Goal: Task Accomplishment & Management: Use online tool/utility

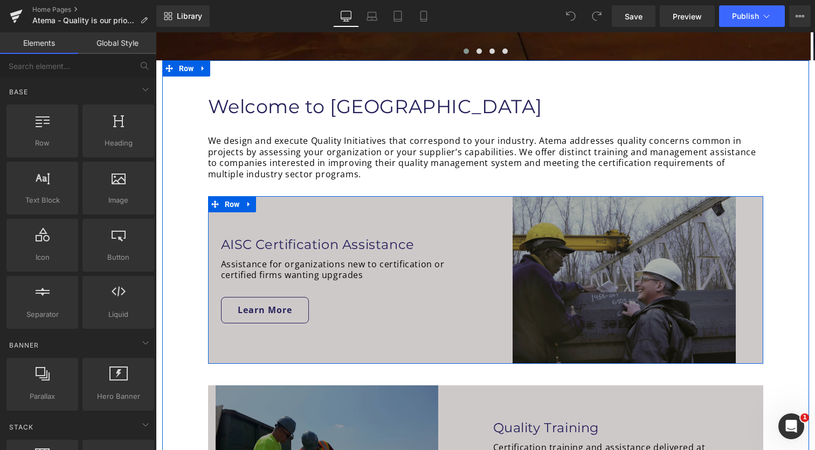
scroll to position [480, 0]
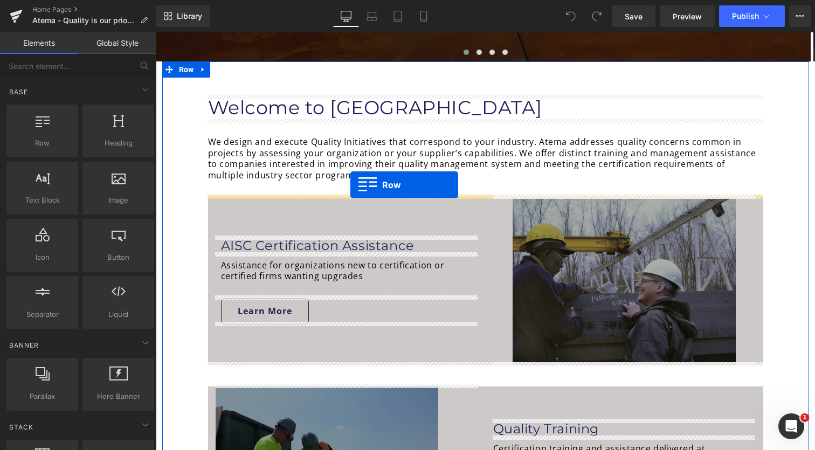
drag, startPoint x: 193, startPoint y: 169, endPoint x: 350, endPoint y: 185, distance: 158.2
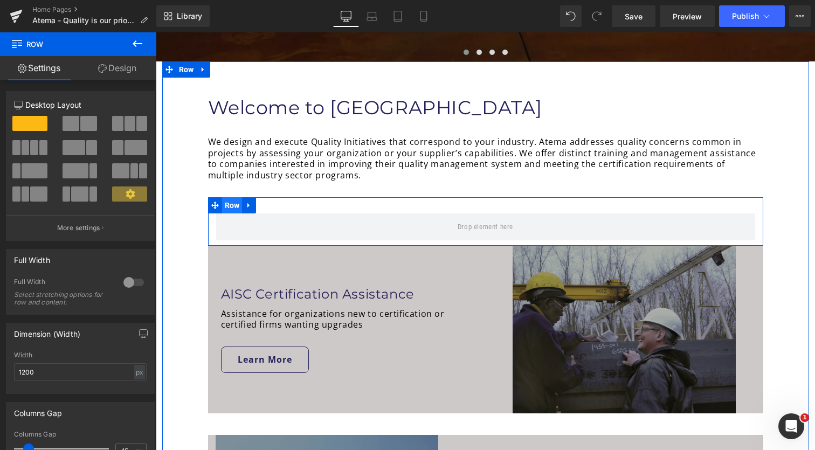
click at [234, 208] on span "Row" at bounding box center [232, 205] width 20 height 16
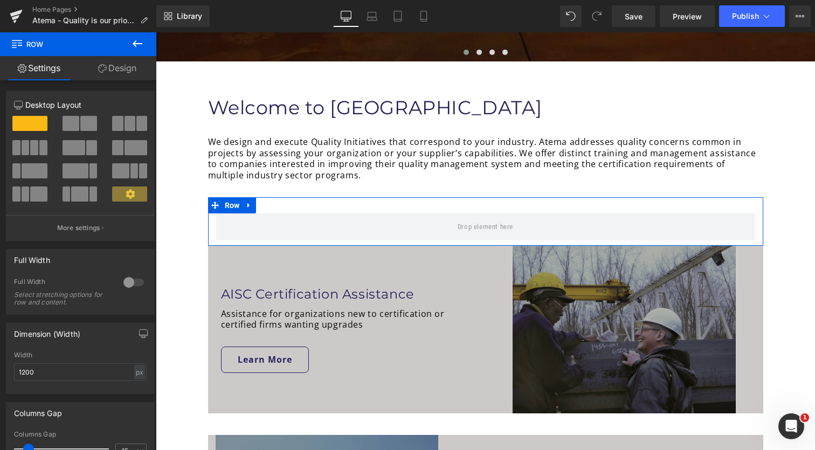
click at [121, 69] on link "Design" at bounding box center [117, 68] width 78 height 24
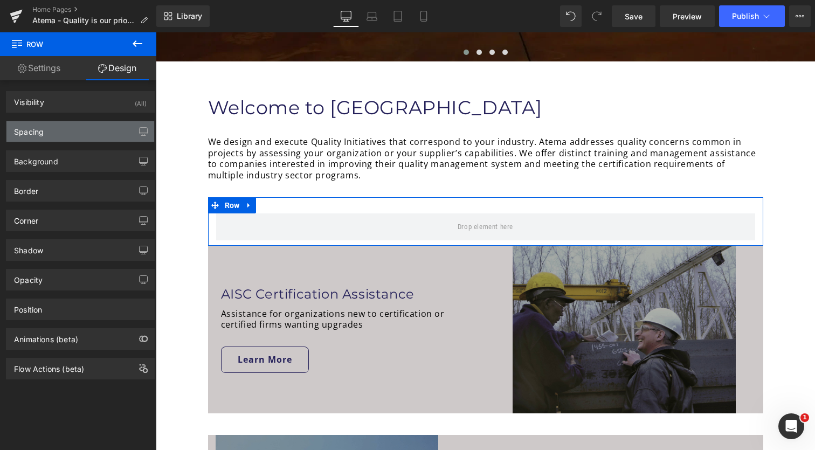
click at [62, 135] on div "Spacing" at bounding box center [80, 131] width 148 height 20
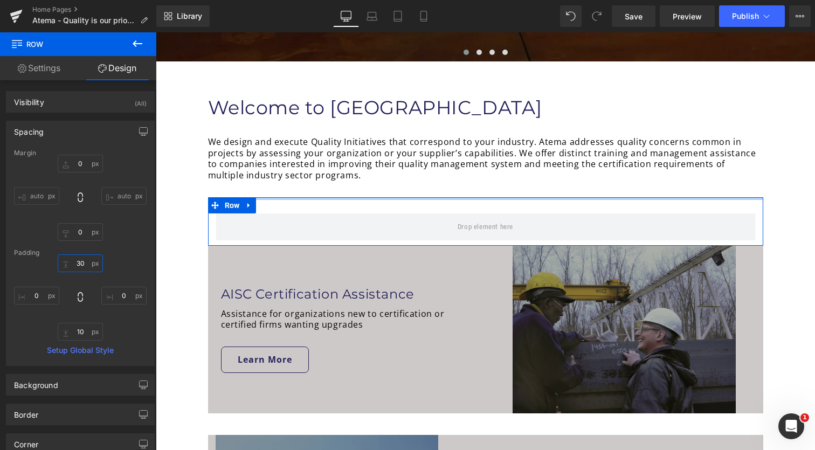
drag, startPoint x: 77, startPoint y: 265, endPoint x: 82, endPoint y: 282, distance: 17.4
click at [77, 265] on input "30" at bounding box center [80, 263] width 45 height 18
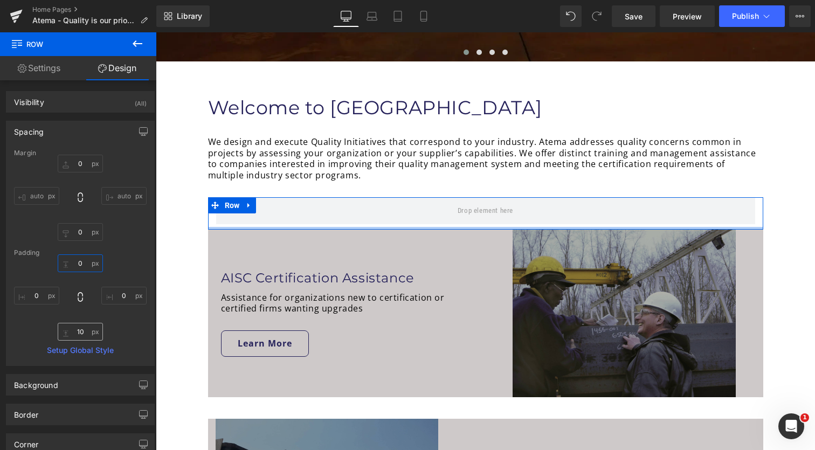
type input "0"
click at [77, 335] on input "10" at bounding box center [80, 332] width 45 height 18
type input "0"
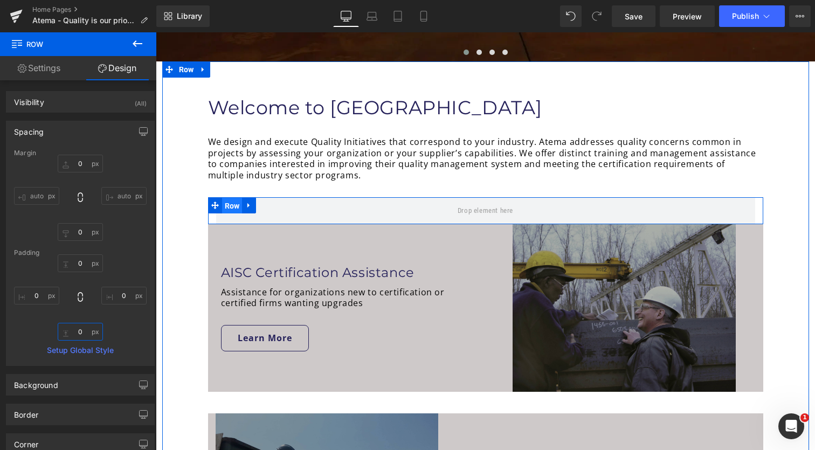
click at [230, 207] on span "Row" at bounding box center [232, 206] width 20 height 16
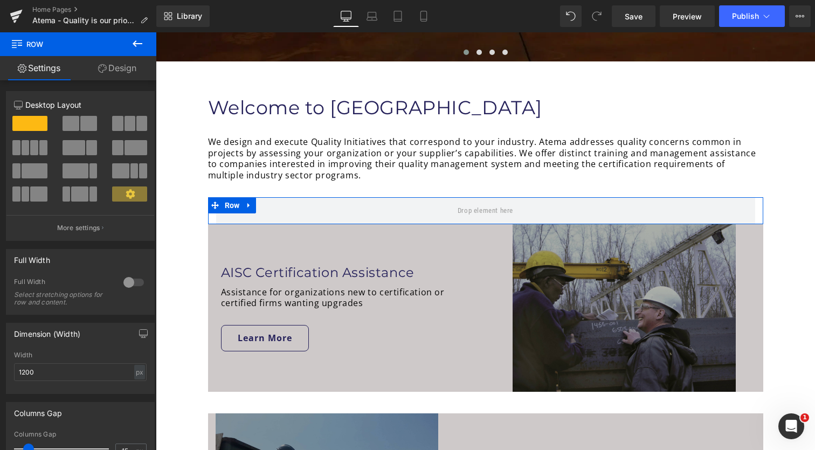
click at [91, 128] on span at bounding box center [88, 123] width 17 height 15
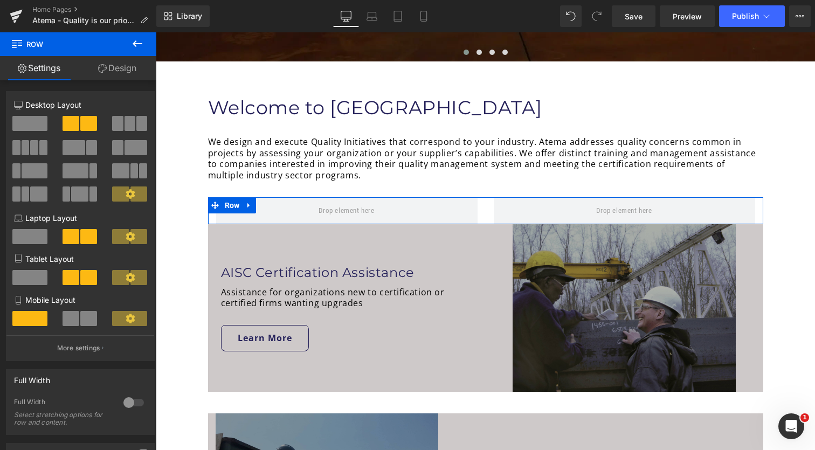
click at [129, 196] on icon at bounding box center [130, 193] width 9 height 9
click at [126, 195] on icon at bounding box center [130, 193] width 9 height 9
click at [88, 148] on span at bounding box center [91, 147] width 11 height 15
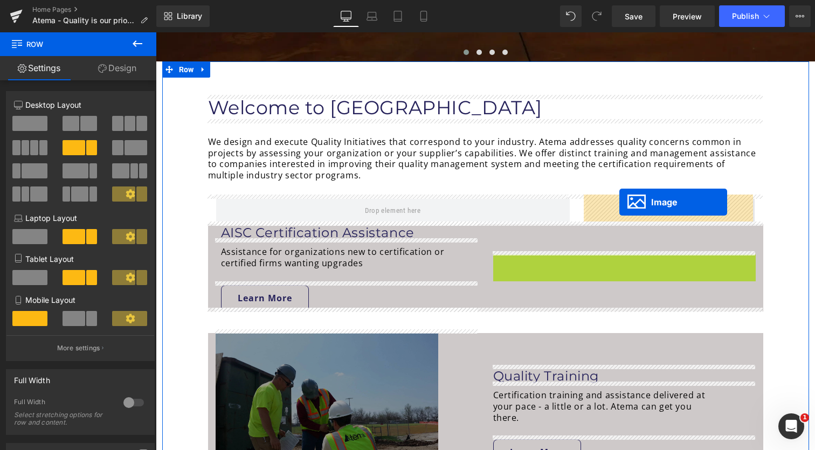
drag, startPoint x: 605, startPoint y: 308, endPoint x: 619, endPoint y: 202, distance: 107.1
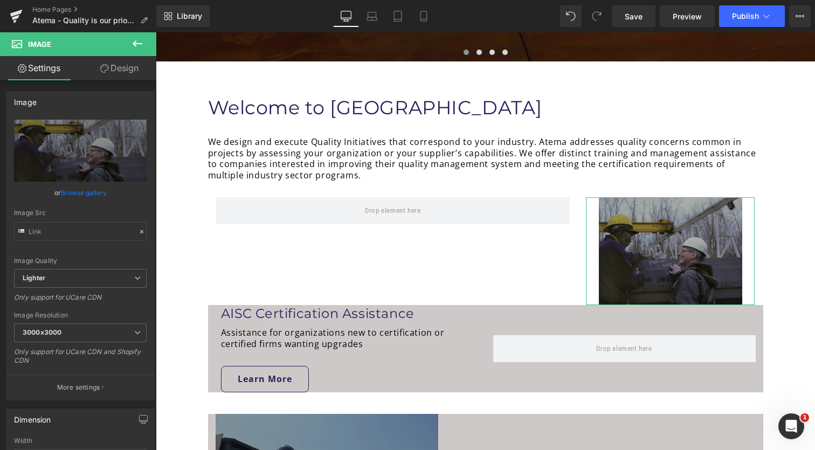
click at [123, 68] on link "Design" at bounding box center [119, 68] width 78 height 24
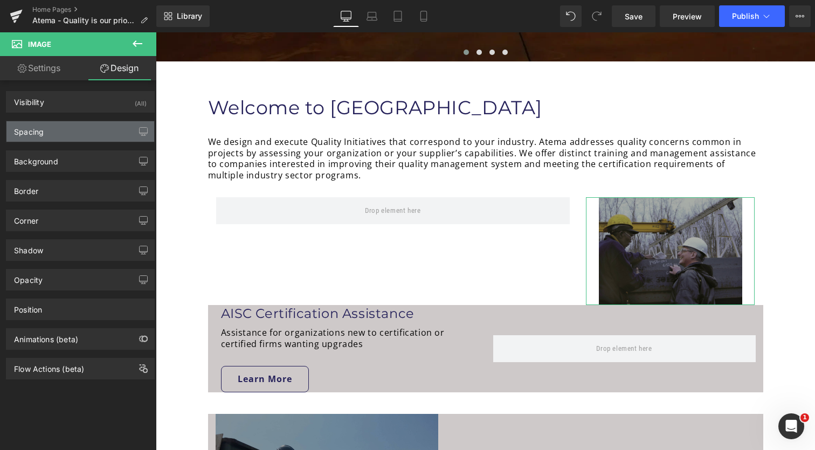
click at [87, 134] on div "Spacing" at bounding box center [80, 131] width 148 height 20
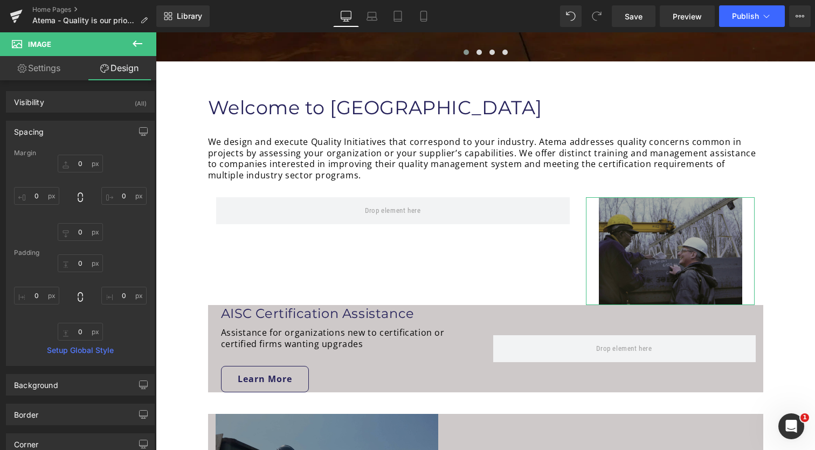
click at [53, 72] on link "Settings" at bounding box center [39, 68] width 78 height 24
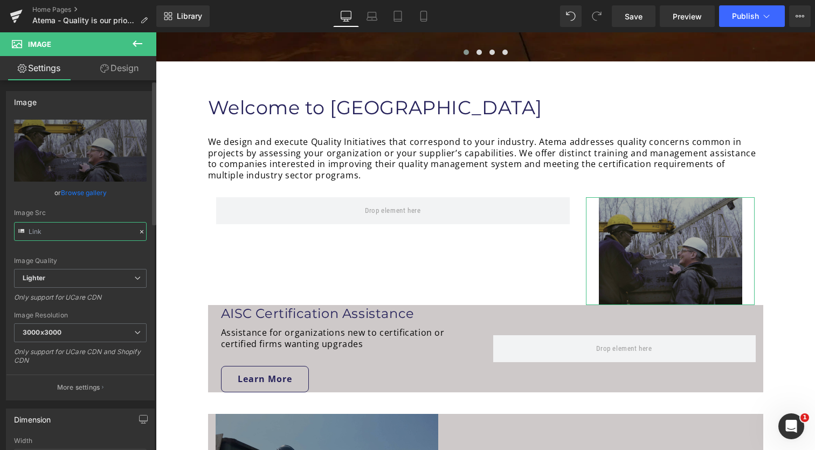
click at [79, 229] on input "text" at bounding box center [80, 231] width 133 height 19
click at [80, 231] on input "text" at bounding box center [80, 231] width 133 height 19
type input "[URL][DOMAIN_NAME][PERSON_NAME]"
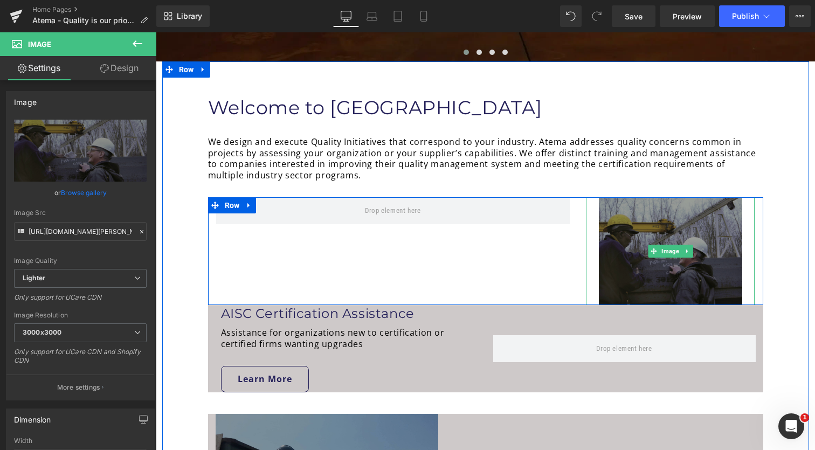
click at [634, 242] on img at bounding box center [670, 251] width 143 height 108
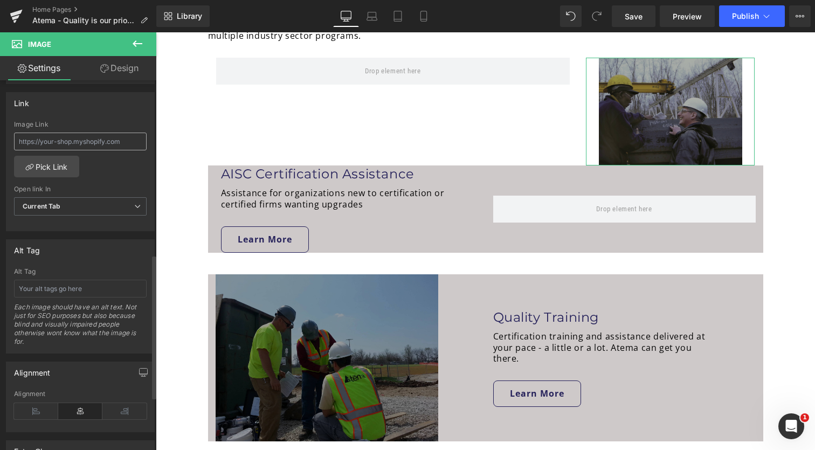
scroll to position [520, 0]
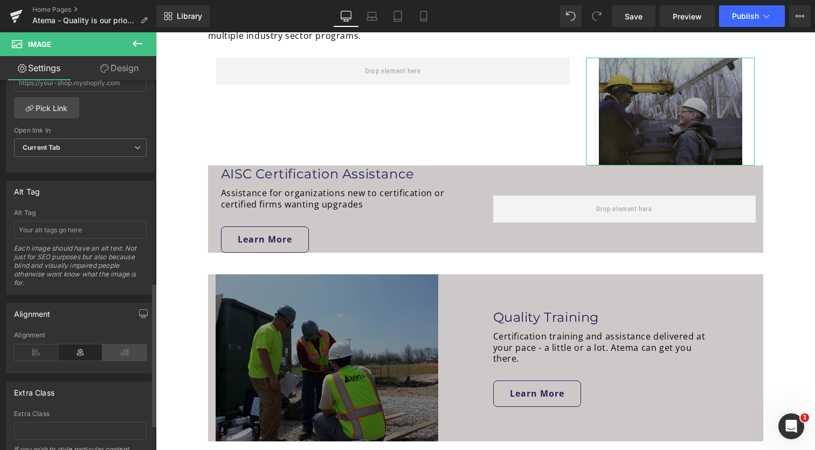
click at [115, 349] on icon at bounding box center [124, 352] width 44 height 16
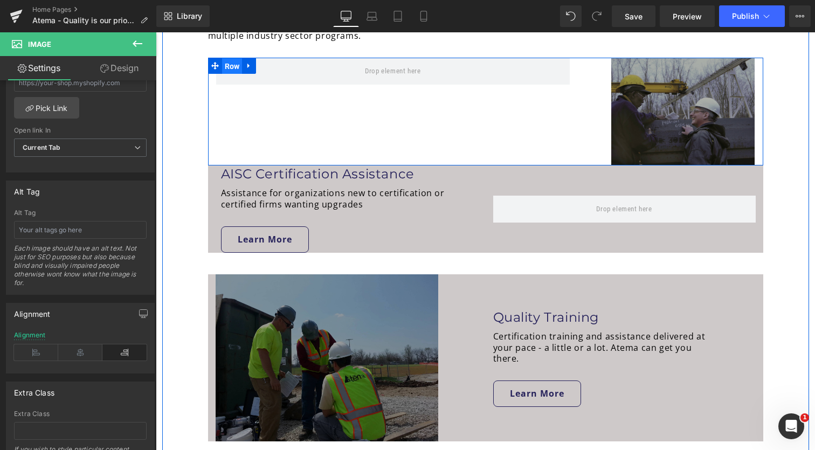
click at [227, 62] on span "Row" at bounding box center [232, 66] width 20 height 16
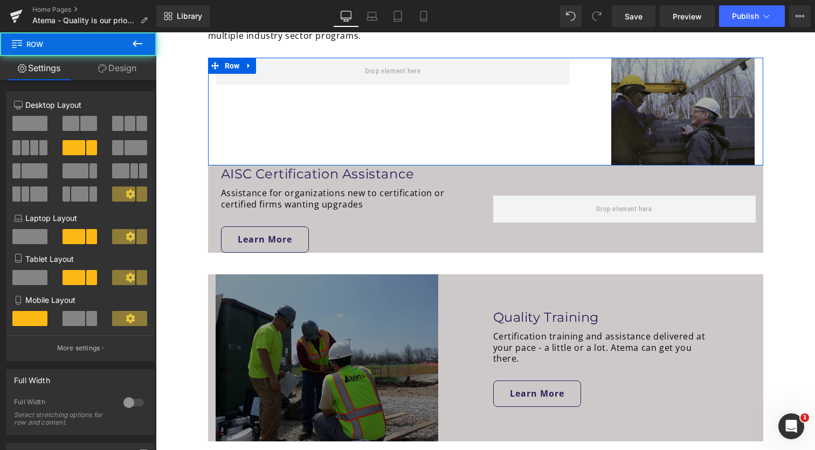
click at [121, 70] on link "Design" at bounding box center [117, 68] width 78 height 24
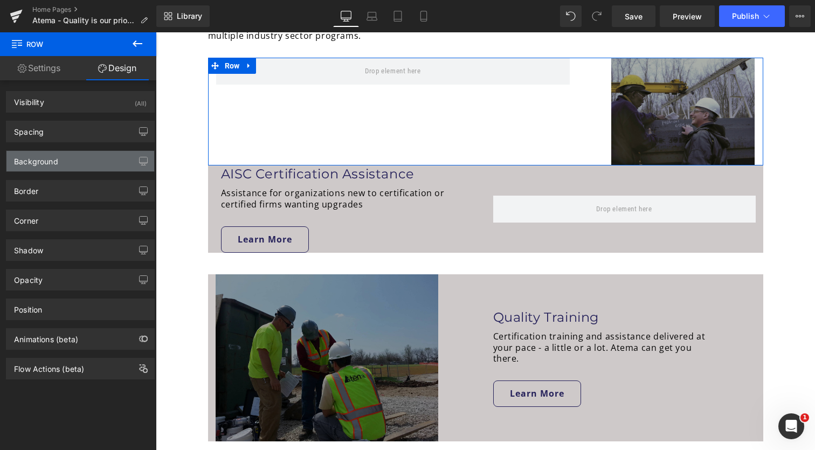
click at [52, 158] on div "Background" at bounding box center [36, 158] width 44 height 15
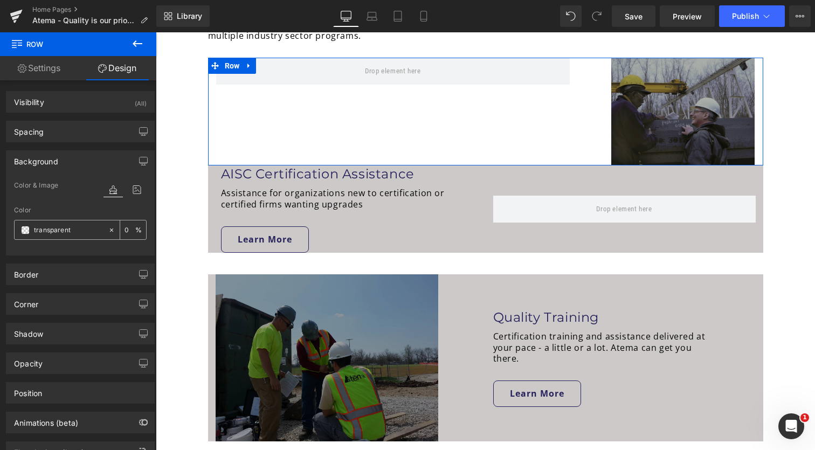
click at [25, 229] on span at bounding box center [25, 230] width 9 height 9
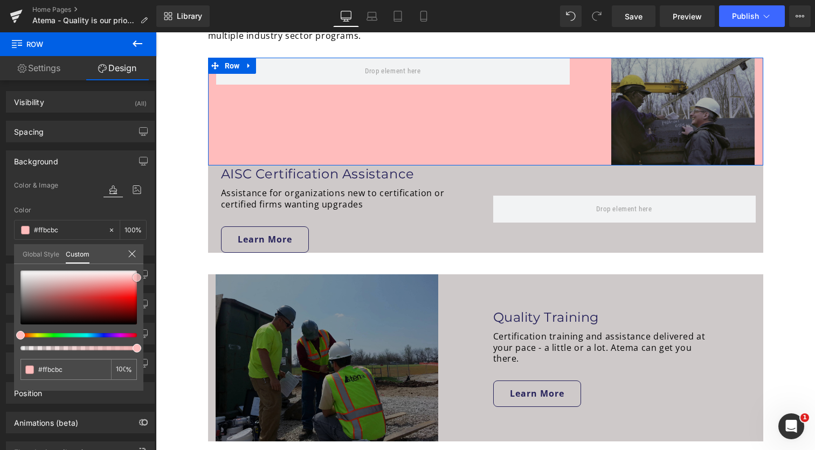
drag, startPoint x: 67, startPoint y: 278, endPoint x: 142, endPoint y: 277, distance: 74.9
click at [142, 277] on div "transparent 0 %" at bounding box center [78, 331] width 129 height 120
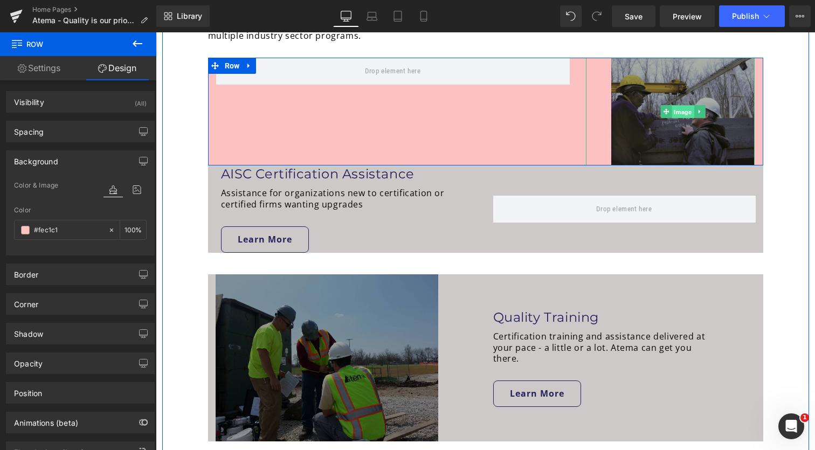
click at [674, 110] on span "Image" at bounding box center [683, 112] width 22 height 13
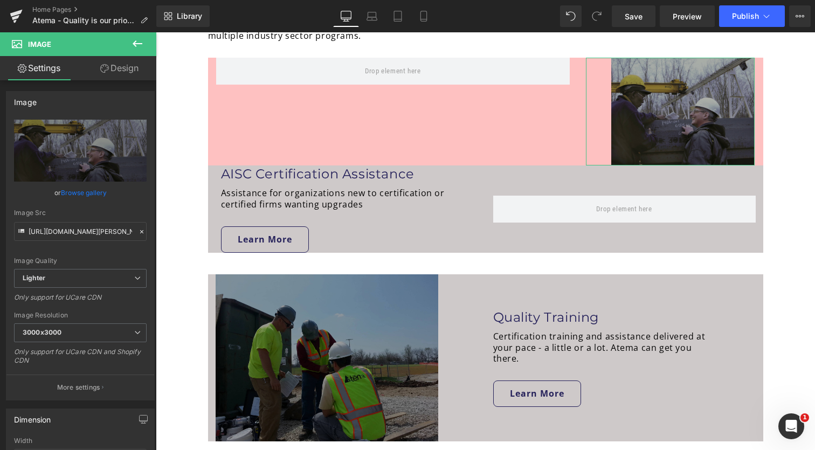
click at [129, 72] on link "Design" at bounding box center [119, 68] width 78 height 24
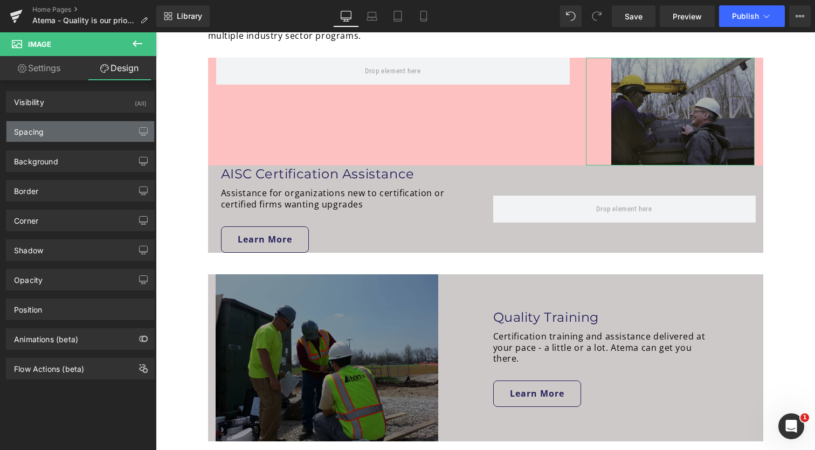
click at [102, 128] on div "Spacing" at bounding box center [80, 131] width 148 height 20
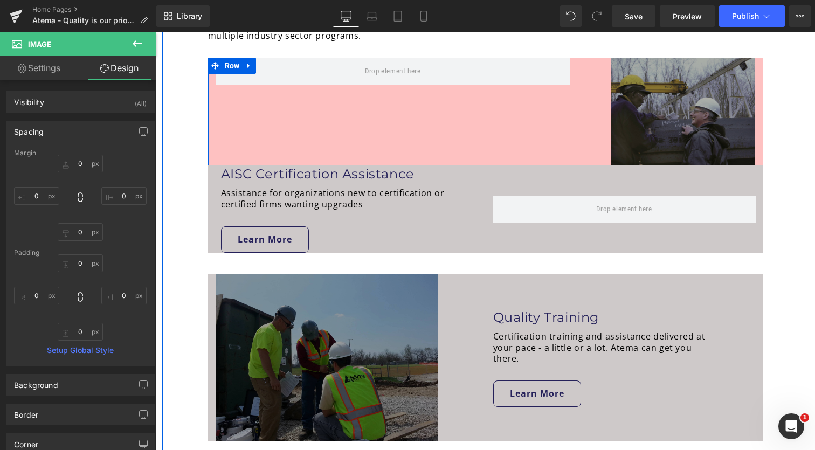
click at [508, 116] on div "Image Row" at bounding box center [485, 112] width 555 height 108
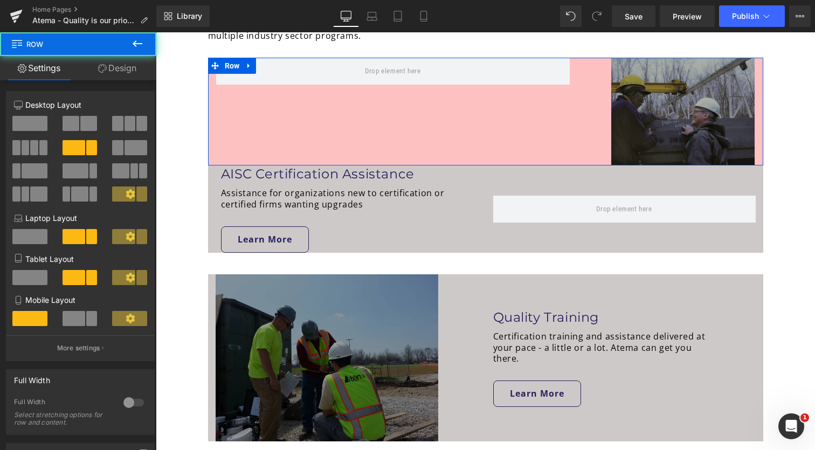
click at [128, 71] on link "Design" at bounding box center [117, 68] width 78 height 24
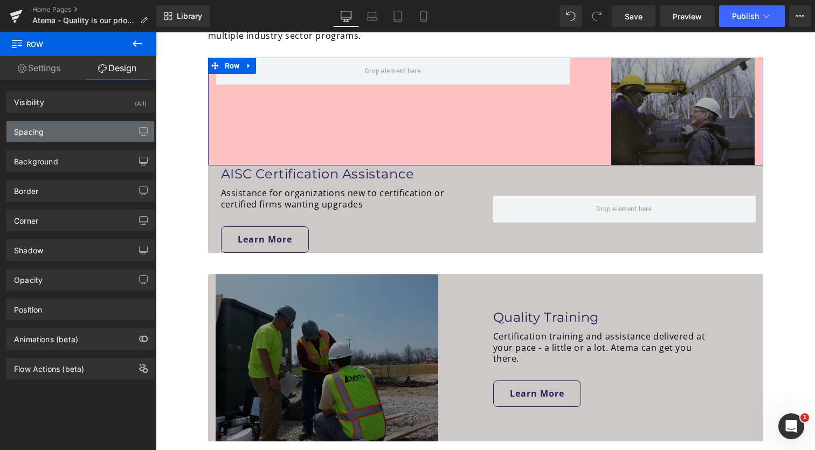
click at [107, 130] on div "Spacing" at bounding box center [80, 131] width 148 height 20
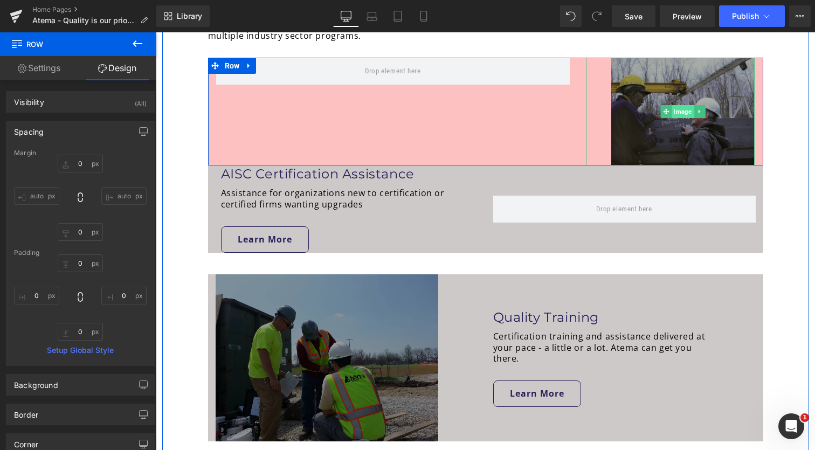
click at [679, 110] on span "Image" at bounding box center [683, 111] width 22 height 13
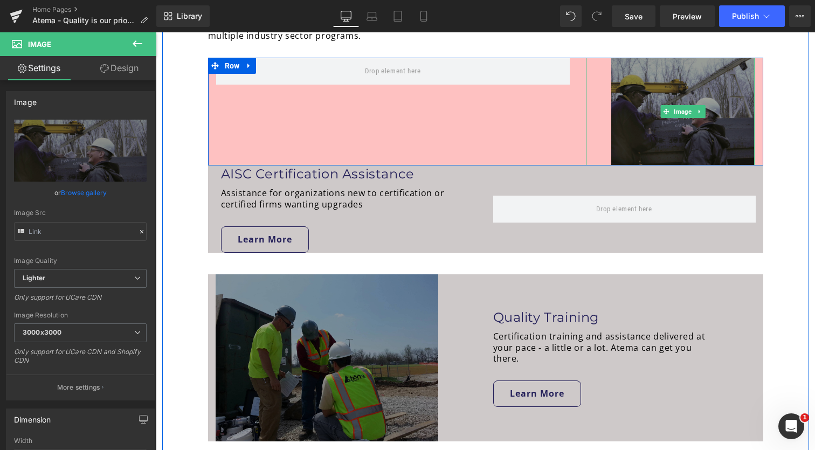
click at [703, 110] on img at bounding box center [682, 112] width 143 height 108
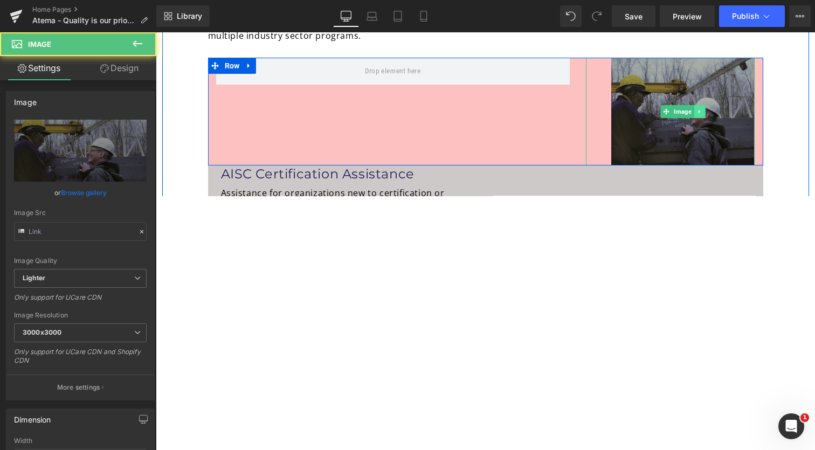
click at [698, 112] on icon at bounding box center [700, 111] width 6 height 6
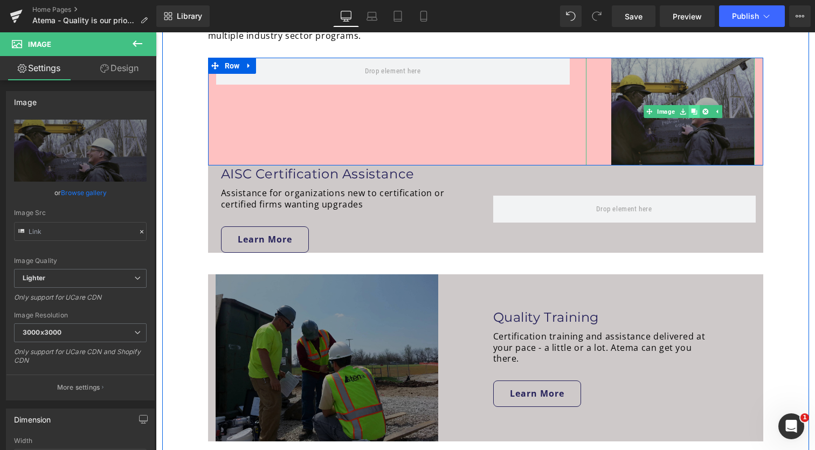
click at [691, 111] on icon at bounding box center [694, 111] width 6 height 6
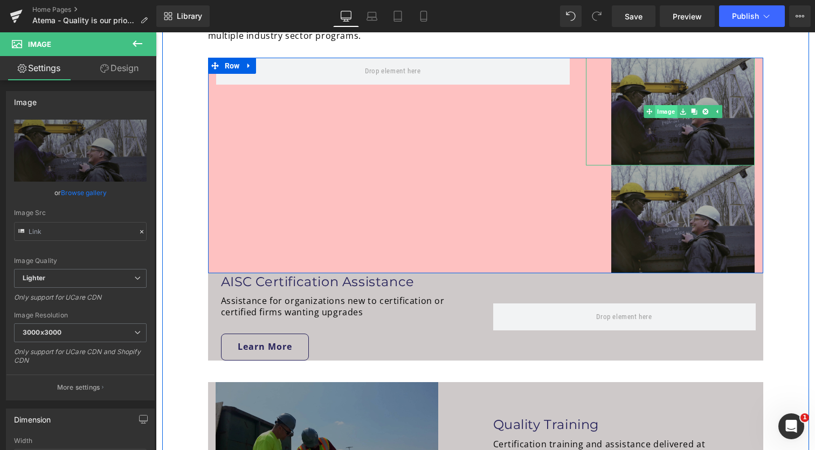
click at [658, 112] on div "Image" at bounding box center [670, 112] width 169 height 108
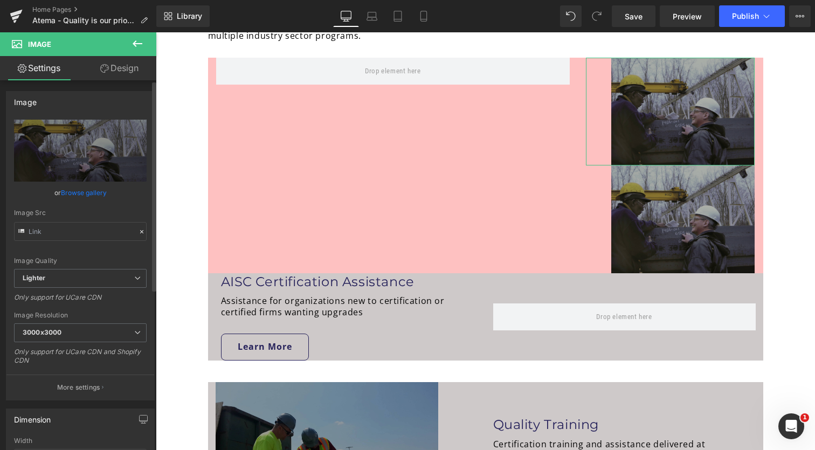
click at [70, 188] on link "Browse gallery" at bounding box center [84, 192] width 46 height 19
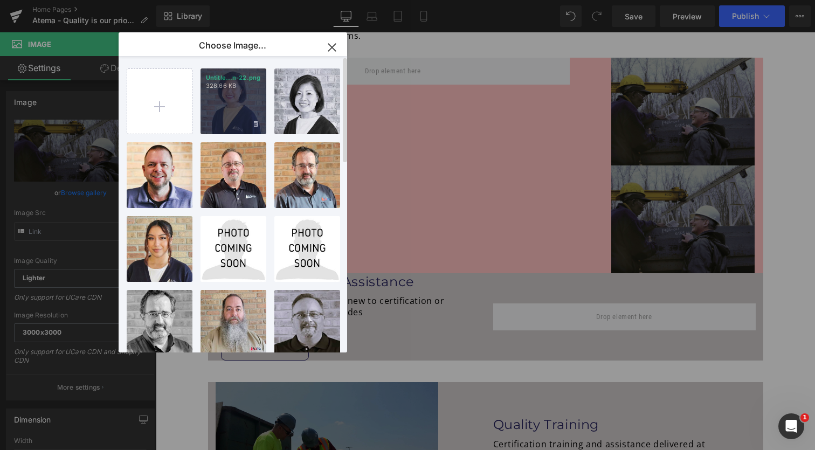
click at [254, 115] on div "Untitle...n-22.png 328.66 KB" at bounding box center [233, 101] width 66 height 66
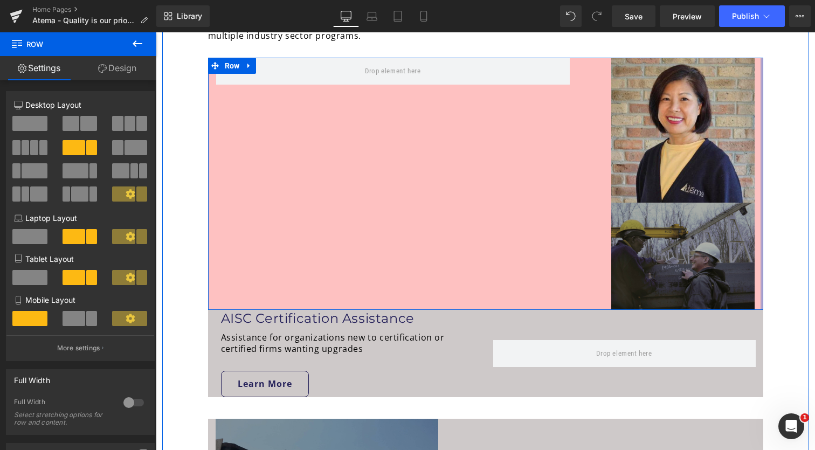
drag, startPoint x: 758, startPoint y: 136, endPoint x: 815, endPoint y: 158, distance: 61.8
click at [779, 160] on div "70px" at bounding box center [790, 267] width 38 height 691
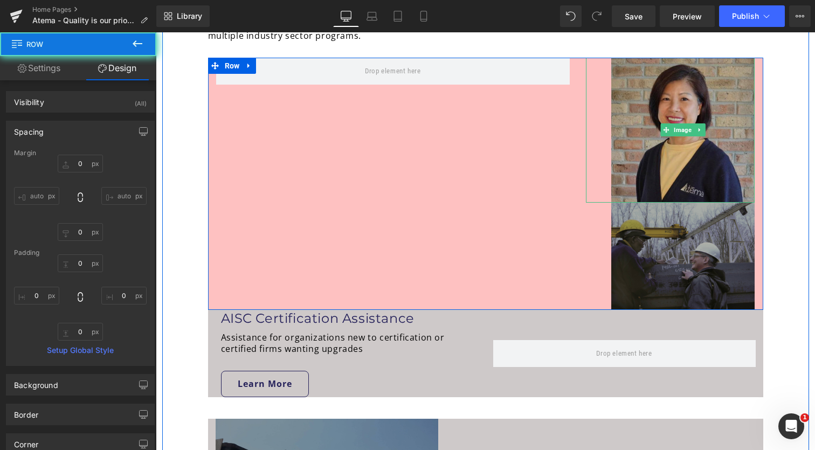
click at [710, 161] on img at bounding box center [682, 130] width 143 height 144
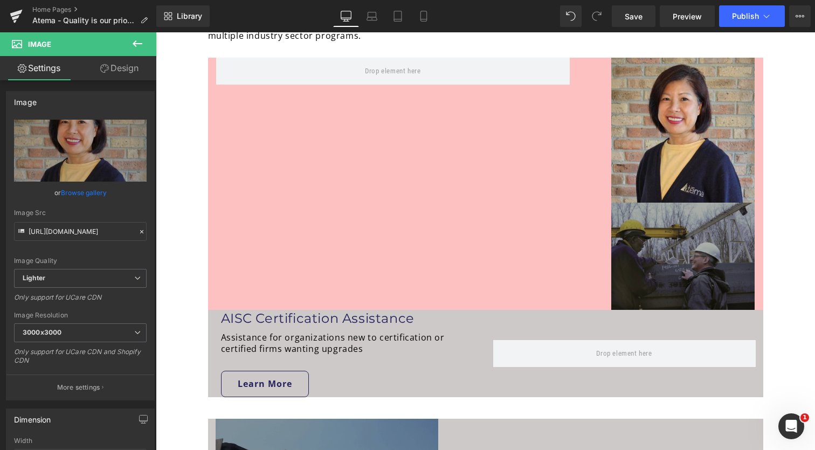
click at [133, 41] on icon at bounding box center [137, 43] width 13 height 13
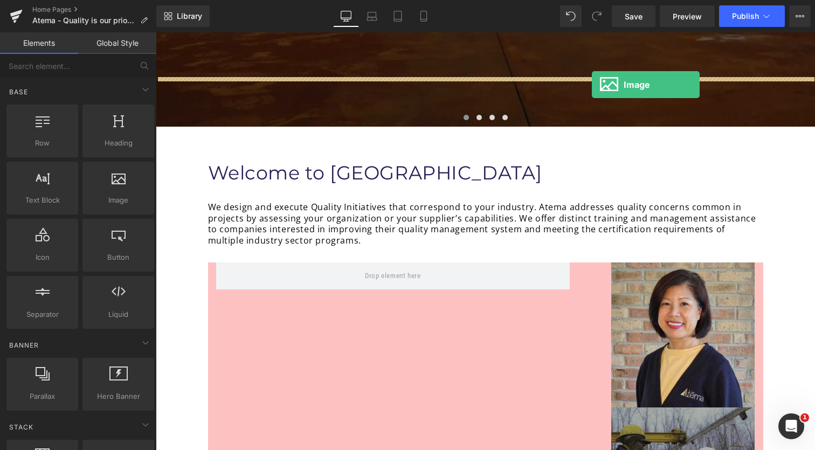
scroll to position [318, 0]
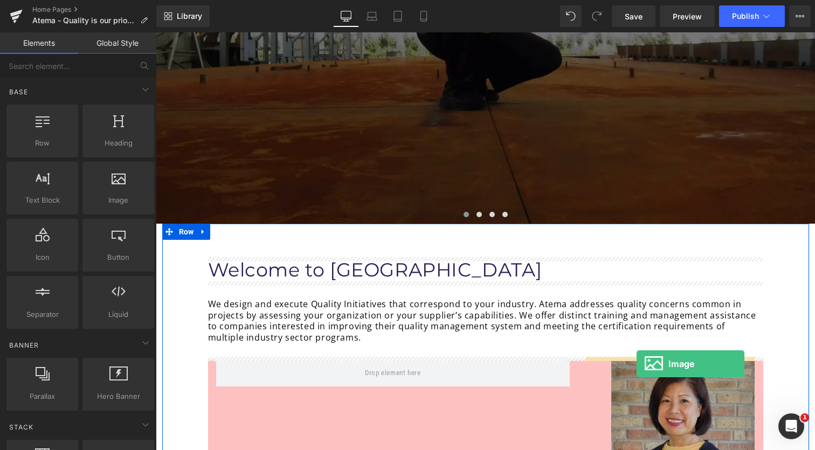
drag, startPoint x: 259, startPoint y: 218, endPoint x: 636, endPoint y: 364, distance: 404.8
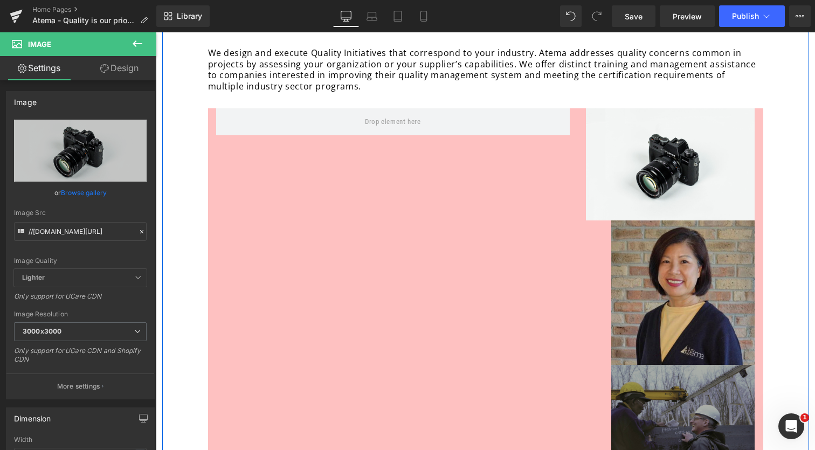
scroll to position [572, 0]
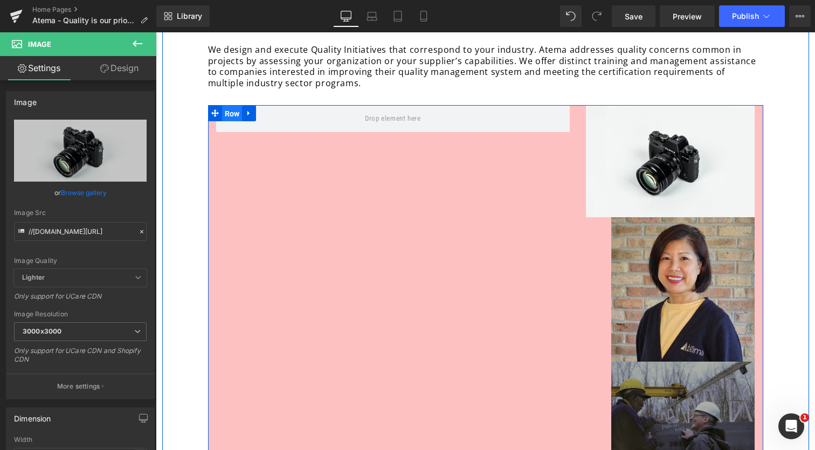
click at [224, 109] on span "Row" at bounding box center [232, 114] width 20 height 16
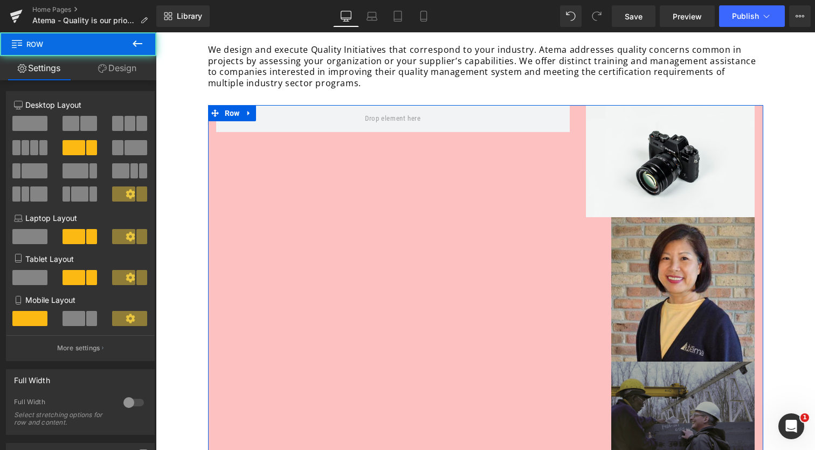
click at [117, 72] on link "Design" at bounding box center [117, 68] width 78 height 24
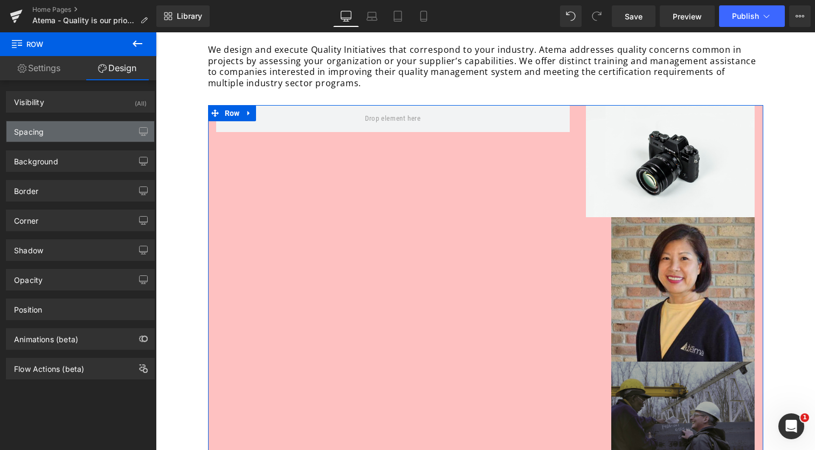
click at [74, 127] on div "Spacing" at bounding box center [80, 131] width 148 height 20
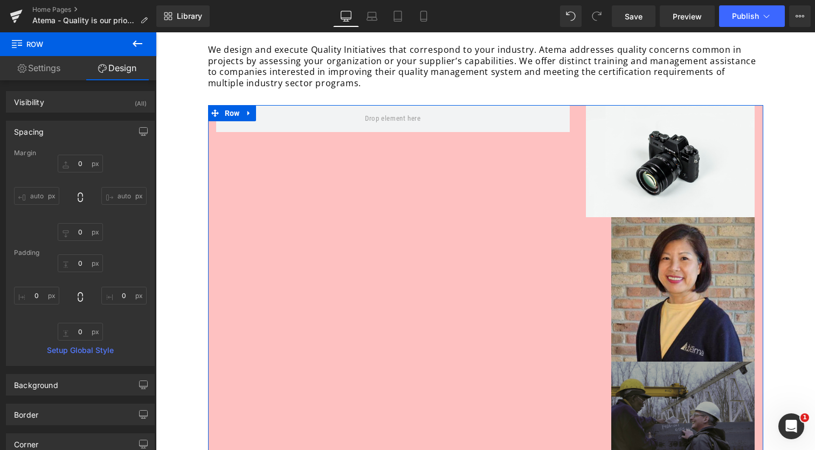
click at [30, 205] on div "0 auto 0 auto" at bounding box center [80, 198] width 133 height 86
click at [32, 205] on div "0 auto 0 auto" at bounding box center [80, 198] width 133 height 86
click at [43, 196] on input "auto" at bounding box center [36, 196] width 45 height 18
click at [31, 299] on input "0" at bounding box center [36, 296] width 45 height 18
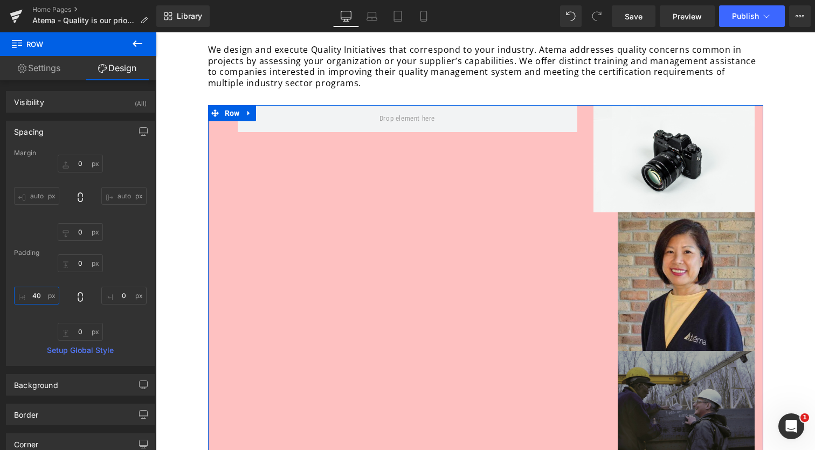
click at [30, 299] on input "40" at bounding box center [36, 296] width 45 height 18
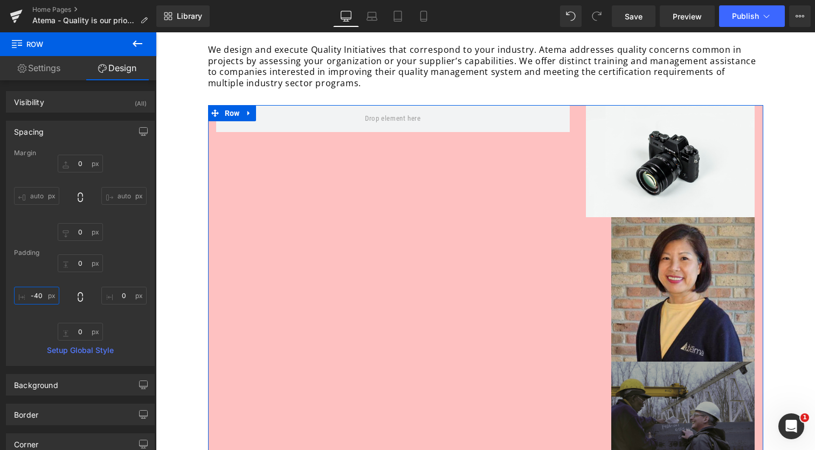
type input "0"
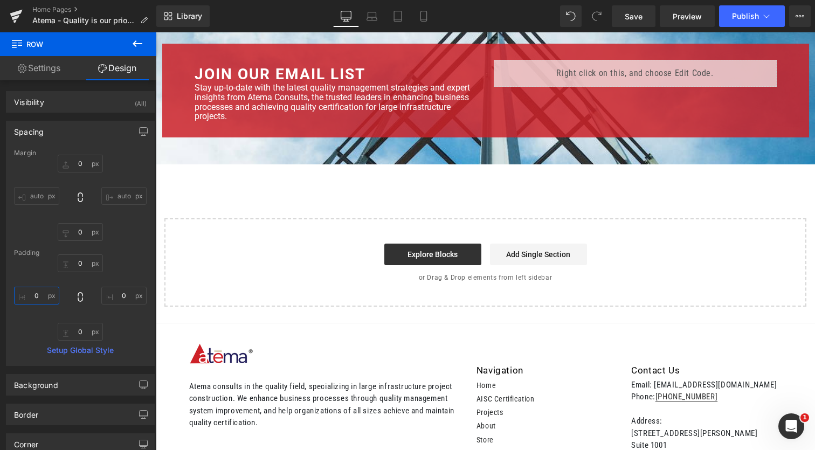
scroll to position [2148, 0]
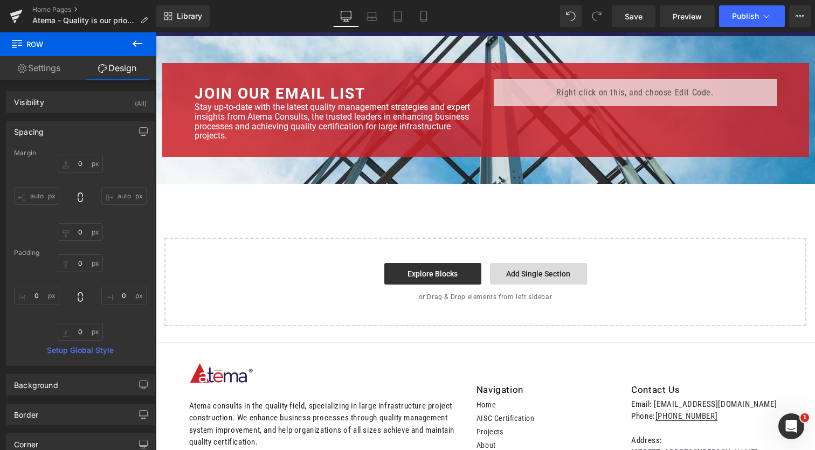
click at [543, 274] on link "Add Single Section" at bounding box center [538, 274] width 97 height 22
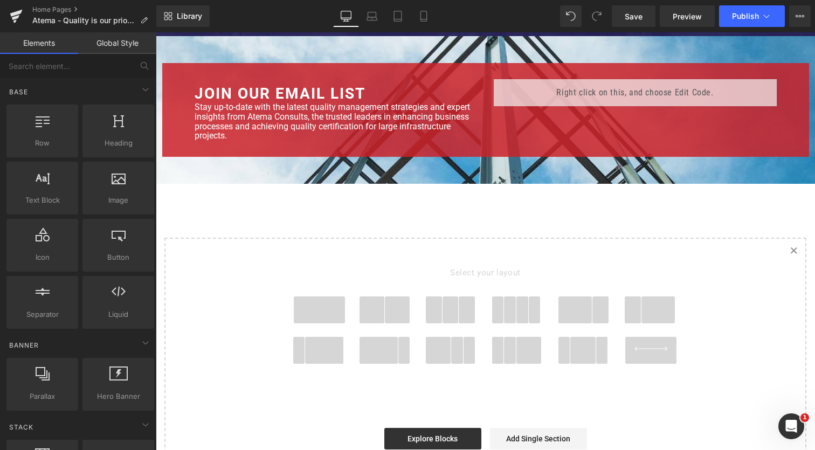
click at [398, 348] on span at bounding box center [404, 350] width 12 height 27
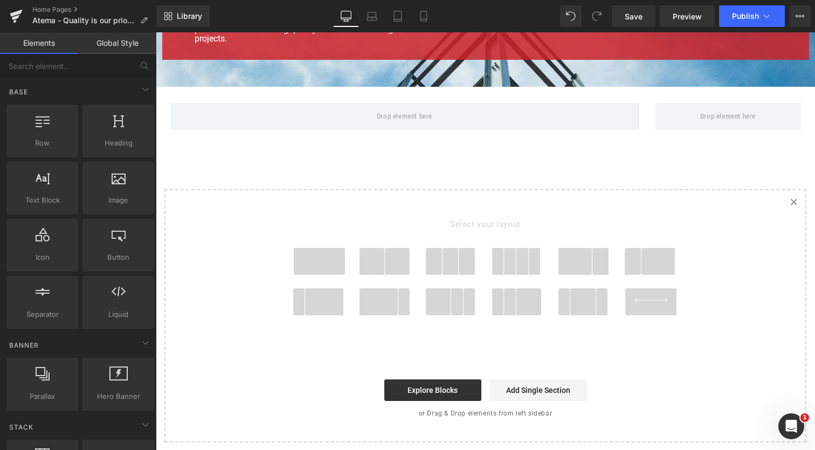
scroll to position [2249, 0]
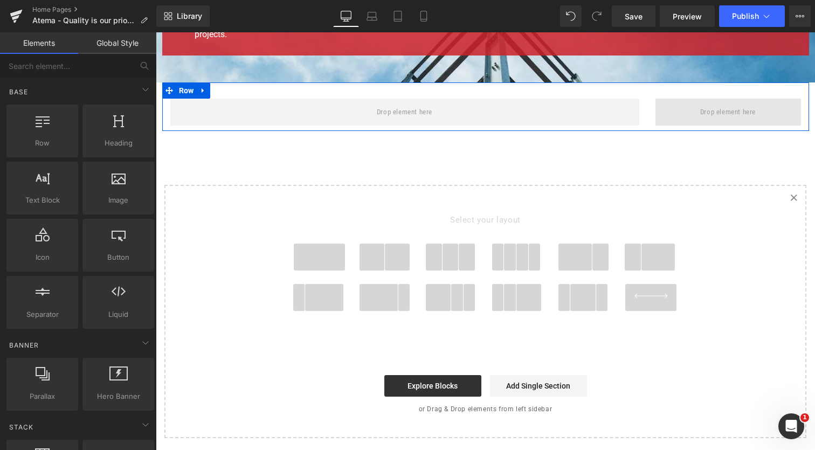
click at [696, 107] on span at bounding box center [727, 112] width 63 height 18
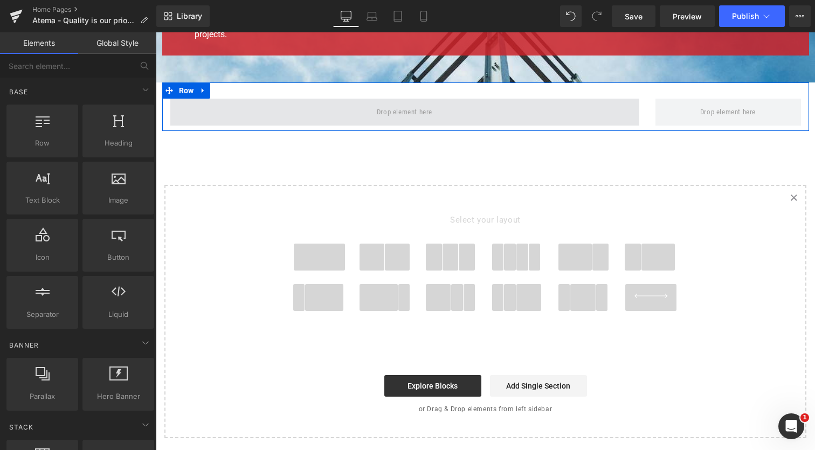
click at [273, 101] on span at bounding box center [404, 112] width 469 height 27
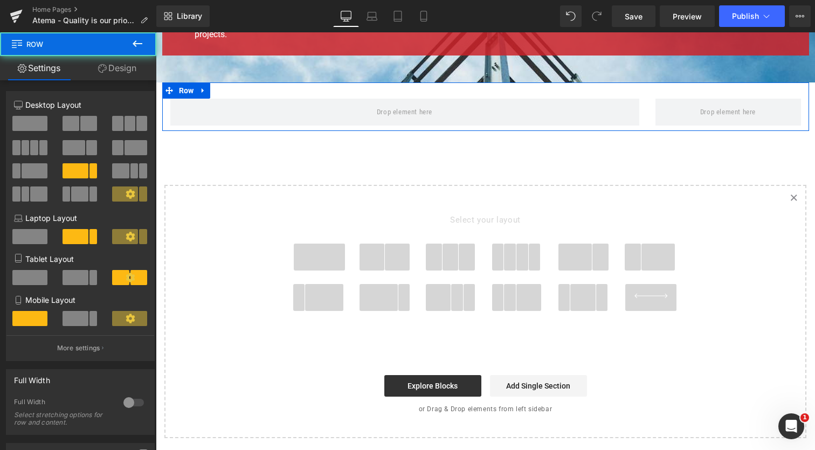
click at [127, 72] on link "Design" at bounding box center [117, 68] width 78 height 24
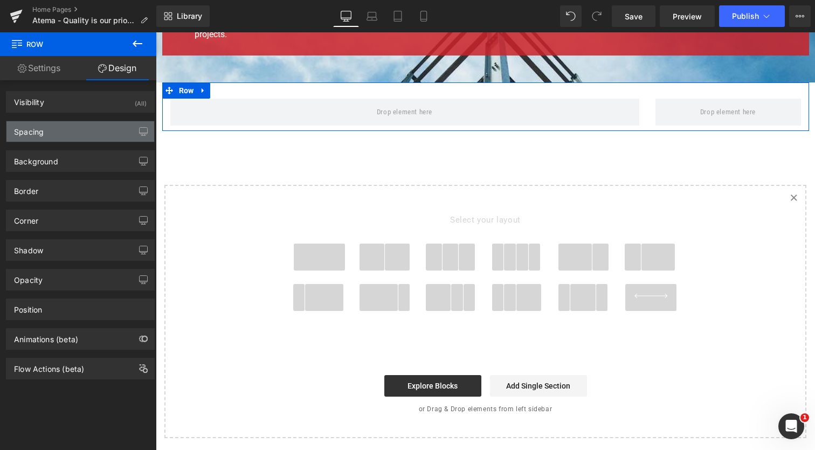
click at [85, 131] on div "Spacing" at bounding box center [80, 131] width 148 height 20
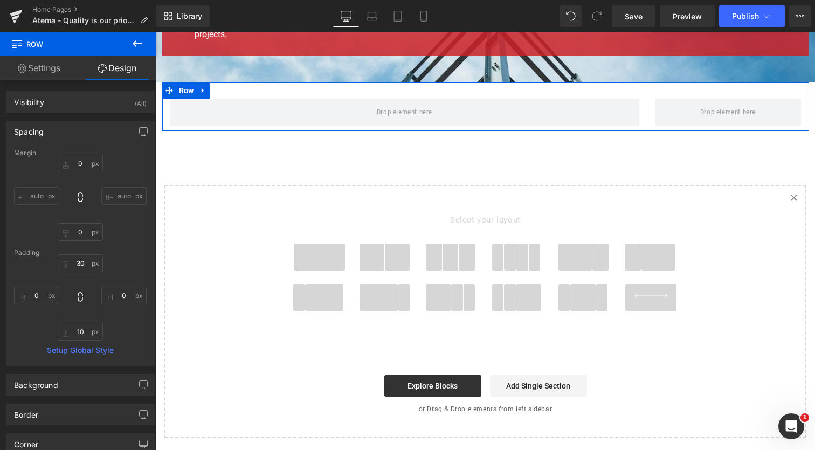
click at [32, 199] on input "auto" at bounding box center [36, 196] width 45 height 18
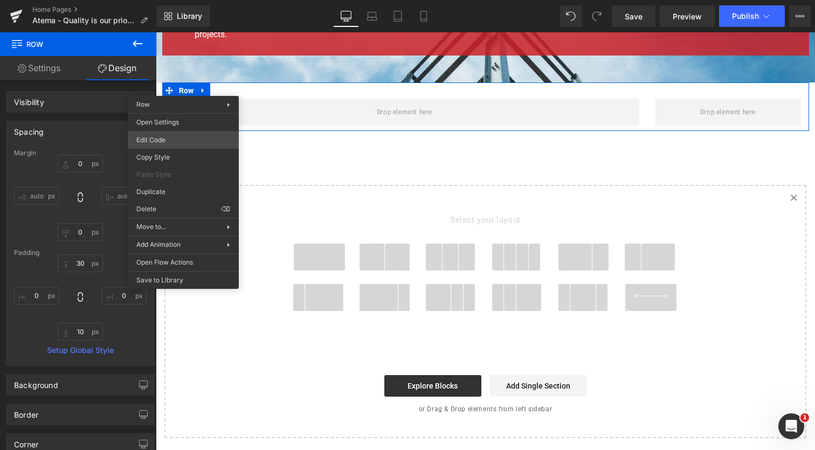
click at [173, 0] on div "Row You are previewing how the will restyle your page. You can not edit Element…" at bounding box center [407, 0] width 815 height 0
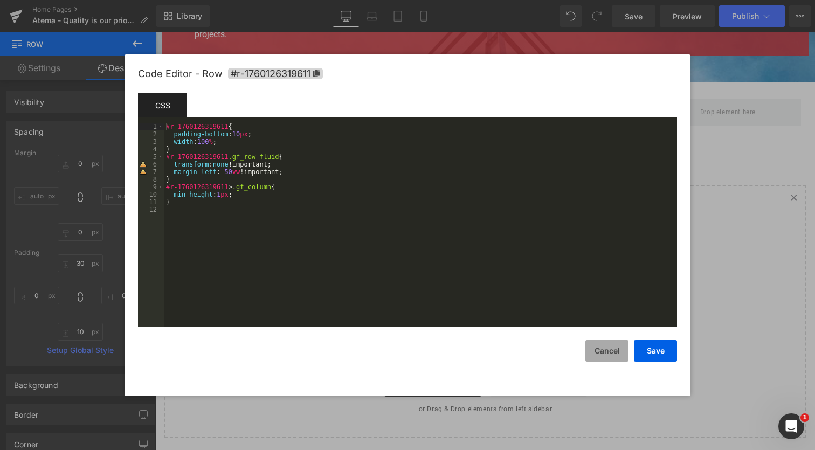
click at [605, 350] on button "Cancel" at bounding box center [606, 351] width 43 height 22
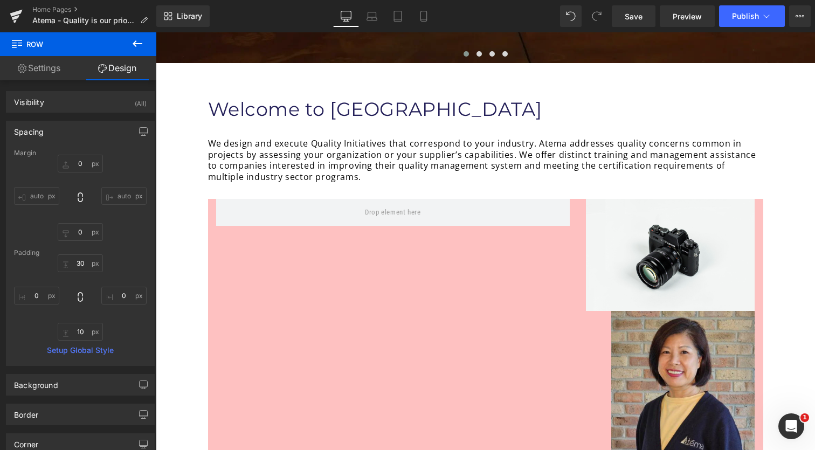
scroll to position [372, 0]
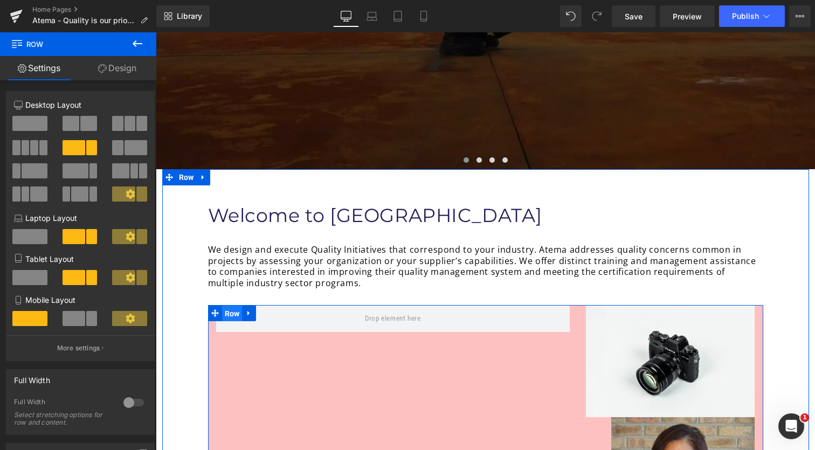
click at [229, 312] on span "Row" at bounding box center [232, 314] width 20 height 16
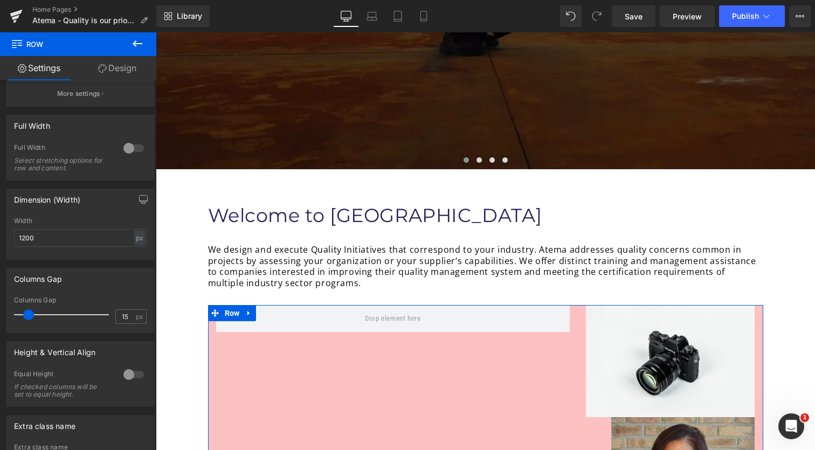
scroll to position [257, 0]
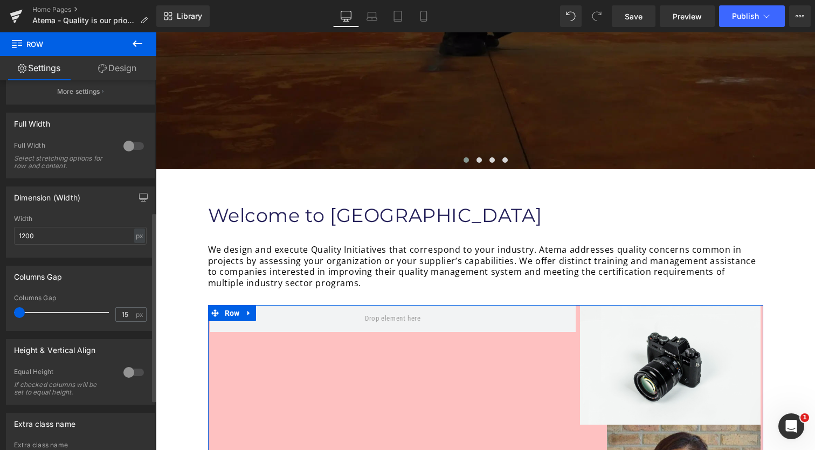
drag, startPoint x: 29, startPoint y: 314, endPoint x: 1, endPoint y: 314, distance: 28.0
click at [1, 314] on div "Columns Gap 15px Columns Gap 15 px" at bounding box center [80, 294] width 161 height 73
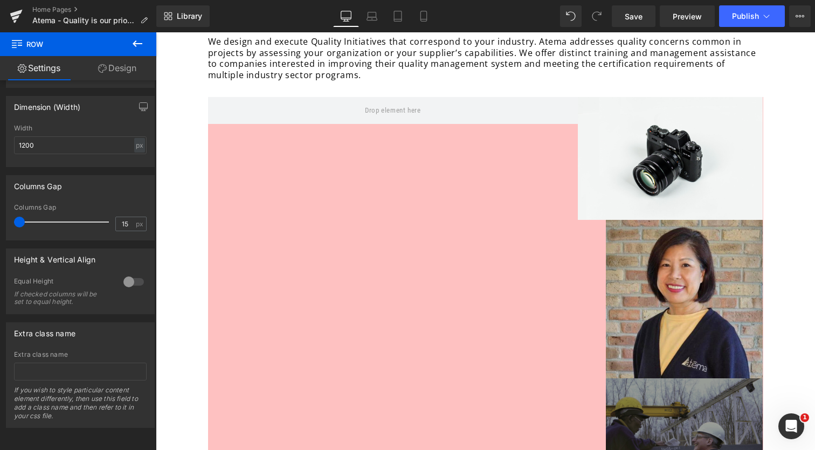
scroll to position [622, 0]
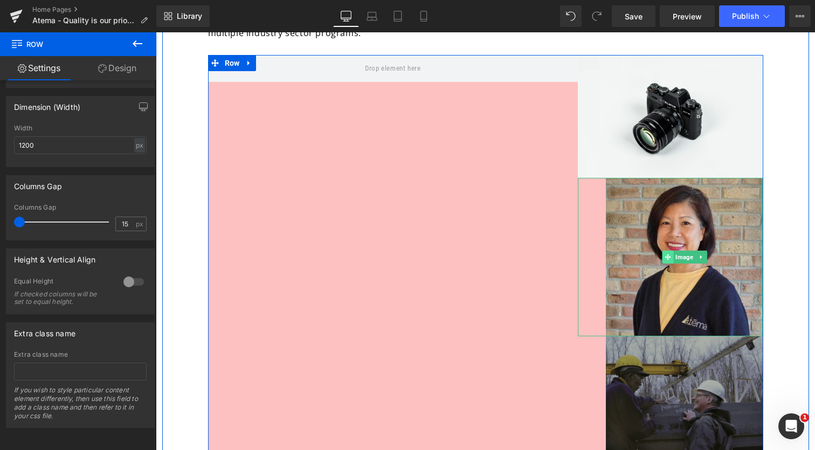
click at [667, 254] on icon at bounding box center [667, 257] width 6 height 6
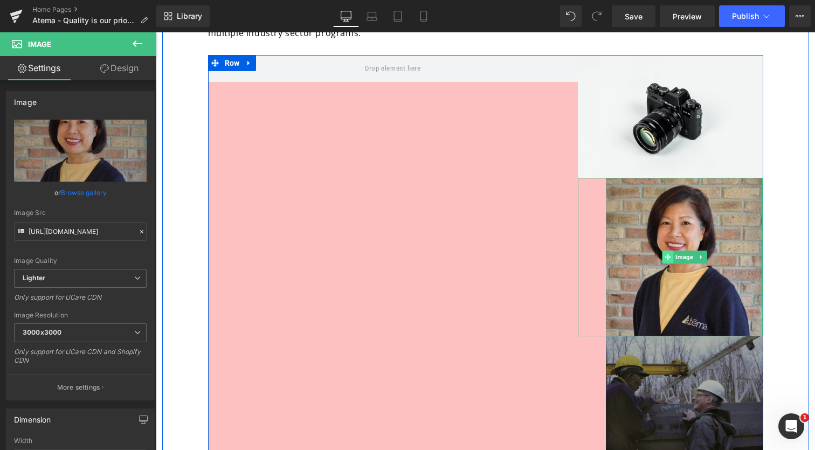
click at [667, 255] on icon at bounding box center [667, 257] width 6 height 6
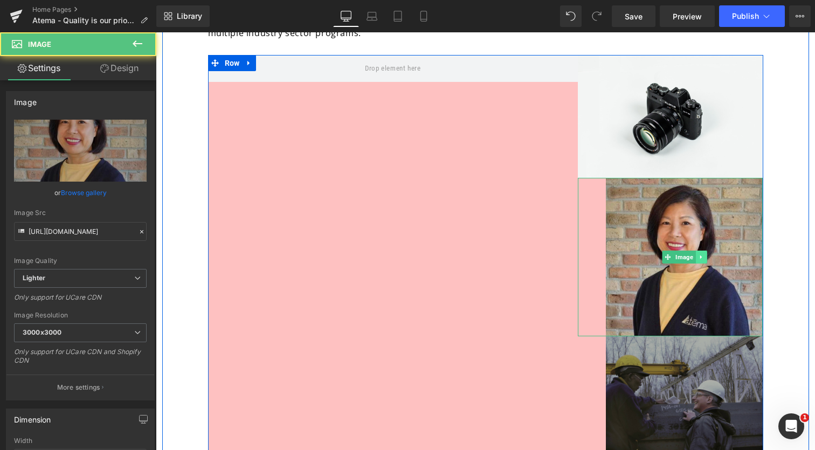
click at [699, 258] on icon at bounding box center [701, 257] width 6 height 6
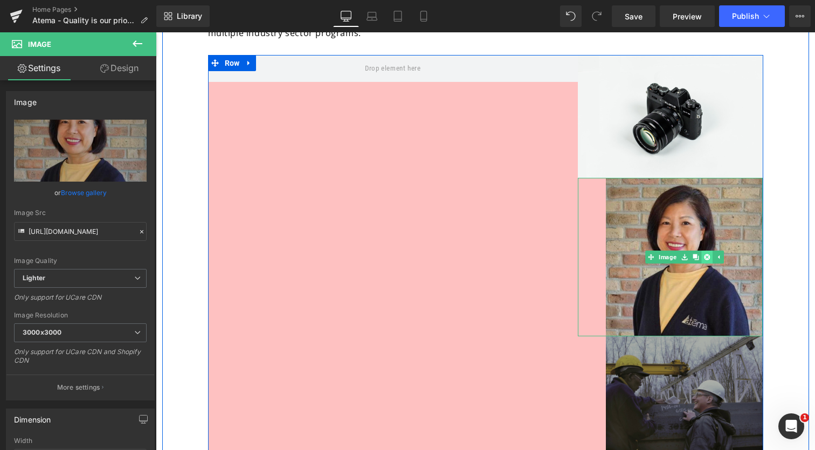
click at [703, 257] on icon at bounding box center [706, 257] width 6 height 6
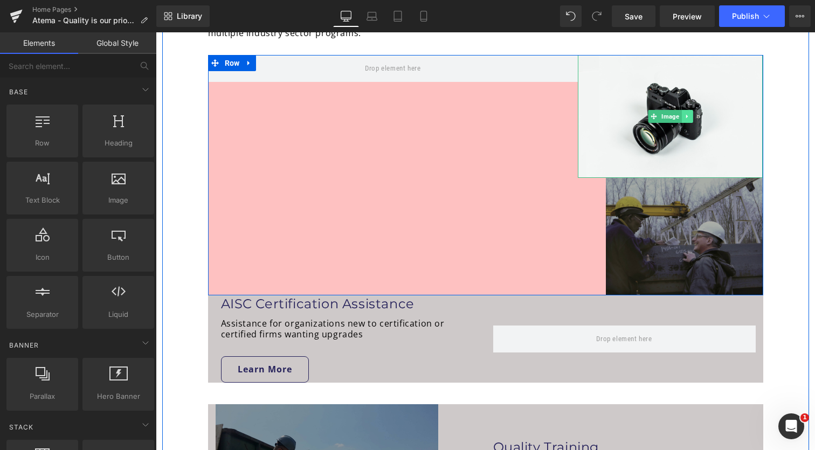
click at [687, 118] on link at bounding box center [686, 116] width 11 height 13
click at [690, 115] on icon at bounding box center [693, 116] width 6 height 6
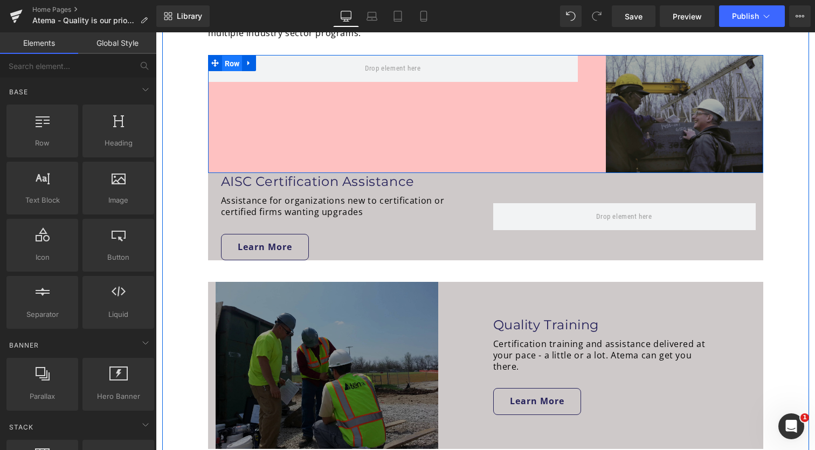
click at [233, 67] on span "Row" at bounding box center [232, 64] width 20 height 16
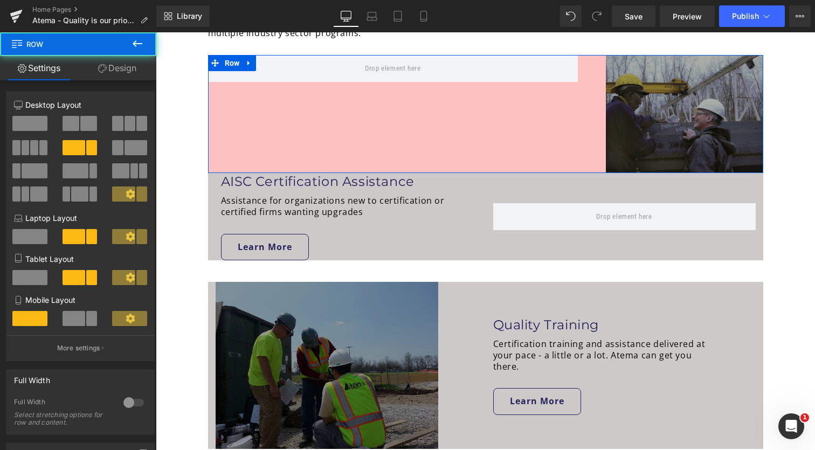
click at [133, 65] on link "Design" at bounding box center [117, 68] width 78 height 24
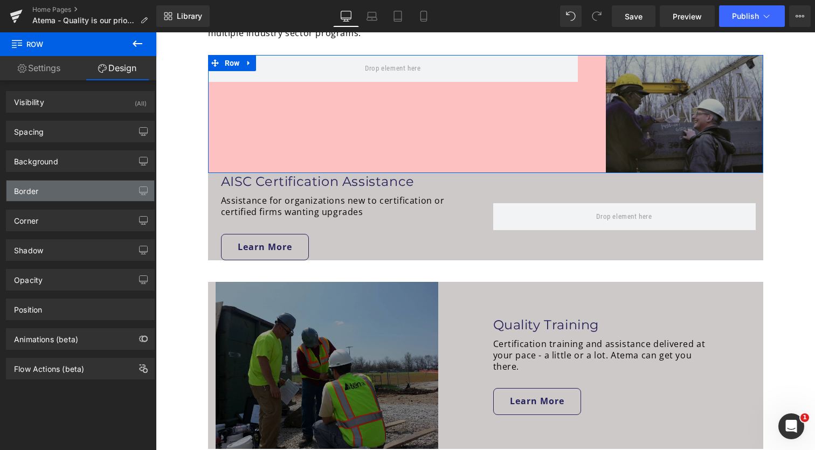
click at [65, 195] on div "Border" at bounding box center [80, 191] width 148 height 20
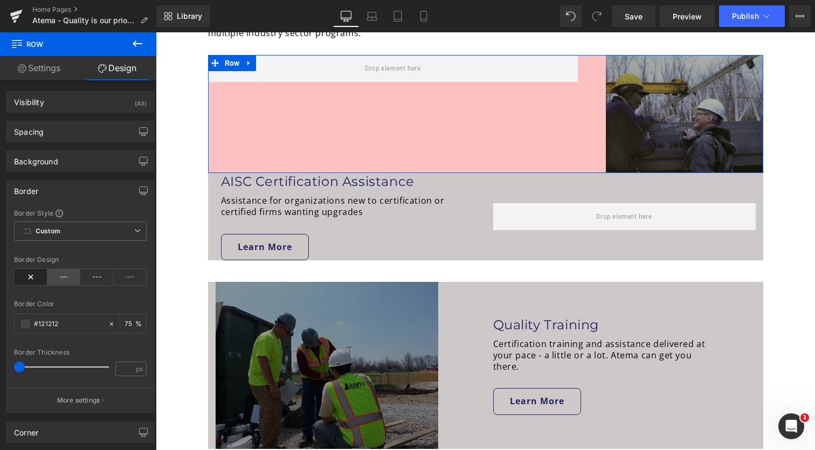
click at [58, 280] on icon at bounding box center [63, 277] width 33 height 16
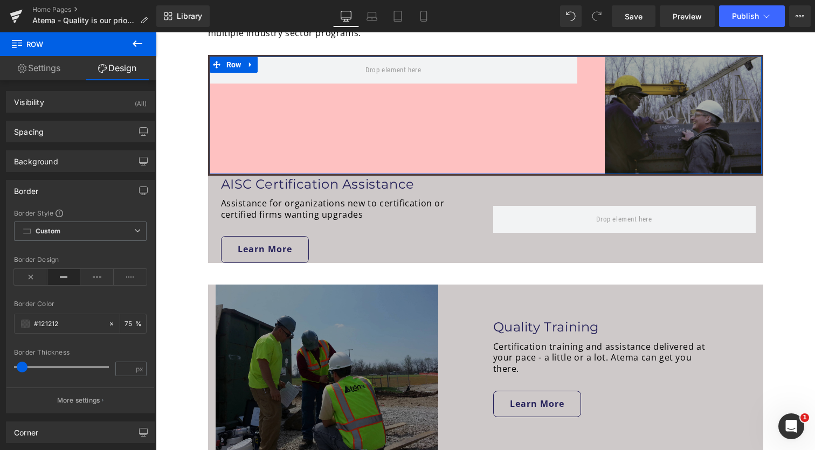
click at [24, 366] on span at bounding box center [22, 367] width 11 height 11
click at [106, 194] on div "Border" at bounding box center [80, 191] width 148 height 20
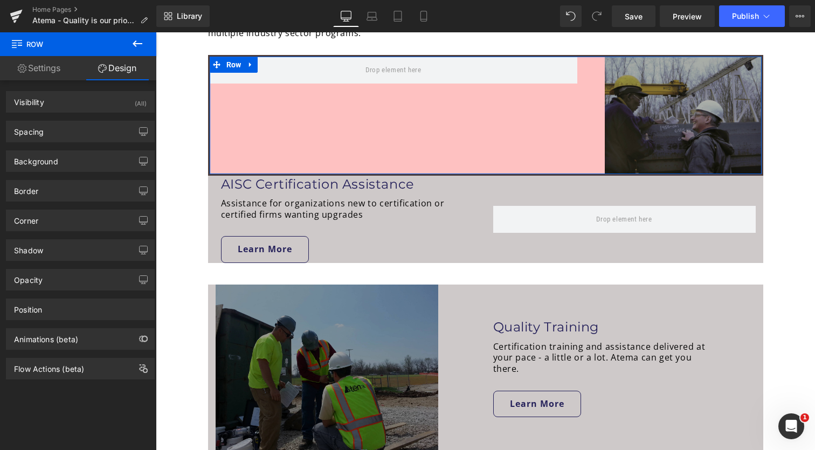
click at [90, 231] on div "Corner Corner Style Custom Custom Setup Global Style Custom Setup Global Style …" at bounding box center [80, 221] width 149 height 22
click at [90, 225] on div "Corner" at bounding box center [80, 220] width 148 height 20
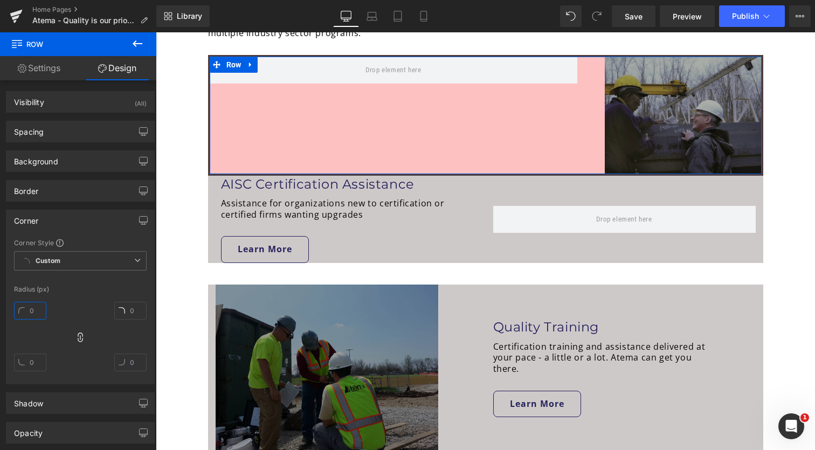
click at [29, 309] on input "text" at bounding box center [30, 311] width 32 height 18
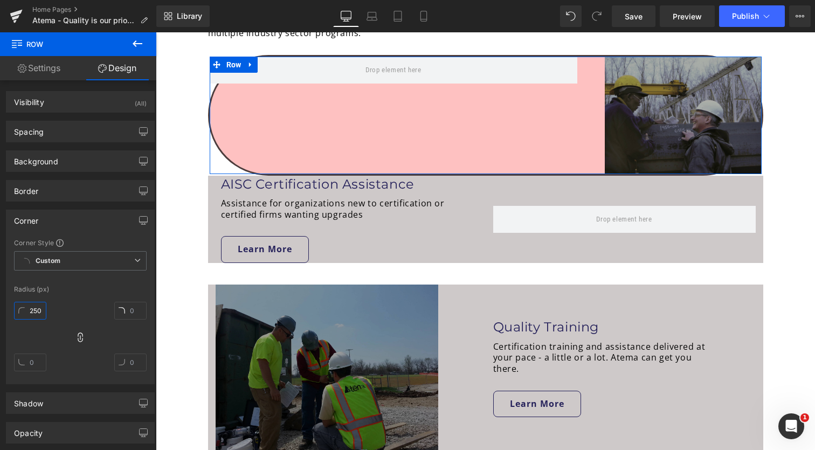
type input "25"
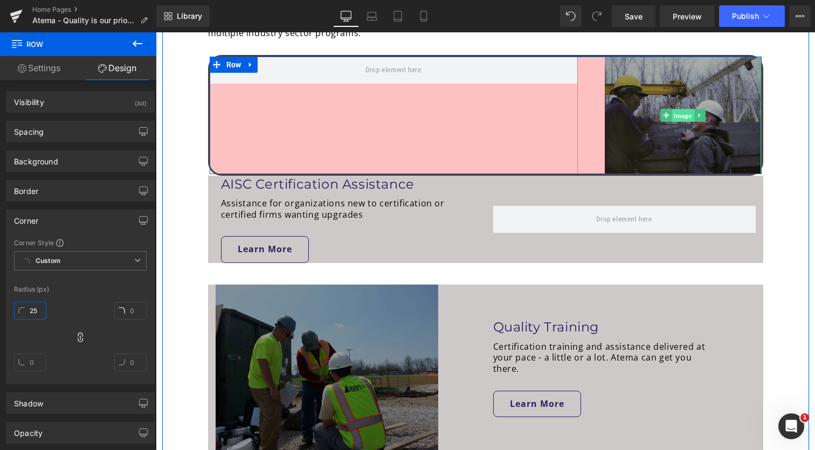
click at [682, 110] on span "Image" at bounding box center [683, 115] width 22 height 13
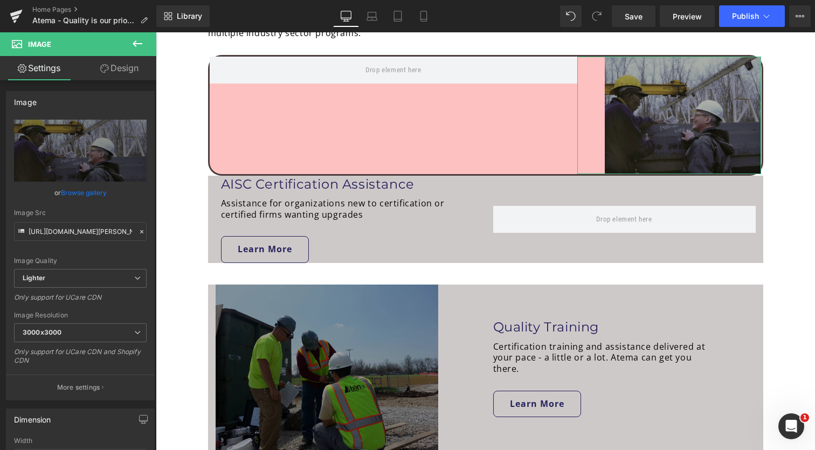
click at [117, 67] on link "Design" at bounding box center [119, 68] width 78 height 24
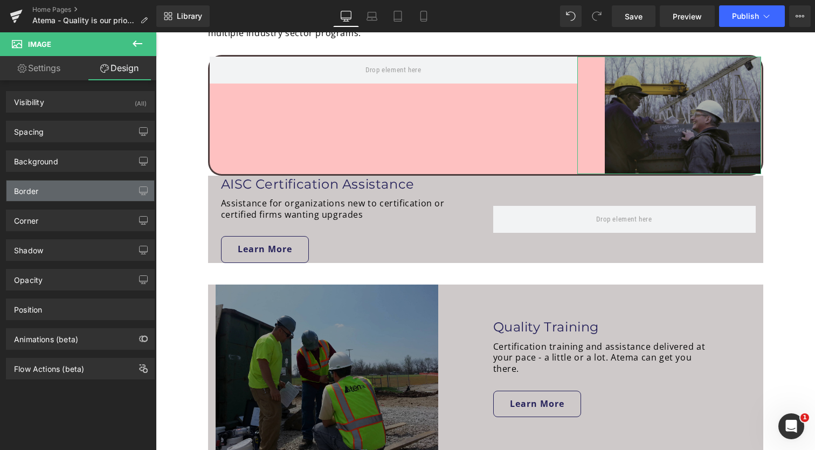
click at [53, 196] on div "Border" at bounding box center [80, 191] width 148 height 20
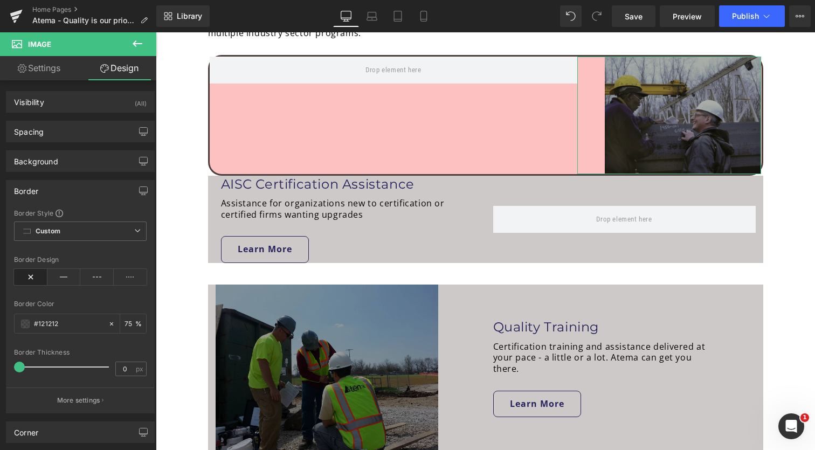
click at [74, 189] on div "Border" at bounding box center [80, 191] width 148 height 20
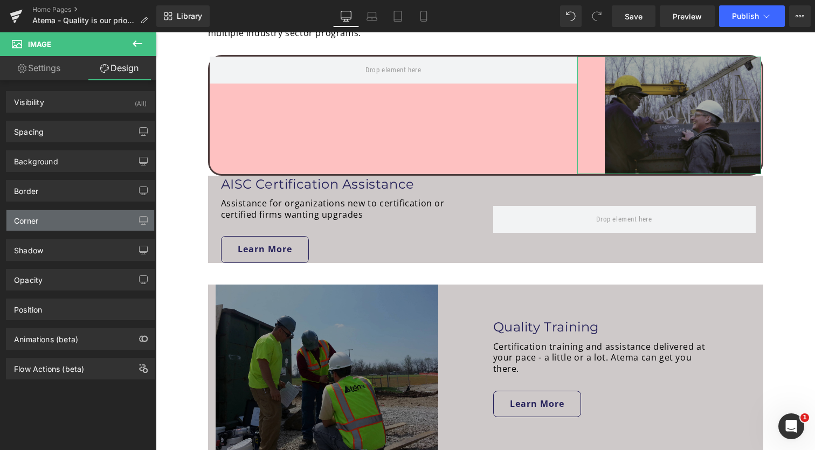
click at [62, 224] on div "Corner" at bounding box center [80, 220] width 148 height 20
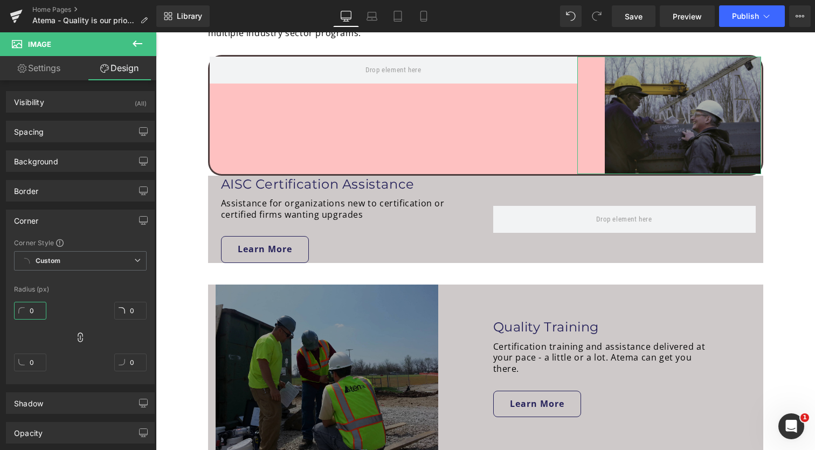
click at [38, 313] on input "0" at bounding box center [30, 311] width 32 height 18
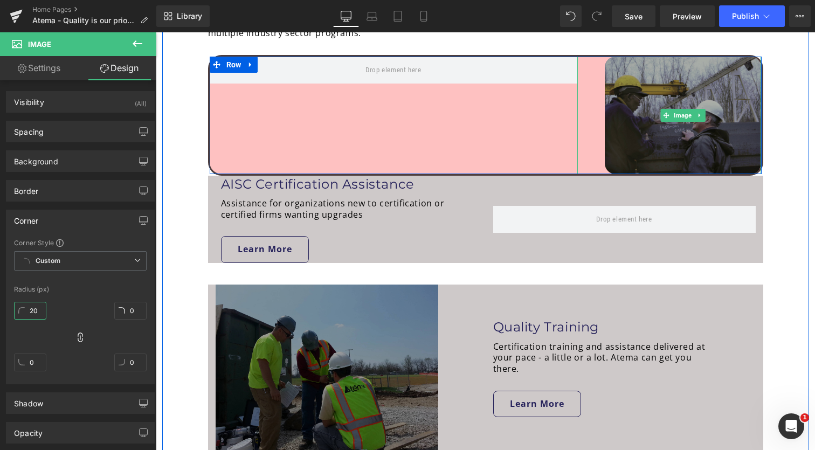
type input "19"
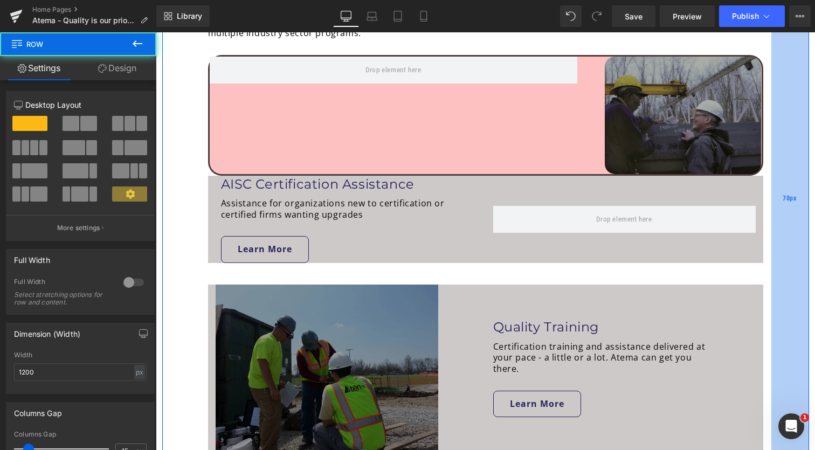
click at [795, 144] on div "70px" at bounding box center [790, 198] width 38 height 559
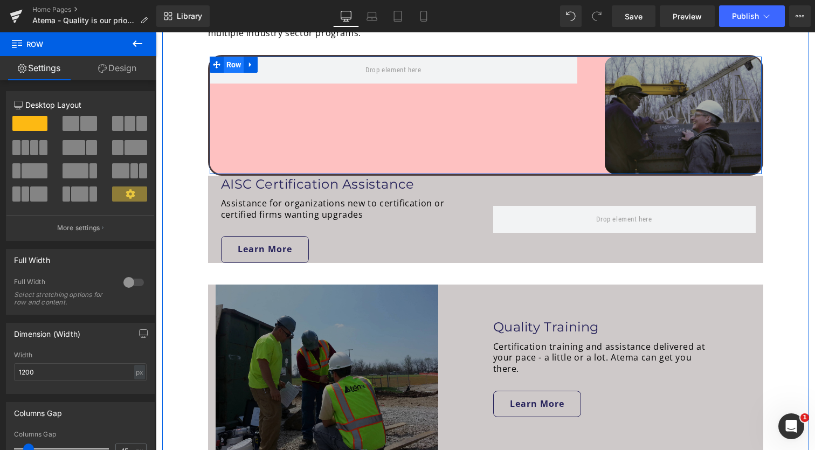
click at [238, 62] on span "Row" at bounding box center [234, 65] width 20 height 16
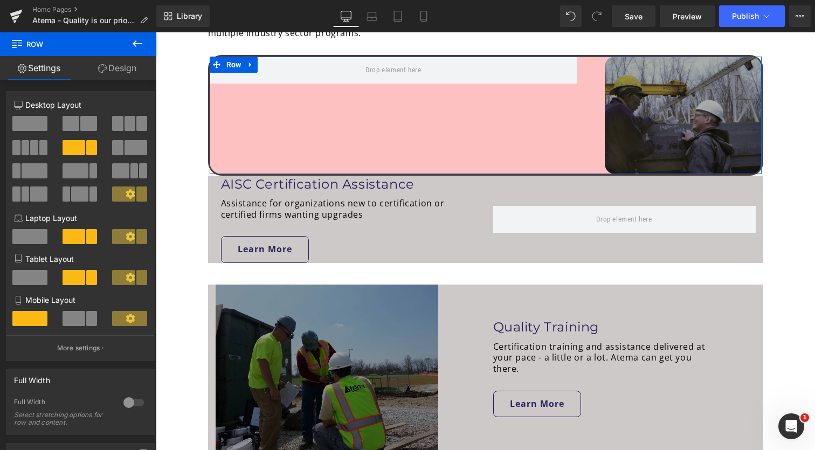
click at [129, 197] on icon at bounding box center [130, 193] width 9 height 9
click at [92, 350] on p "More settings" at bounding box center [78, 348] width 43 height 10
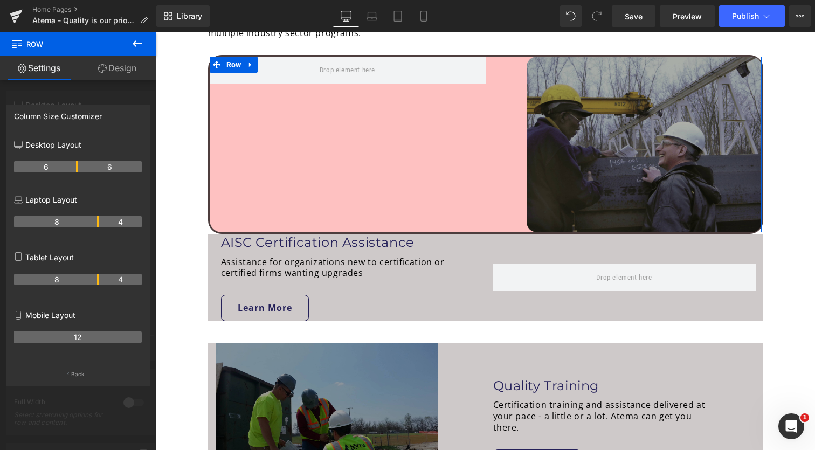
drag, startPoint x: 96, startPoint y: 167, endPoint x: 77, endPoint y: 169, distance: 20.1
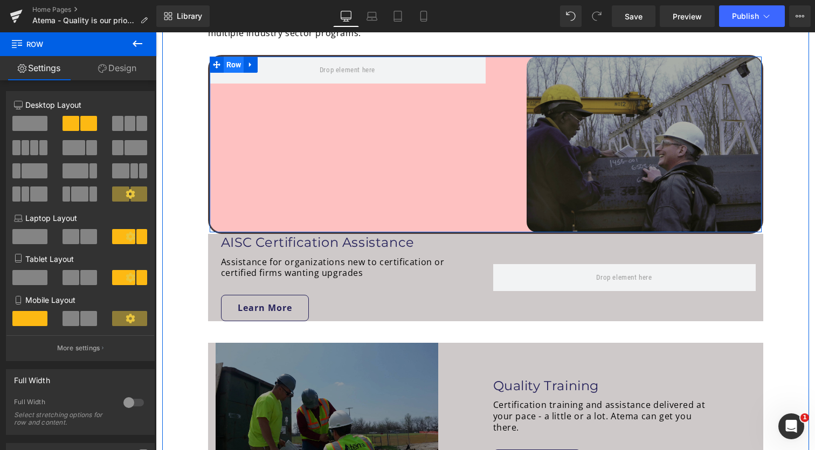
click at [233, 61] on span "Row" at bounding box center [234, 65] width 20 height 16
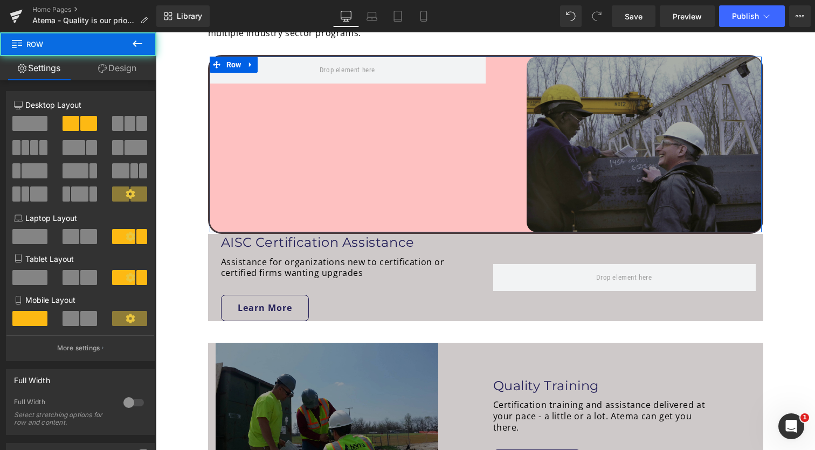
click at [127, 65] on link "Design" at bounding box center [117, 68] width 78 height 24
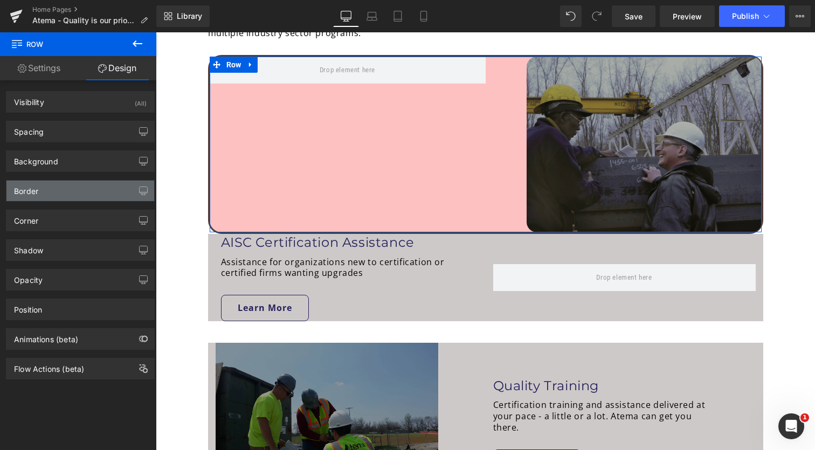
click at [85, 194] on div "Border" at bounding box center [80, 191] width 148 height 20
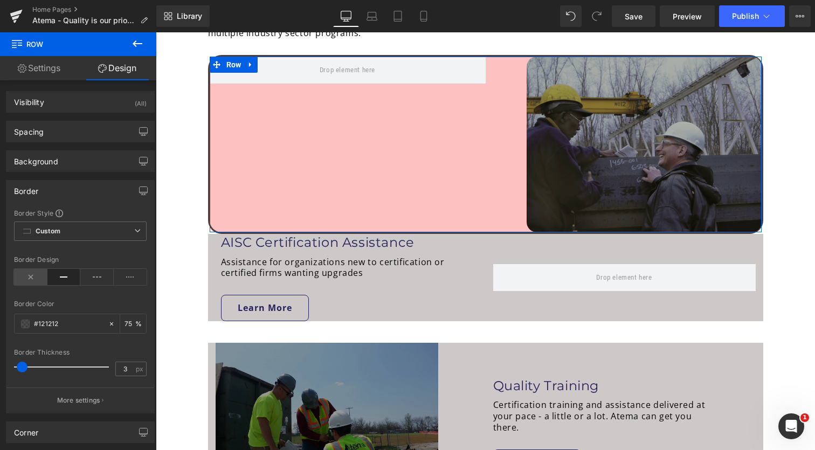
click at [29, 275] on icon at bounding box center [30, 277] width 33 height 16
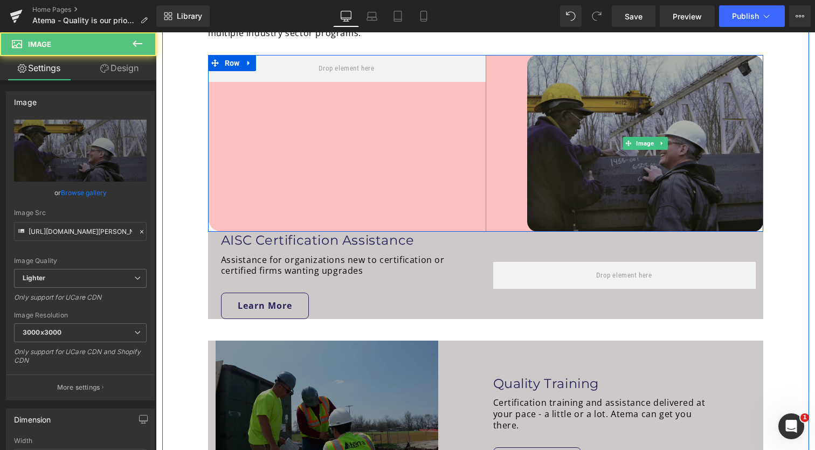
click at [501, 88] on div at bounding box center [625, 143] width 278 height 177
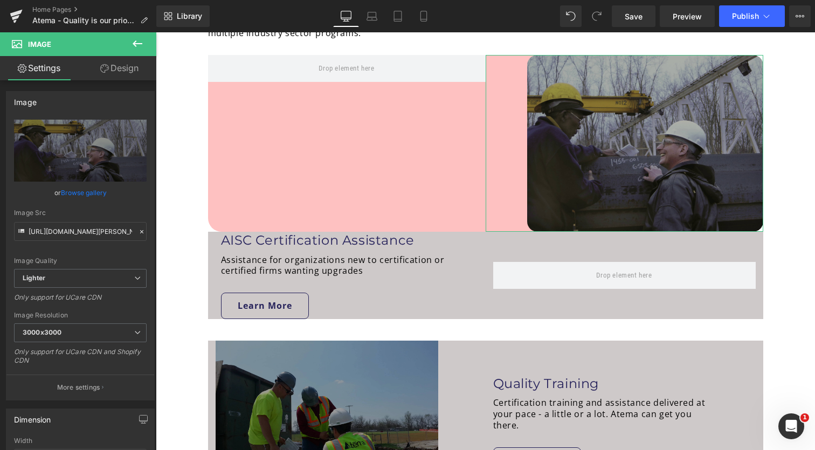
click at [141, 77] on link "Design" at bounding box center [119, 68] width 78 height 24
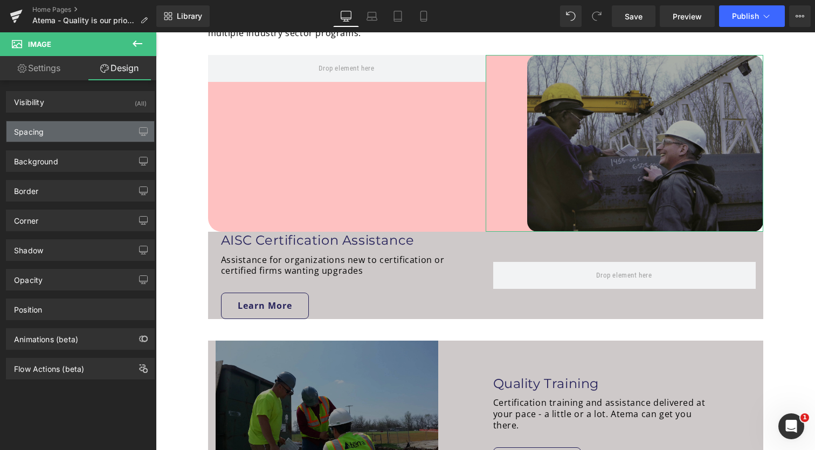
click at [85, 133] on div "Spacing" at bounding box center [80, 131] width 148 height 20
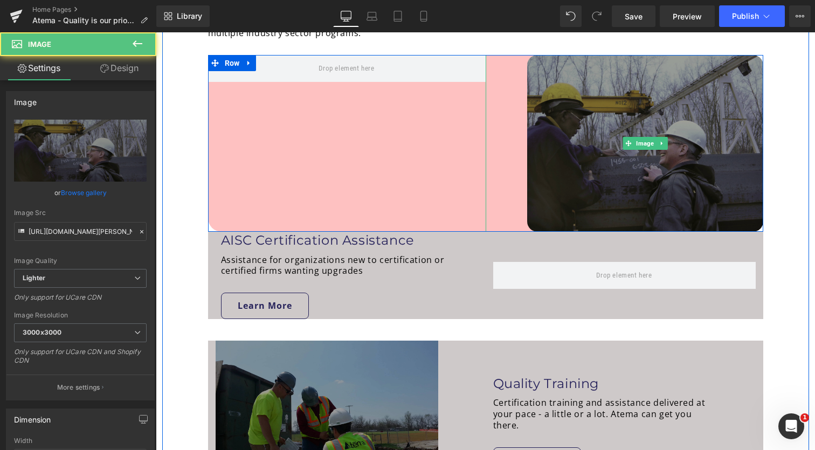
click at [600, 143] on img at bounding box center [645, 143] width 236 height 177
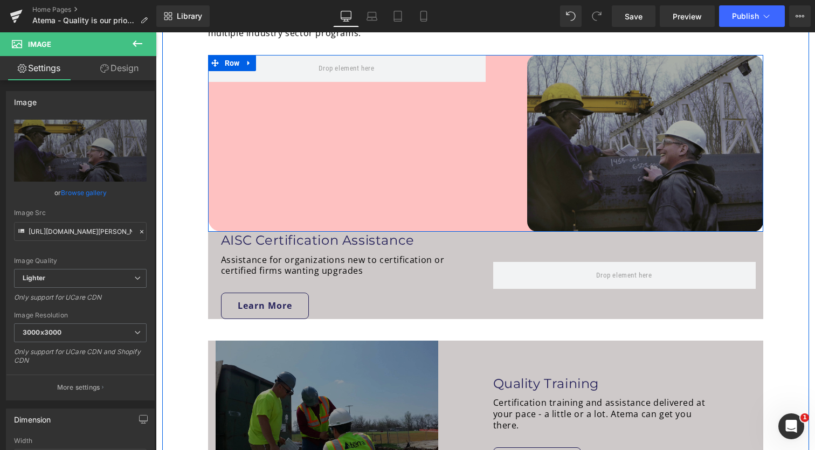
click at [371, 141] on div "Image Row" at bounding box center [485, 143] width 555 height 177
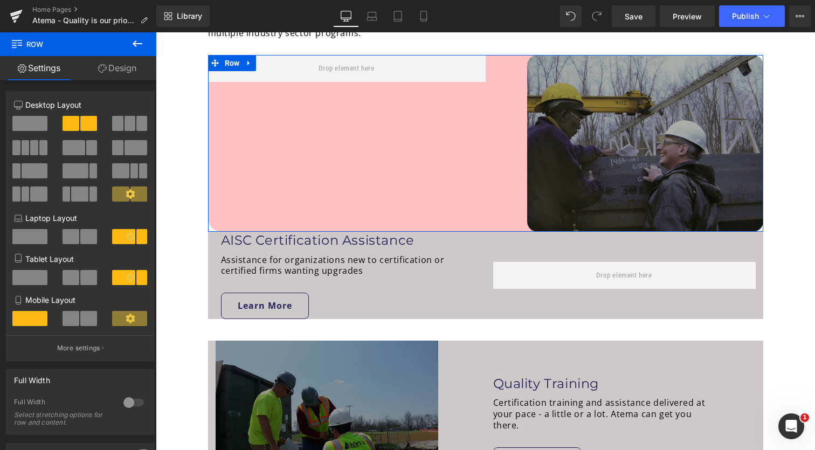
click at [126, 197] on icon at bounding box center [131, 194] width 10 height 10
click at [126, 196] on icon at bounding box center [131, 194] width 10 height 10
click at [71, 351] on p "More settings" at bounding box center [78, 348] width 43 height 10
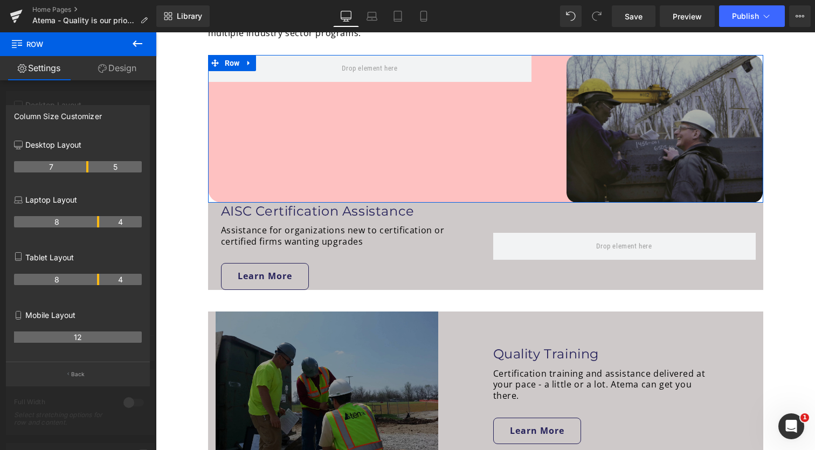
drag, startPoint x: 77, startPoint y: 166, endPoint x: 85, endPoint y: 171, distance: 9.7
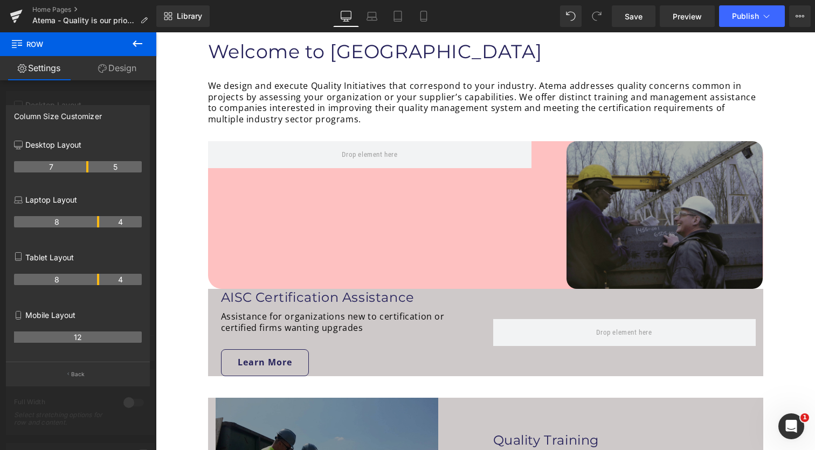
scroll to position [540, 0]
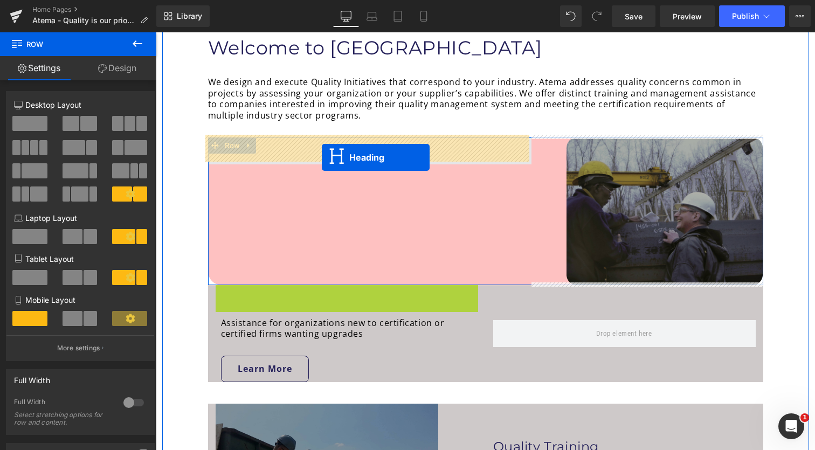
drag, startPoint x: 318, startPoint y: 292, endPoint x: 322, endPoint y: 156, distance: 135.3
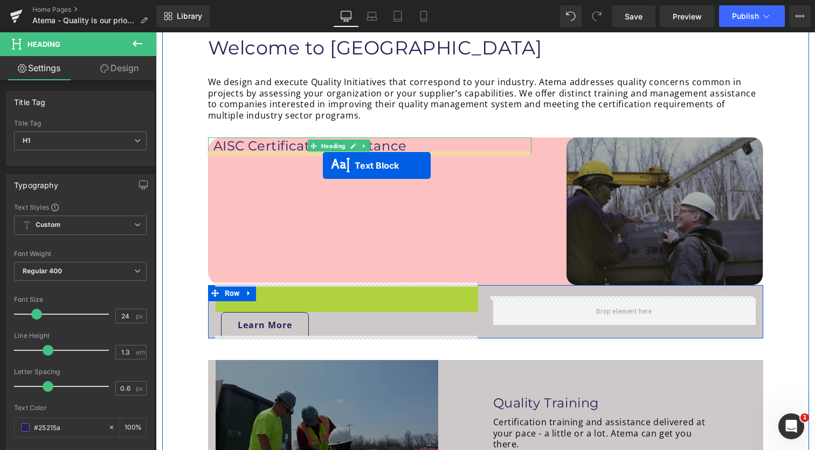
drag, startPoint x: 320, startPoint y: 303, endPoint x: 323, endPoint y: 165, distance: 137.5
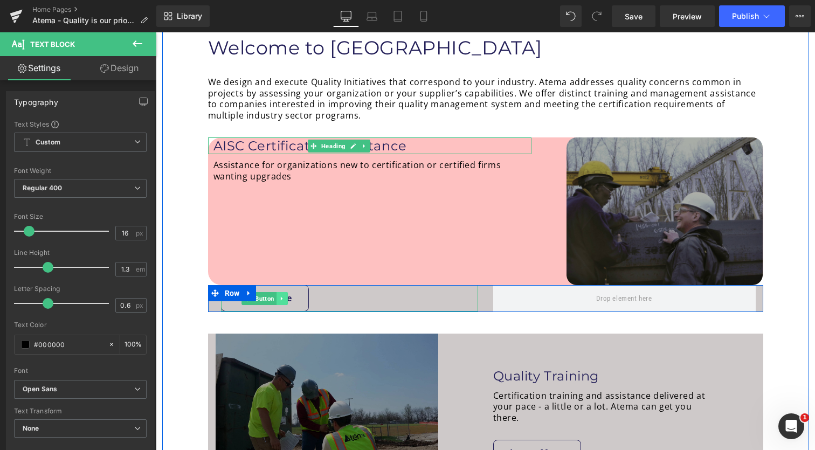
click at [279, 299] on icon at bounding box center [282, 298] width 6 height 6
click at [274, 300] on link at bounding box center [276, 298] width 11 height 13
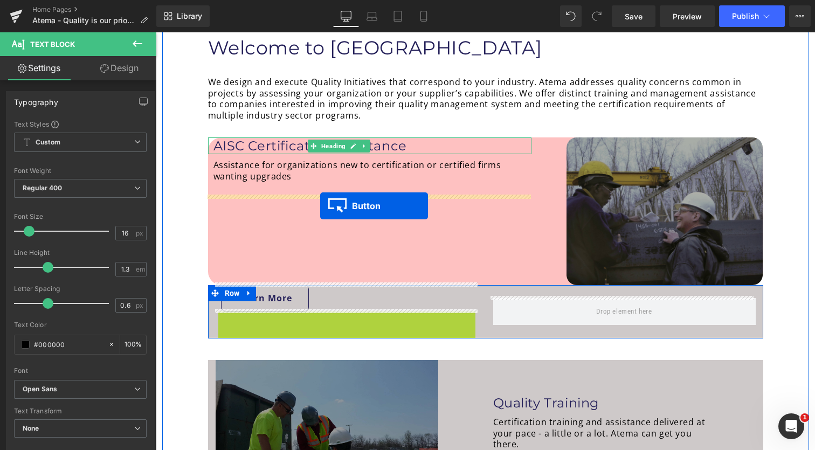
drag, startPoint x: 246, startPoint y: 324, endPoint x: 320, endPoint y: 207, distance: 138.0
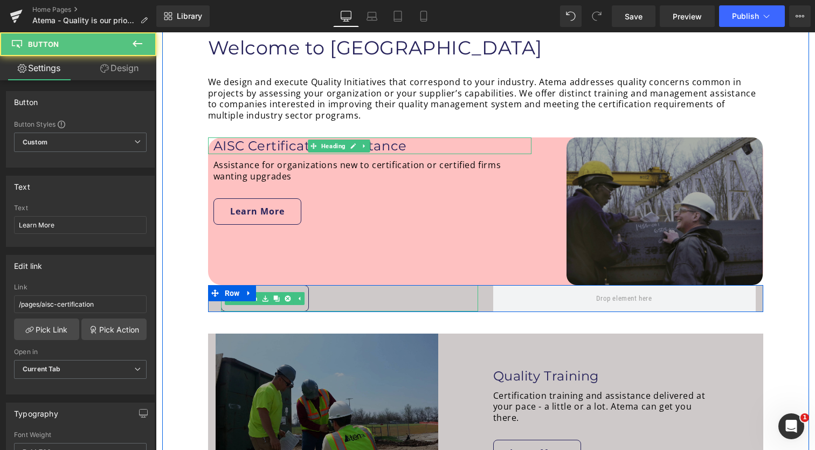
click at [449, 303] on div "Learn More" at bounding box center [349, 298] width 257 height 26
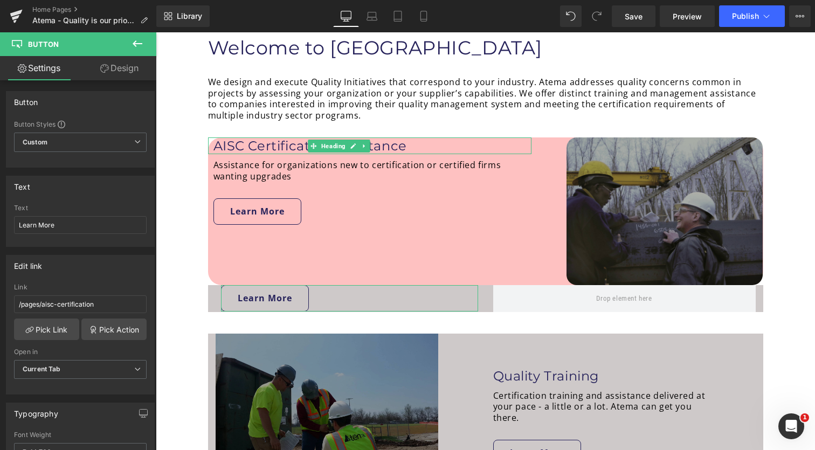
click at [133, 68] on link "Design" at bounding box center [119, 68] width 78 height 24
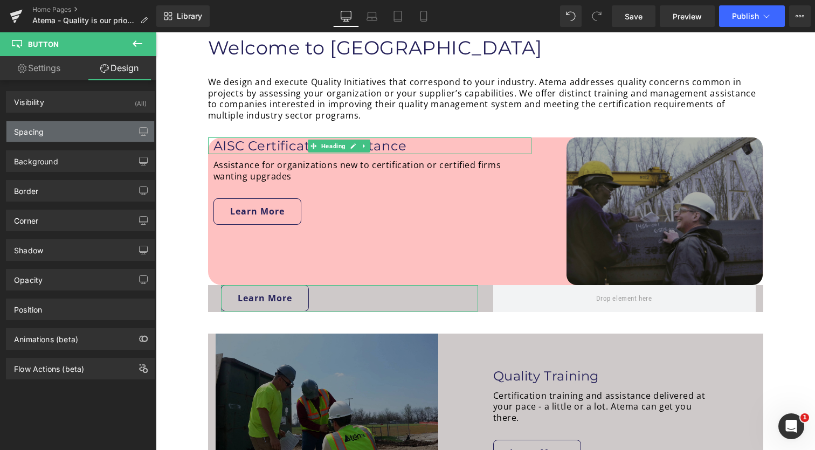
click at [87, 131] on div "Spacing" at bounding box center [80, 131] width 148 height 20
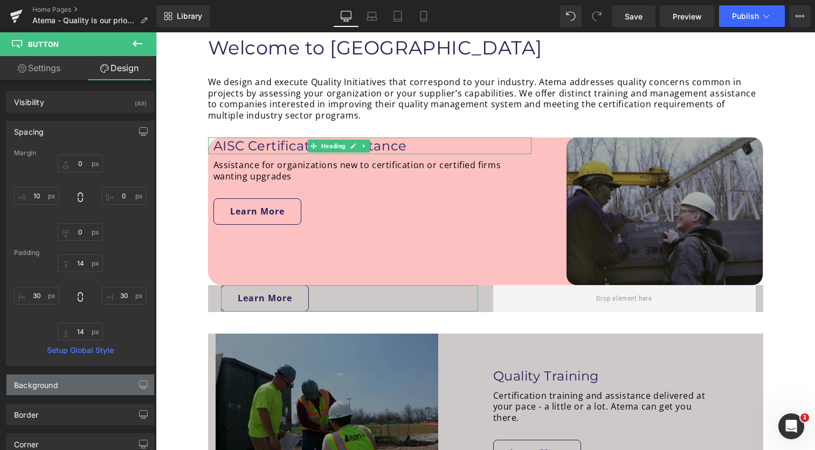
click at [81, 391] on div "Background" at bounding box center [80, 385] width 148 height 20
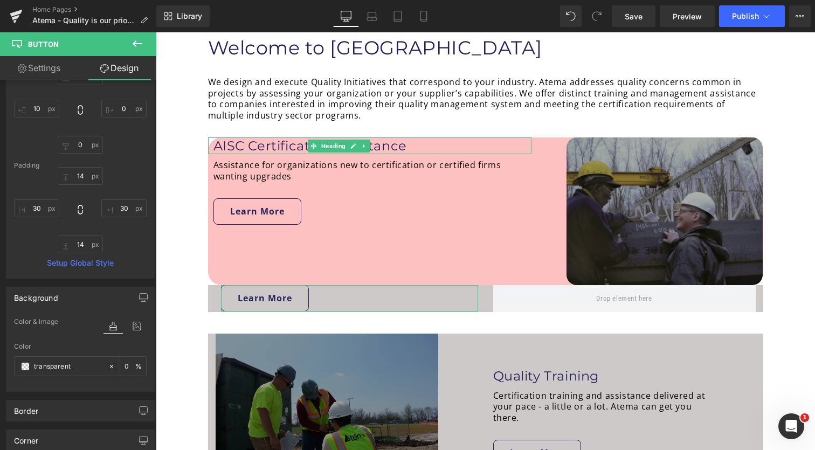
scroll to position [90, 0]
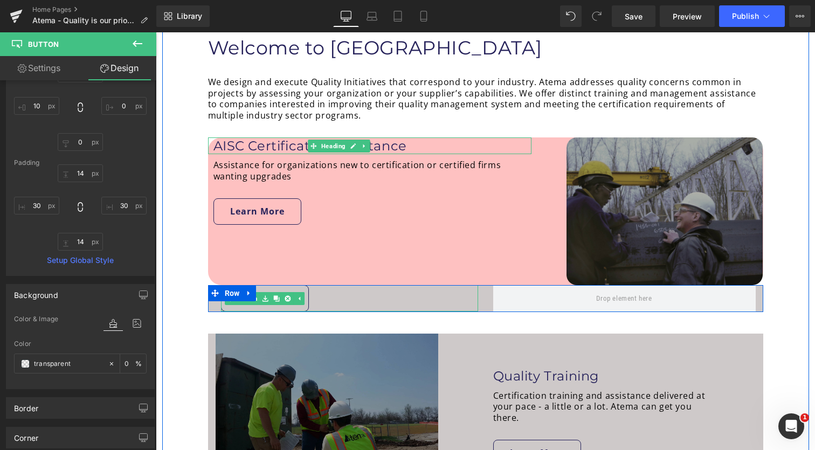
click at [335, 304] on div "Learn More" at bounding box center [349, 298] width 257 height 26
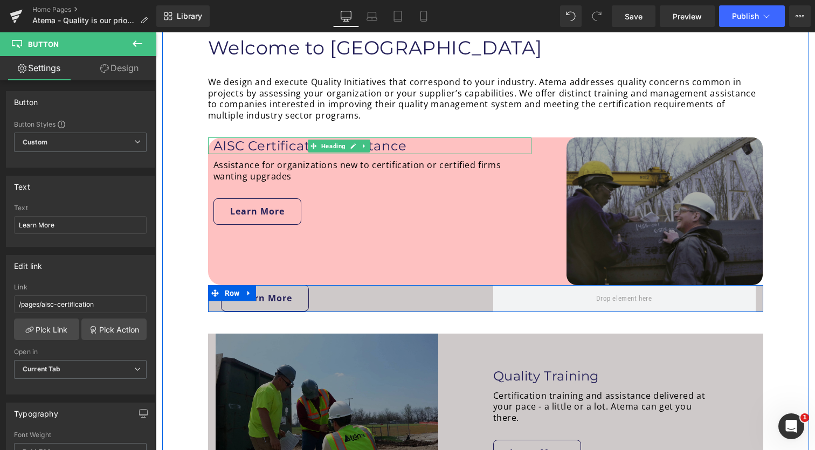
click at [488, 304] on div at bounding box center [625, 298] width 278 height 27
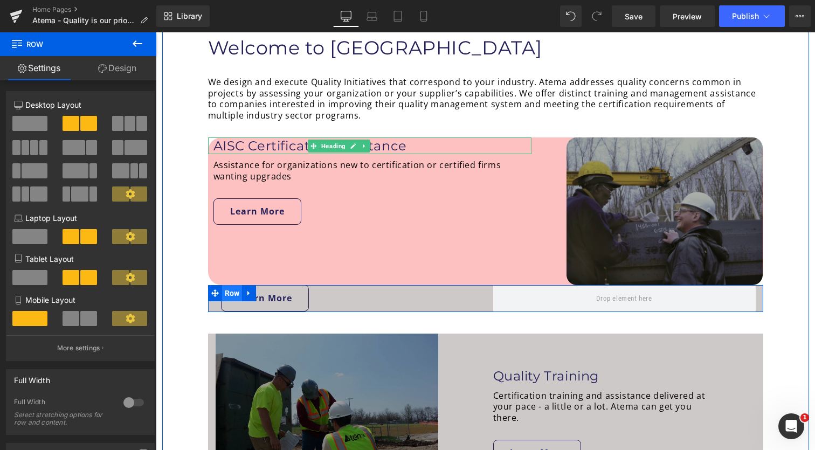
click at [229, 292] on span "Row" at bounding box center [232, 293] width 20 height 16
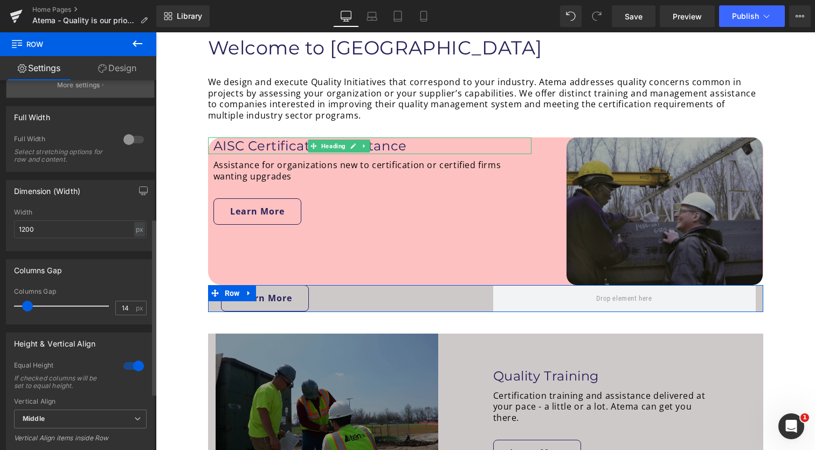
scroll to position [289, 0]
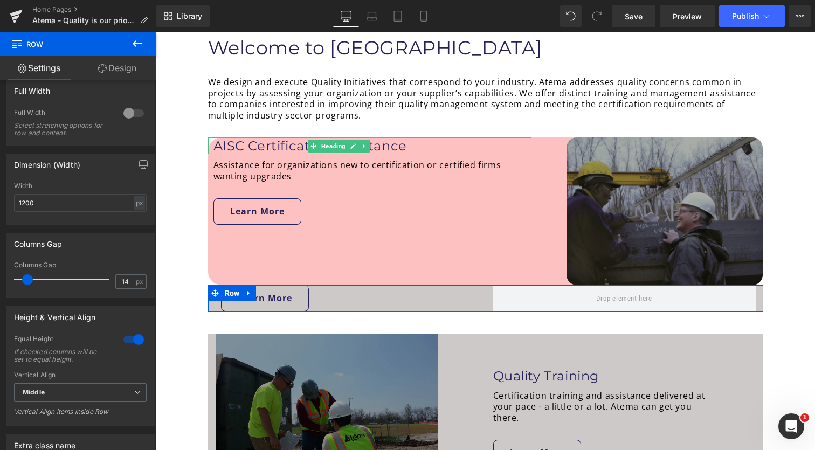
click at [134, 71] on link "Design" at bounding box center [117, 68] width 78 height 24
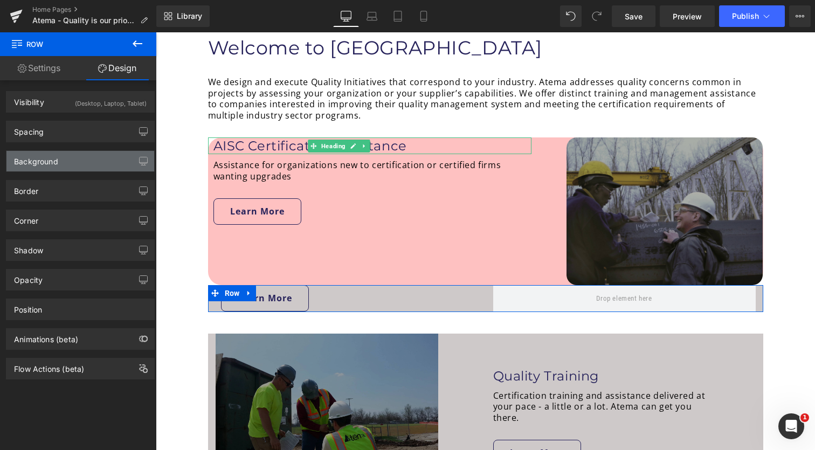
click at [74, 160] on div "Background" at bounding box center [80, 161] width 148 height 20
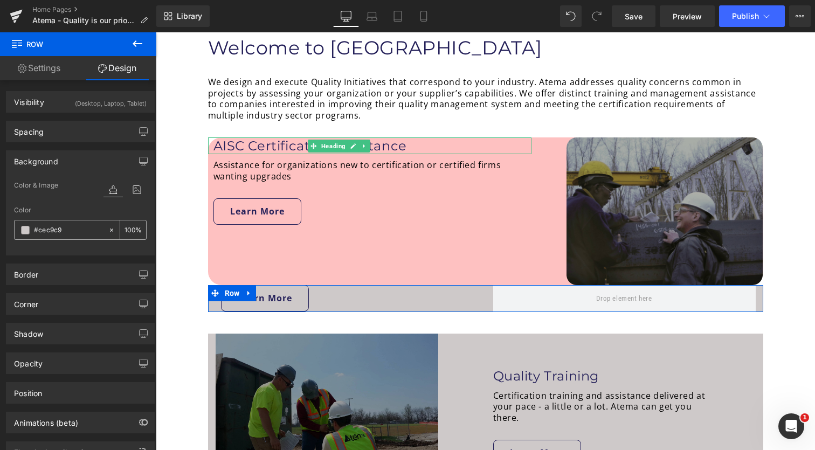
drag, startPoint x: 72, startPoint y: 232, endPoint x: 16, endPoint y: 231, distance: 56.1
click at [16, 231] on div "#cec9c9" at bounding box center [61, 229] width 93 height 19
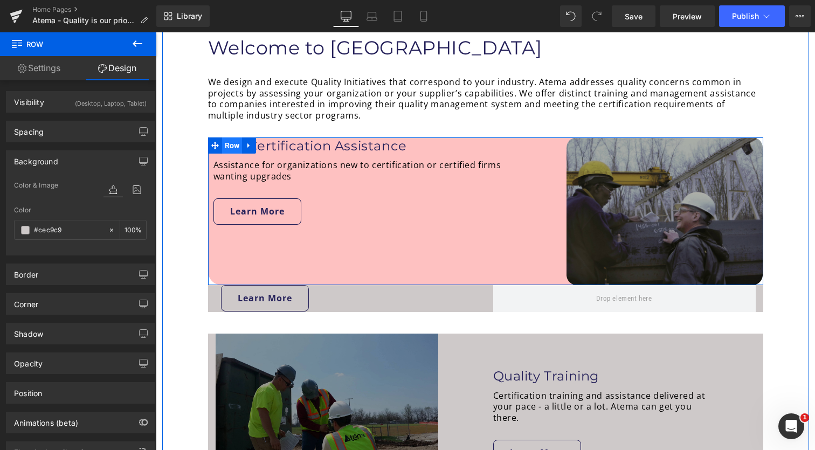
click at [224, 148] on span "Row" at bounding box center [232, 145] width 20 height 16
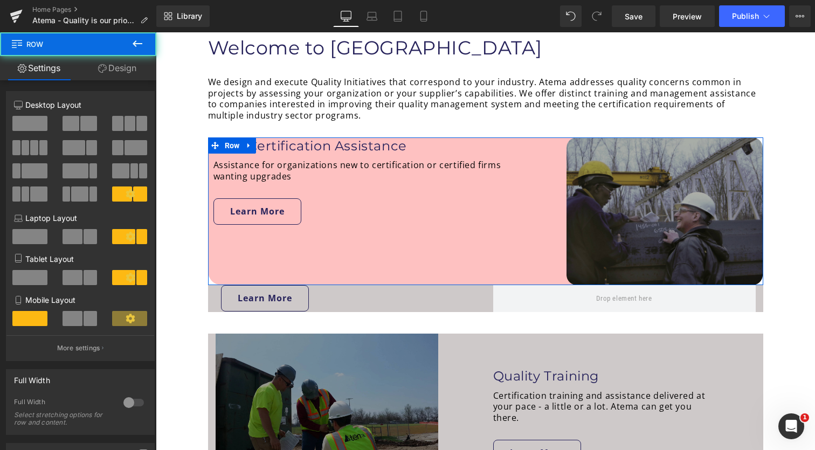
click at [133, 68] on link "Design" at bounding box center [117, 68] width 78 height 24
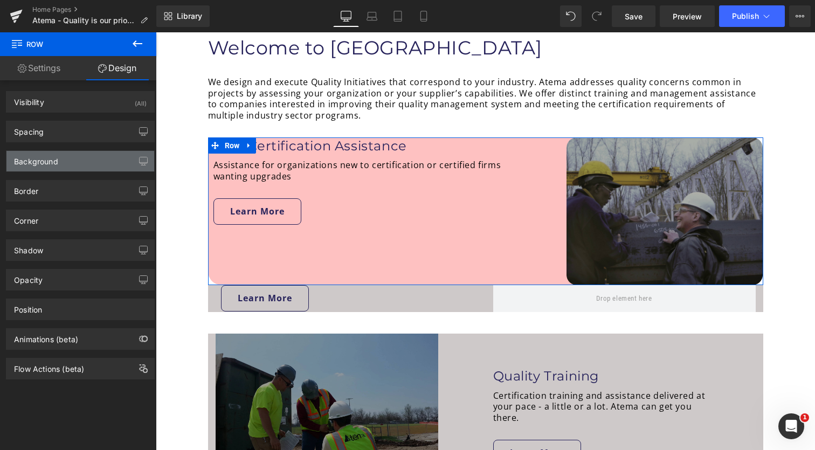
click at [91, 159] on div "Background" at bounding box center [80, 161] width 148 height 20
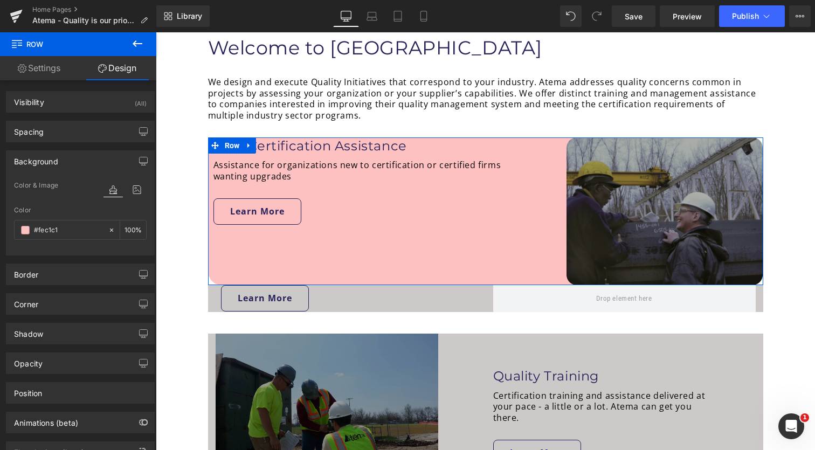
drag, startPoint x: 73, startPoint y: 234, endPoint x: 1, endPoint y: 234, distance: 71.7
click at [1, 234] on div "Background Color & Image color Color % Image Replace Image Upload image or Brow…" at bounding box center [80, 198] width 161 height 113
drag, startPoint x: 63, startPoint y: 227, endPoint x: 13, endPoint y: 227, distance: 49.0
click at [13, 227] on div "Color & Image color Color #fec1c1 % Image Replace Image Upload image or Browse …" at bounding box center [80, 217] width 148 height 76
paste input "cec9c9"
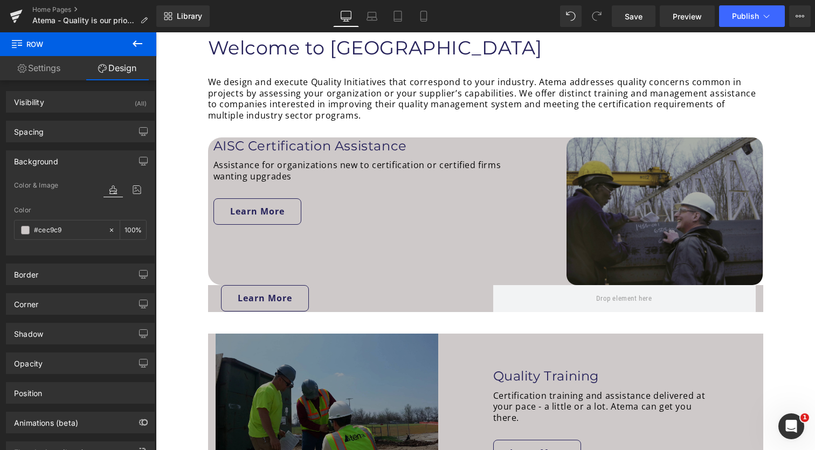
type input "#cec9c9"
click at [141, 41] on icon at bounding box center [137, 43] width 13 height 13
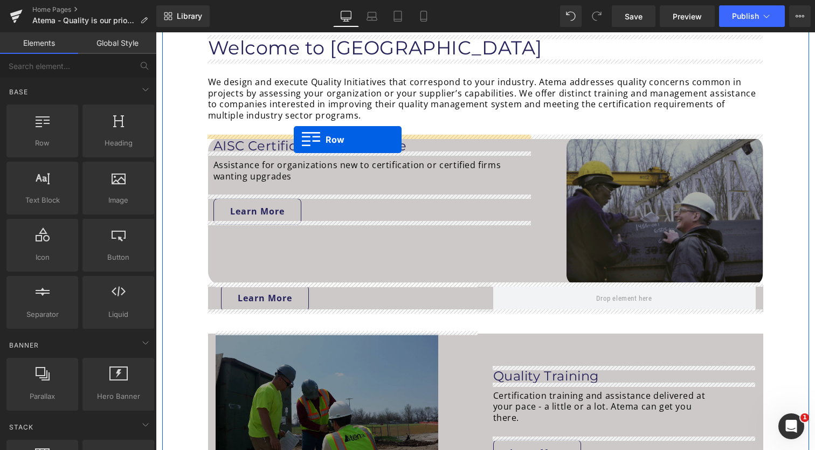
drag, startPoint x: 194, startPoint y: 158, endPoint x: 294, endPoint y: 141, distance: 101.3
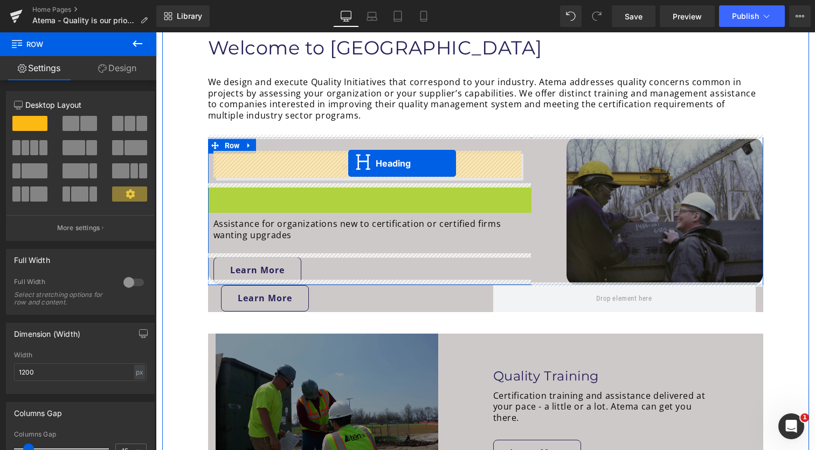
drag, startPoint x: 341, startPoint y: 193, endPoint x: 348, endPoint y: 163, distance: 31.0
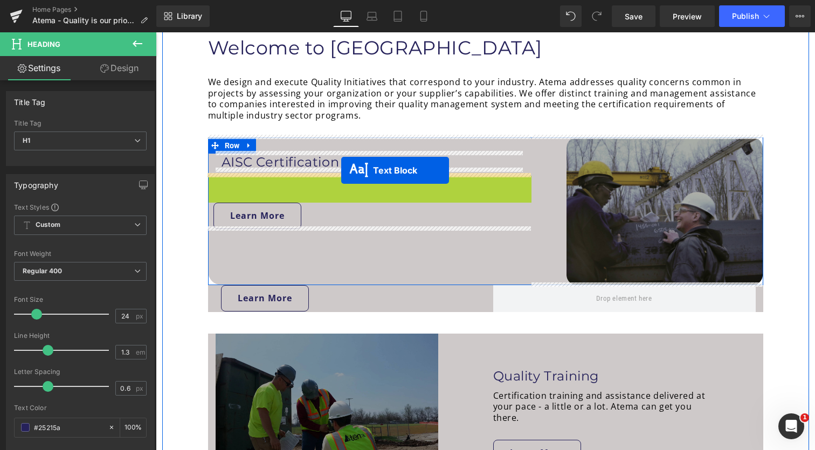
drag, startPoint x: 341, startPoint y: 195, endPoint x: 341, endPoint y: 170, distance: 24.8
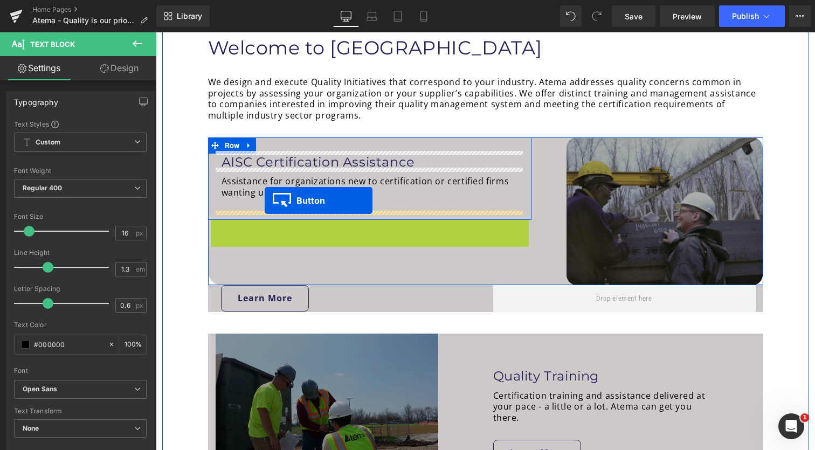
drag, startPoint x: 240, startPoint y: 231, endPoint x: 265, endPoint y: 201, distance: 38.3
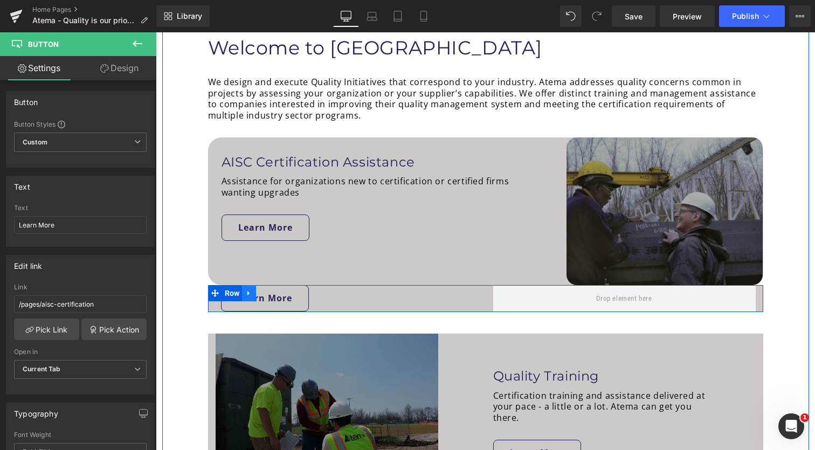
click at [250, 291] on icon at bounding box center [249, 293] width 8 height 8
click at [275, 291] on icon at bounding box center [277, 293] width 8 height 8
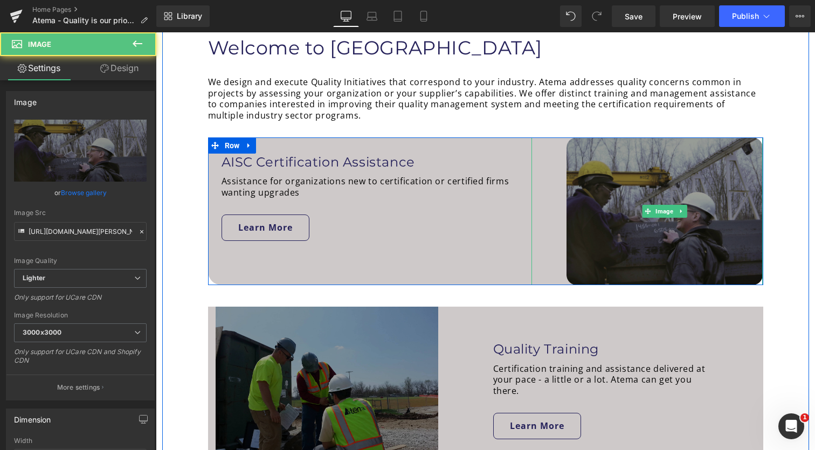
click at [574, 192] on img at bounding box center [664, 211] width 197 height 148
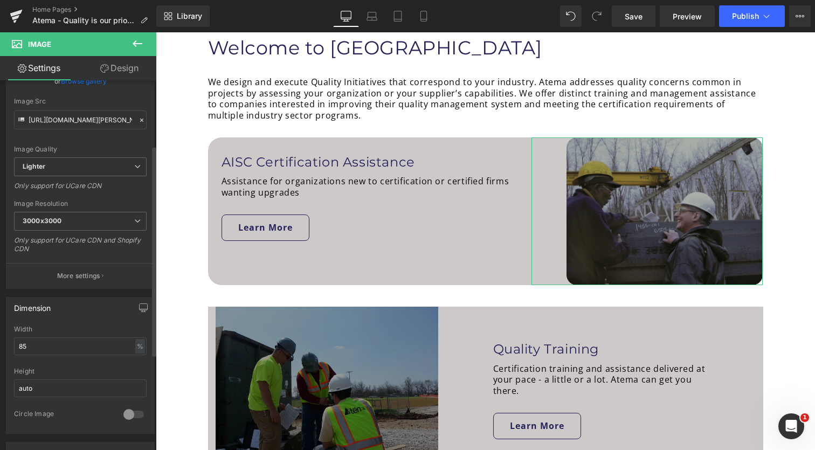
scroll to position [129, 0]
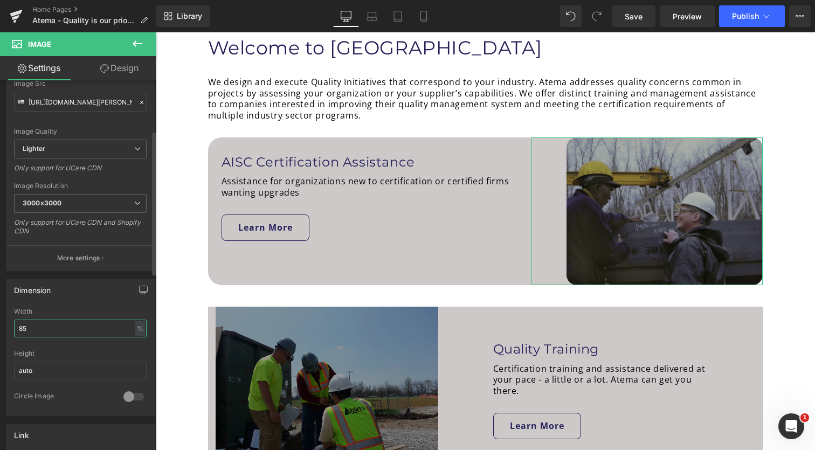
drag, startPoint x: 74, startPoint y: 331, endPoint x: 1, endPoint y: 331, distance: 73.3
click at [1, 331] on div "Dimension 85% Width 85 % % px auto Height auto 0 Circle Image" at bounding box center [80, 343] width 161 height 145
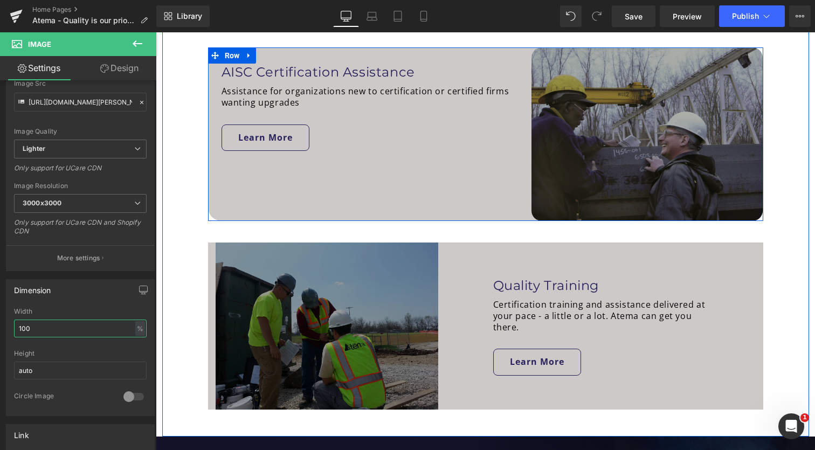
scroll to position [618, 0]
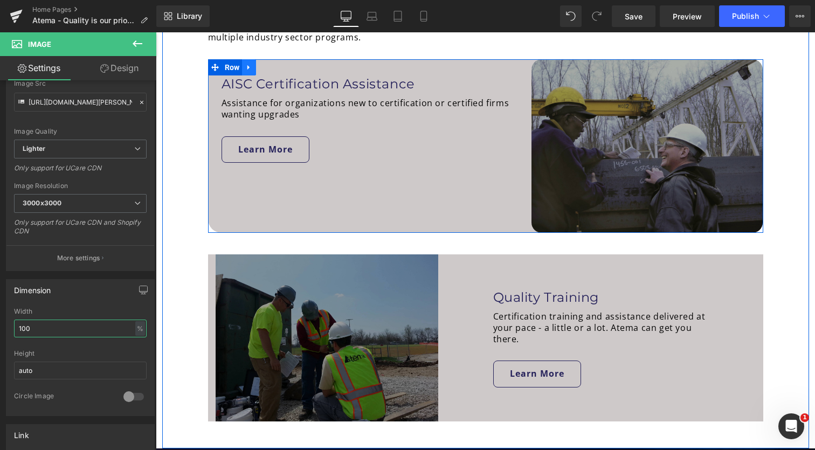
type input "100"
click at [251, 62] on link at bounding box center [249, 67] width 14 height 16
click at [261, 65] on icon at bounding box center [263, 68] width 8 height 8
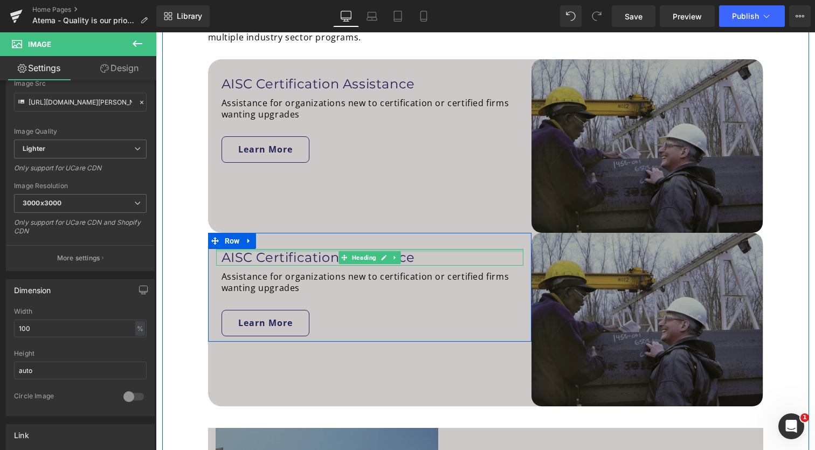
click at [233, 245] on span "Row" at bounding box center [232, 240] width 16 height 13
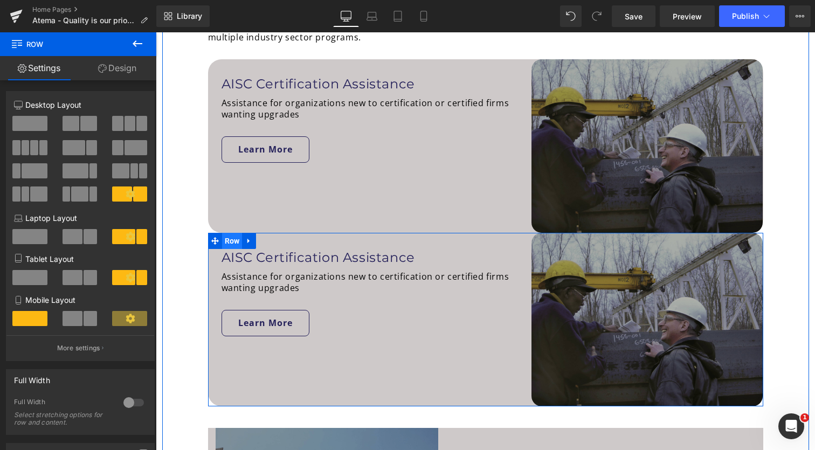
click at [230, 241] on span "Row" at bounding box center [232, 241] width 20 height 16
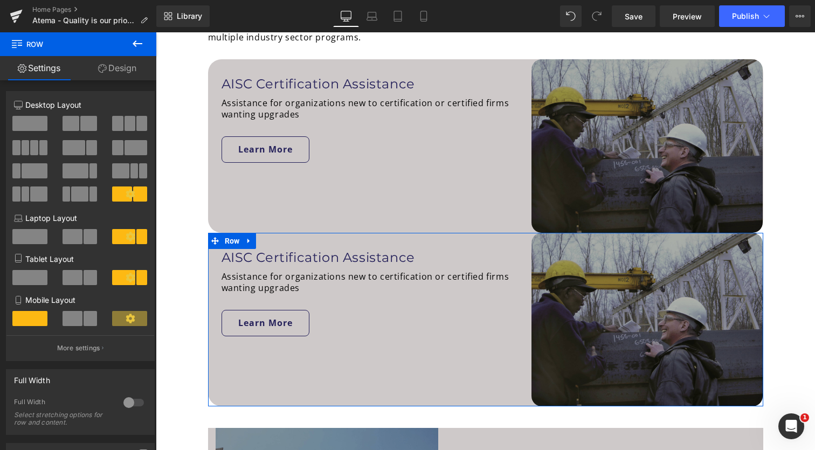
click at [134, 68] on link "Design" at bounding box center [117, 68] width 78 height 24
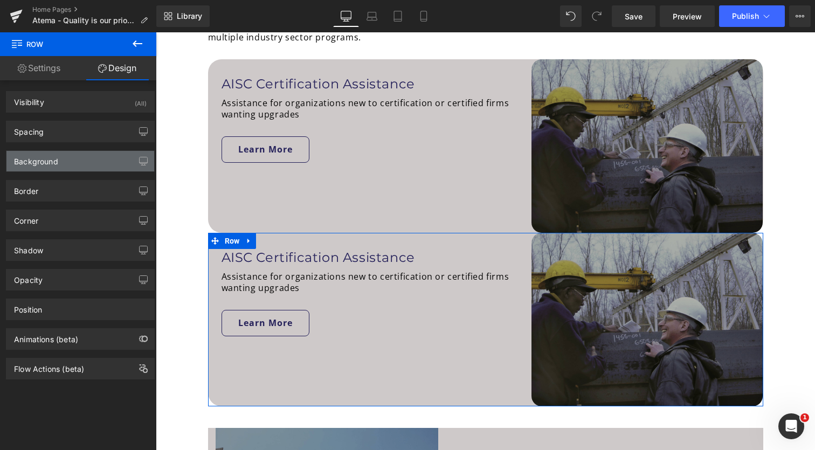
click at [54, 161] on div "Background" at bounding box center [36, 158] width 44 height 15
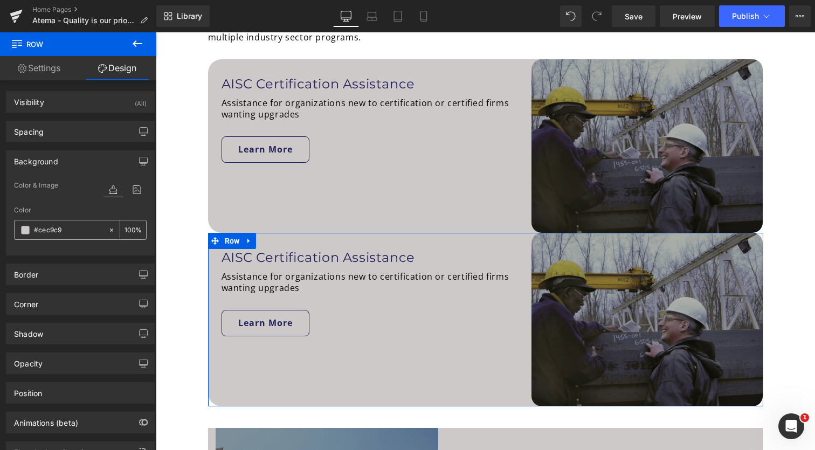
drag, startPoint x: 70, startPoint y: 232, endPoint x: 24, endPoint y: 232, distance: 45.3
click at [24, 232] on div "#cec9c9" at bounding box center [61, 229] width 93 height 19
paste input "221F55"
type input "221F55"
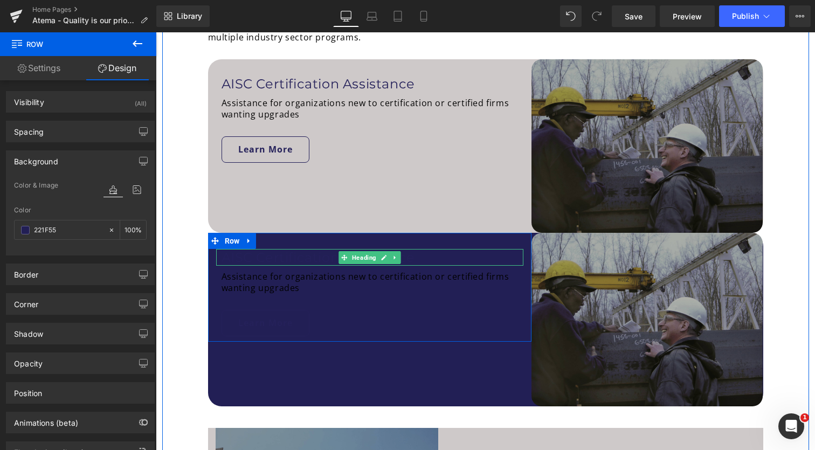
click at [293, 259] on h1 "AISC Certification Assistance" at bounding box center [372, 257] width 302 height 17
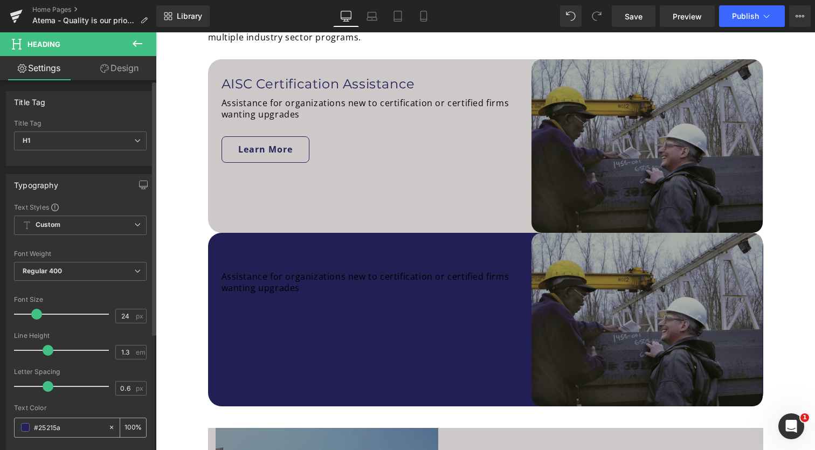
click at [24, 430] on span at bounding box center [25, 427] width 9 height 9
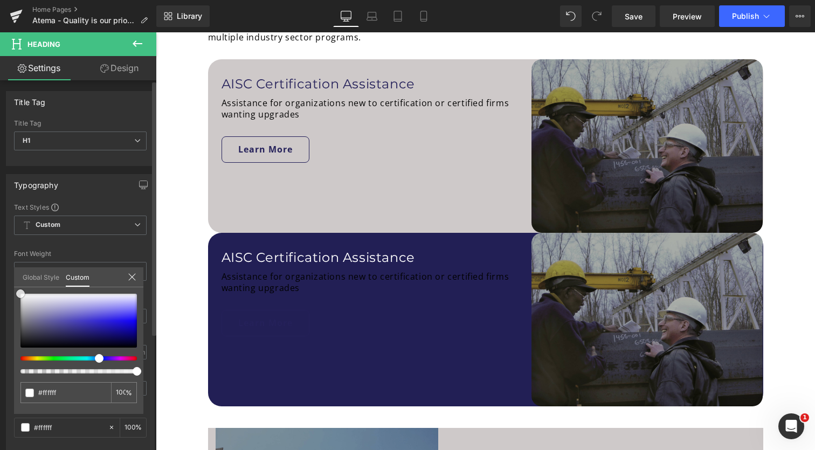
drag, startPoint x: 73, startPoint y: 332, endPoint x: 5, endPoint y: 272, distance: 90.9
click at [5, 272] on div "Typography Text Styles Custom Custom Setup Global Style Custom Setup Global Sty…" at bounding box center [80, 351] width 161 height 370
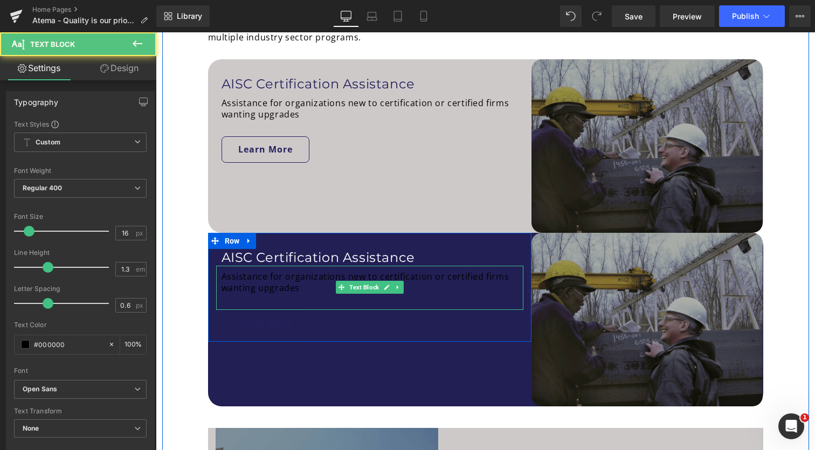
click at [282, 285] on p "Assistance for organizations new to certification or certified firms wanting up…" at bounding box center [372, 282] width 302 height 23
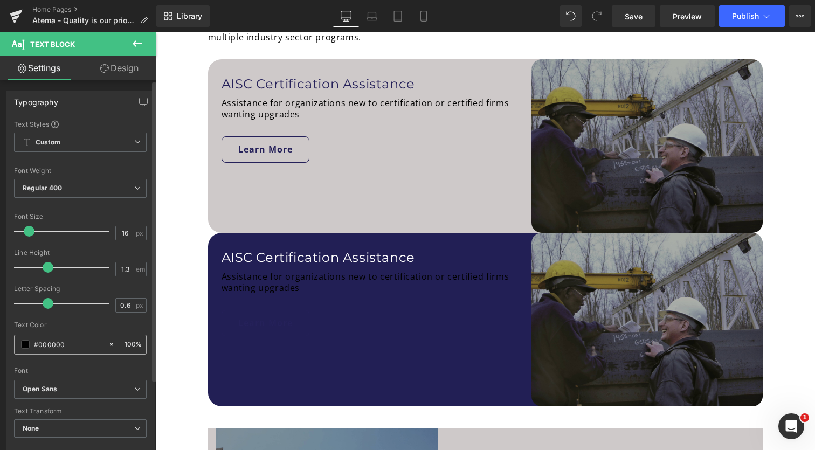
click at [23, 344] on span at bounding box center [25, 344] width 9 height 9
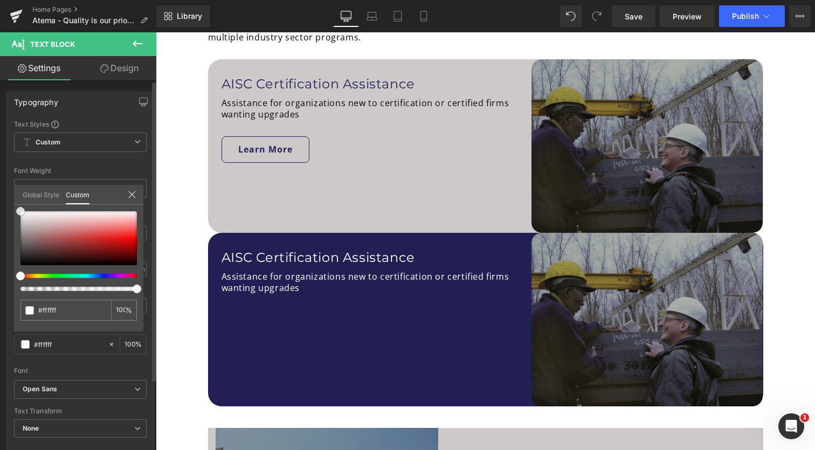
drag, startPoint x: 20, startPoint y: 266, endPoint x: 10, endPoint y: 179, distance: 86.8
click at [10, 179] on div "Typography Text Styles Custom Custom Setup Global Style Custom Setup Global Sty…" at bounding box center [80, 268] width 161 height 370
drag, startPoint x: 295, startPoint y: 329, endPoint x: 292, endPoint y: 320, distance: 9.9
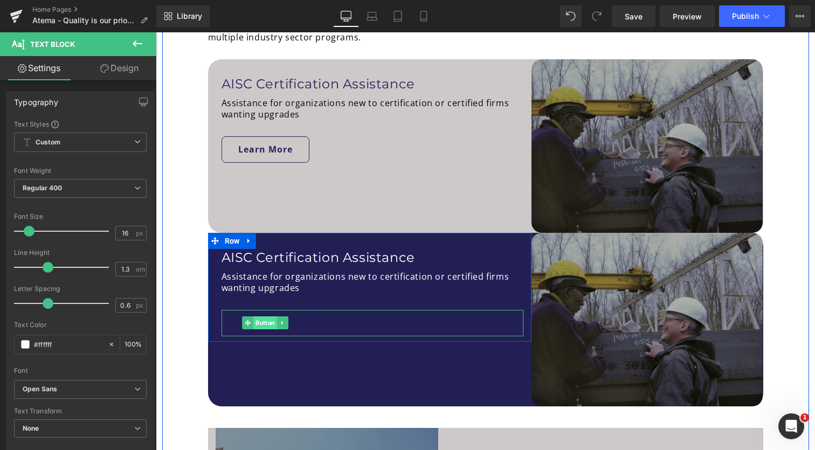
click at [272, 322] on span "Button" at bounding box center [265, 322] width 24 height 13
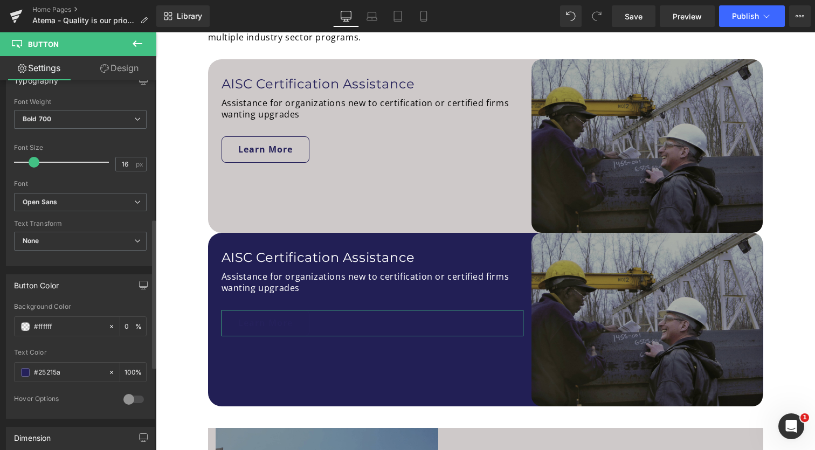
scroll to position [344, 0]
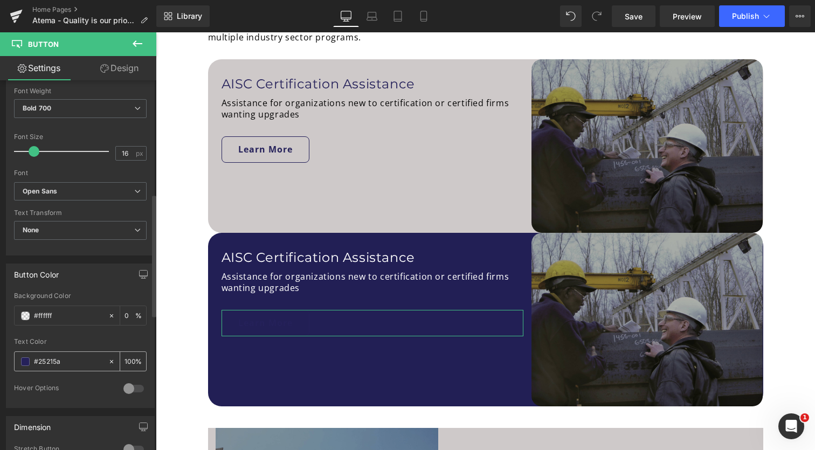
click at [24, 363] on span at bounding box center [25, 361] width 9 height 9
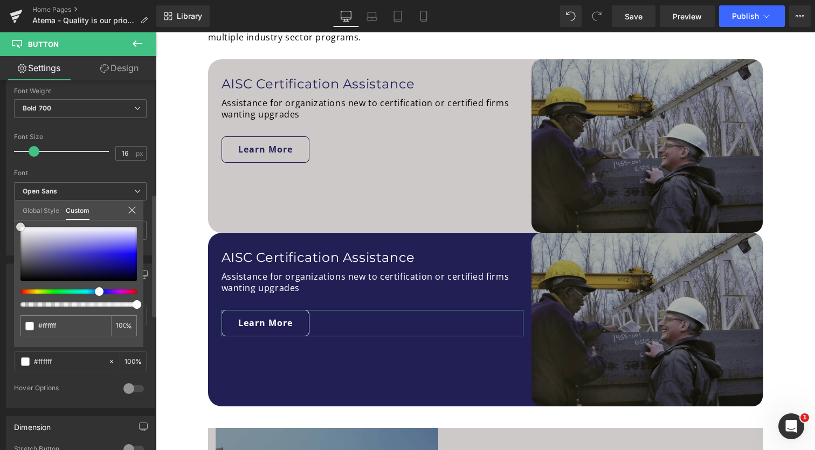
drag, startPoint x: 71, startPoint y: 268, endPoint x: 1, endPoint y: 198, distance: 99.1
click at [1, 255] on div "Button Color rgba(255, 255, 255, 0) Background Color #ffffff 0 % rgb(37, 33, 90…" at bounding box center [80, 331] width 161 height 153
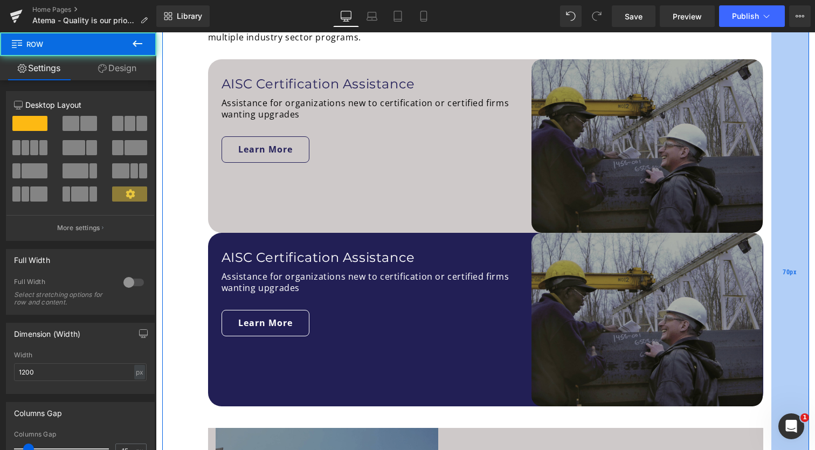
click at [787, 303] on div "70px" at bounding box center [790, 272] width 38 height 698
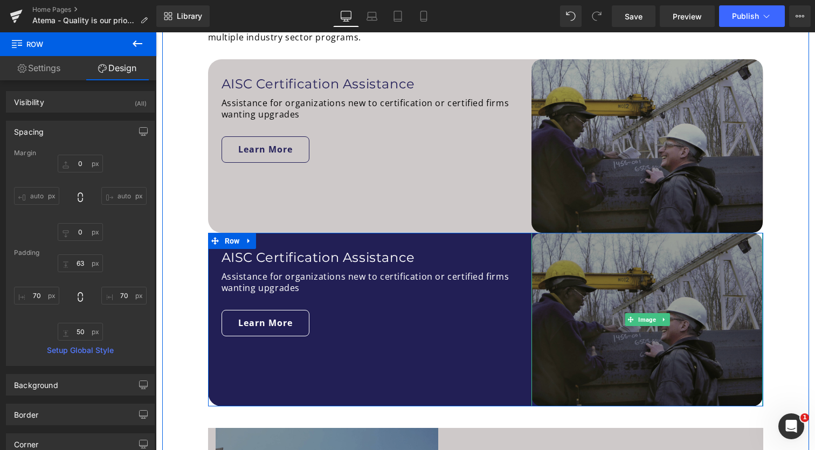
scroll to position [639, 0]
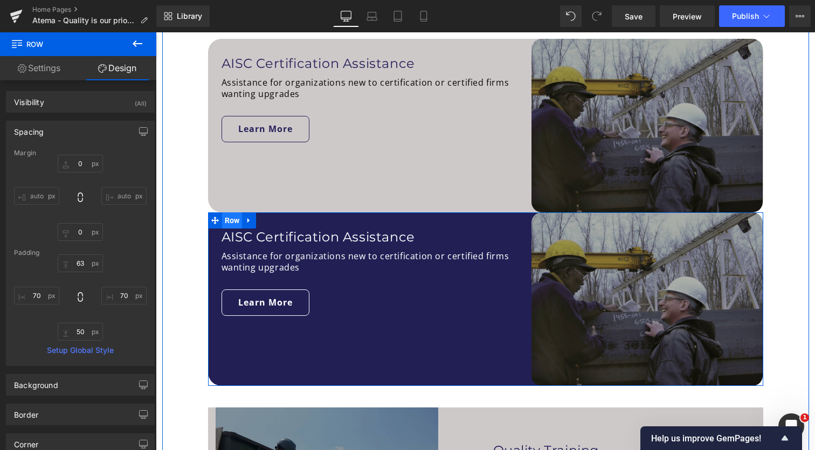
click at [236, 220] on span "Row" at bounding box center [232, 220] width 20 height 16
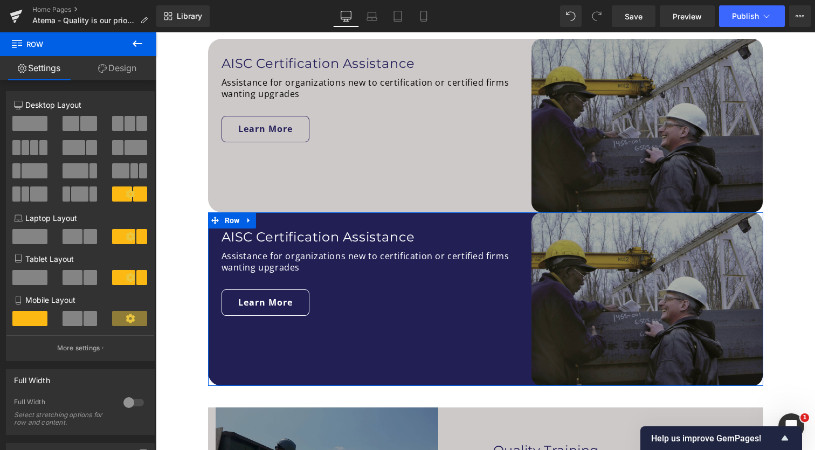
click at [127, 66] on link "Design" at bounding box center [117, 68] width 78 height 24
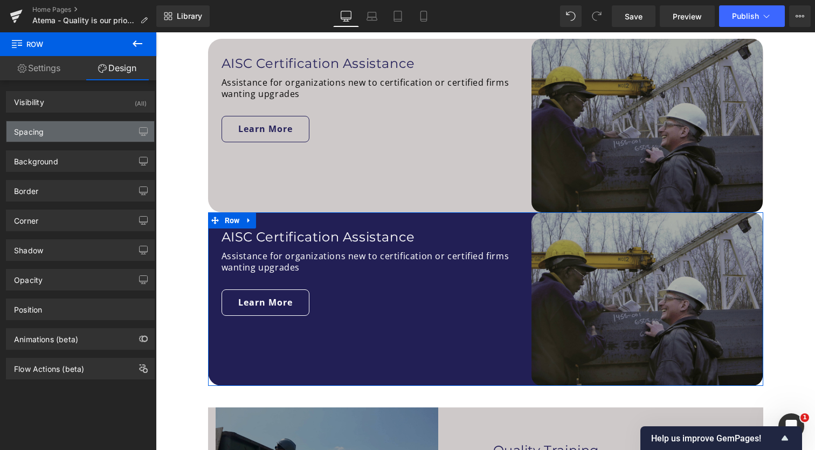
click at [68, 126] on div "Spacing" at bounding box center [80, 131] width 148 height 20
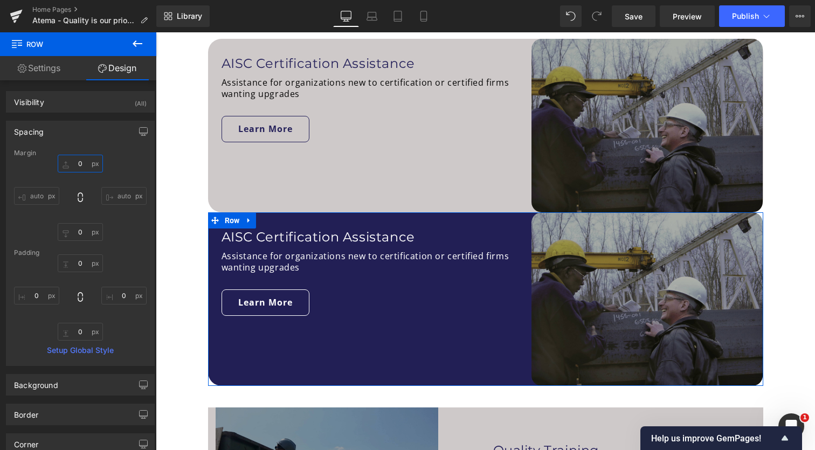
click at [75, 165] on input "0" at bounding box center [80, 164] width 45 height 18
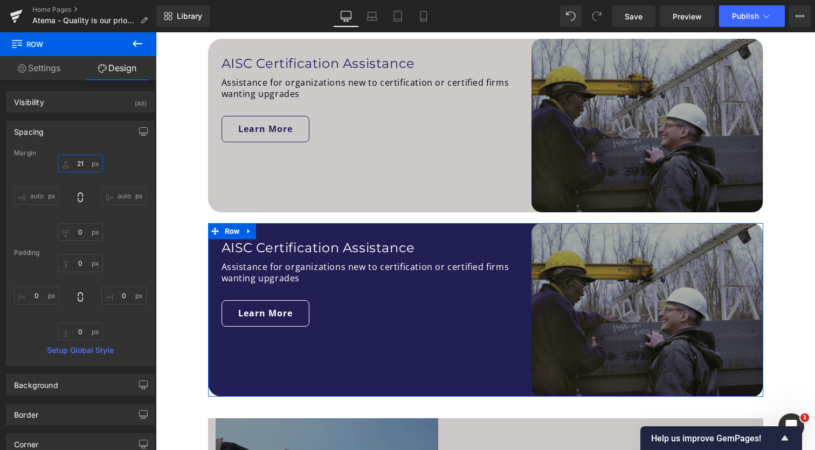
type input "20"
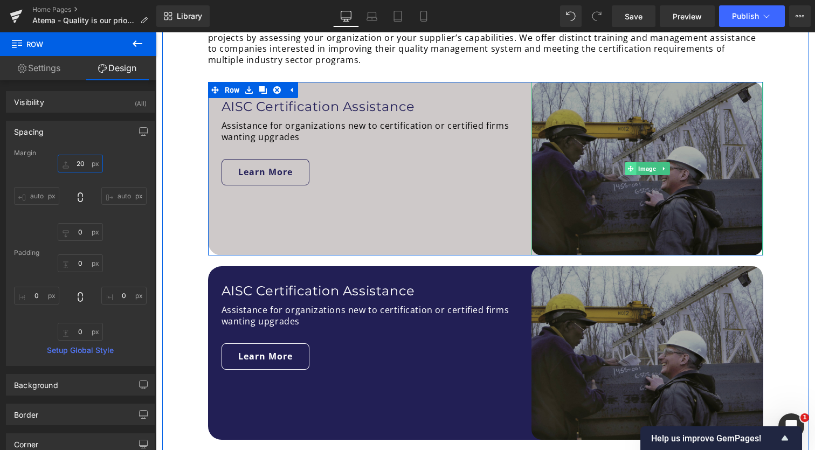
scroll to position [590, 0]
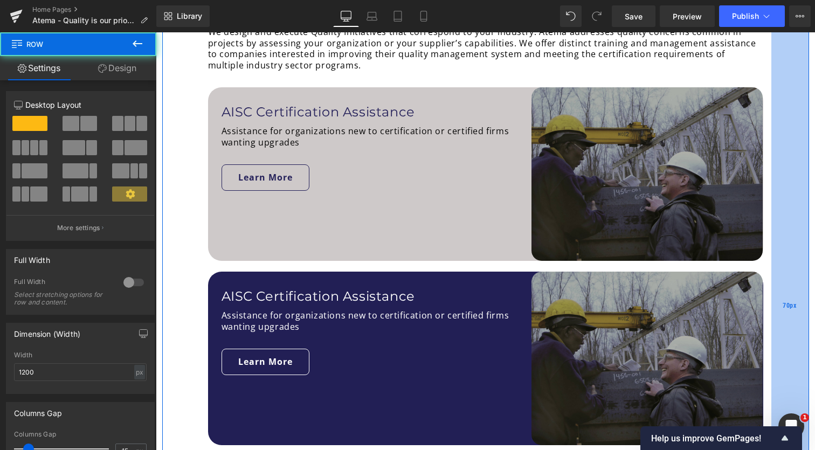
click at [805, 142] on div "70px" at bounding box center [790, 305] width 38 height 709
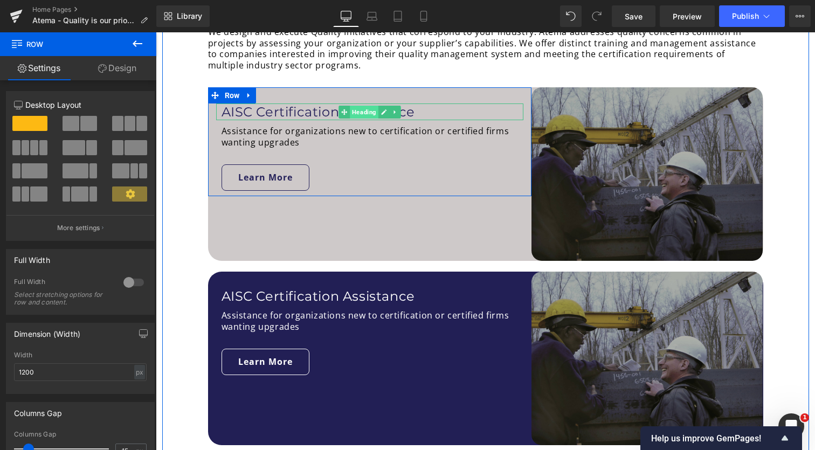
click at [369, 113] on span "Heading" at bounding box center [364, 112] width 29 height 13
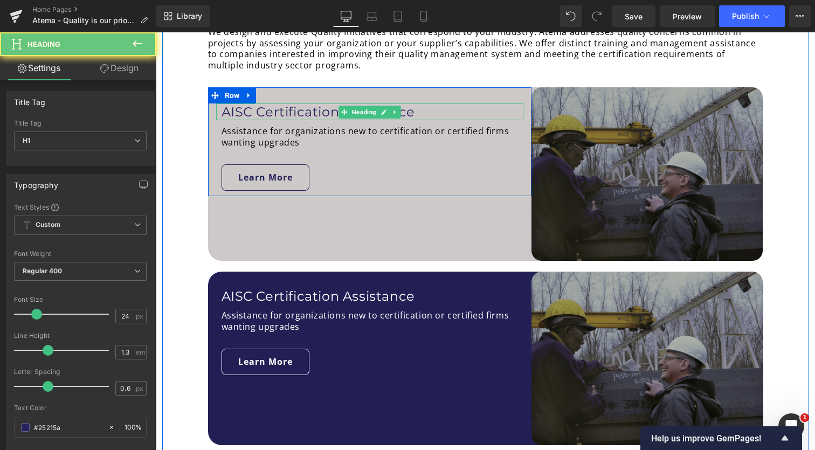
click at [417, 110] on h1 "AISC Certification Assistance" at bounding box center [372, 111] width 302 height 17
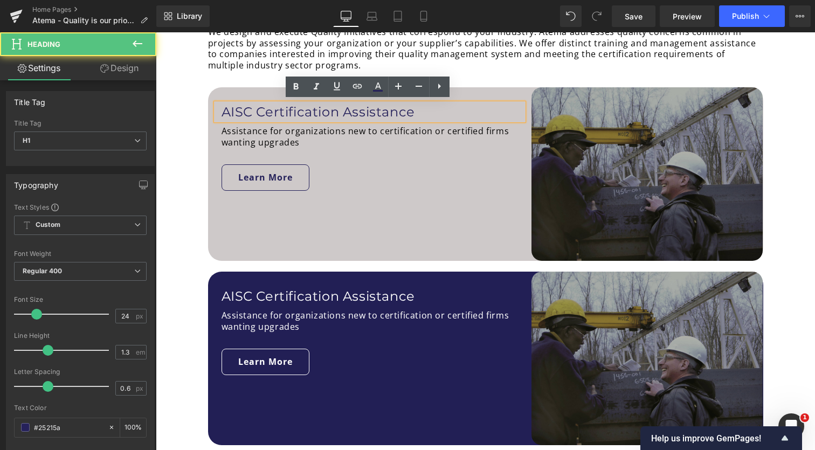
click at [414, 110] on h1 "AISC Certification Assistance" at bounding box center [372, 111] width 302 height 17
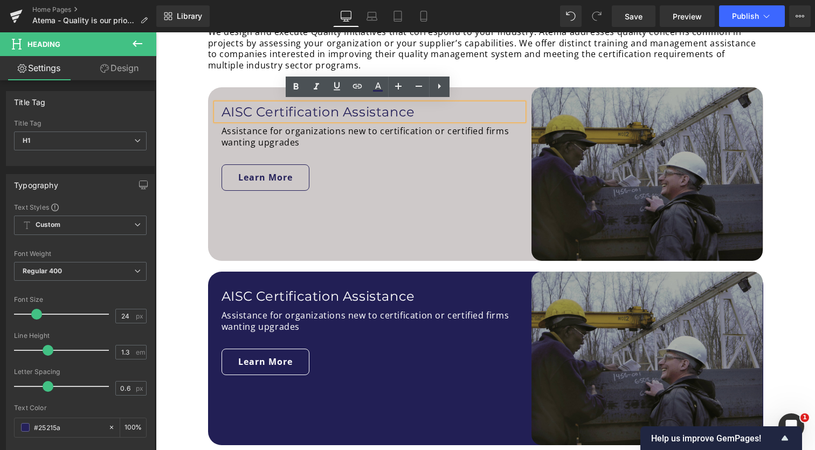
click at [411, 111] on h1 "AISC Certification Assistance" at bounding box center [372, 111] width 302 height 17
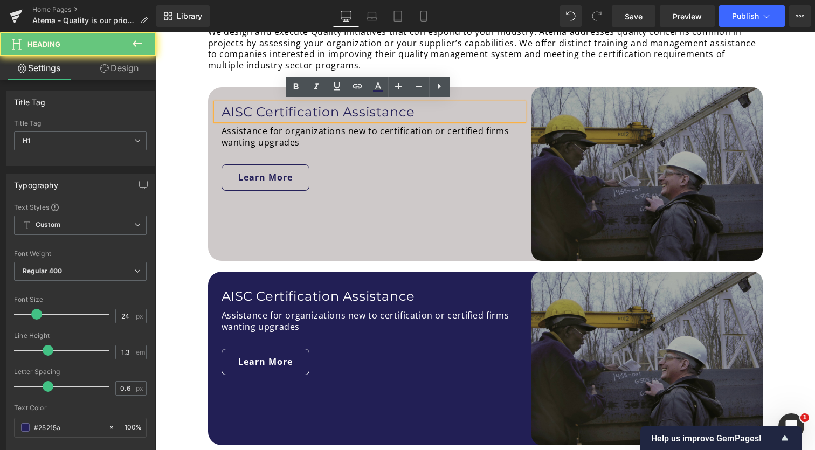
click at [411, 111] on h1 "AISC Certification Assistance" at bounding box center [372, 111] width 302 height 17
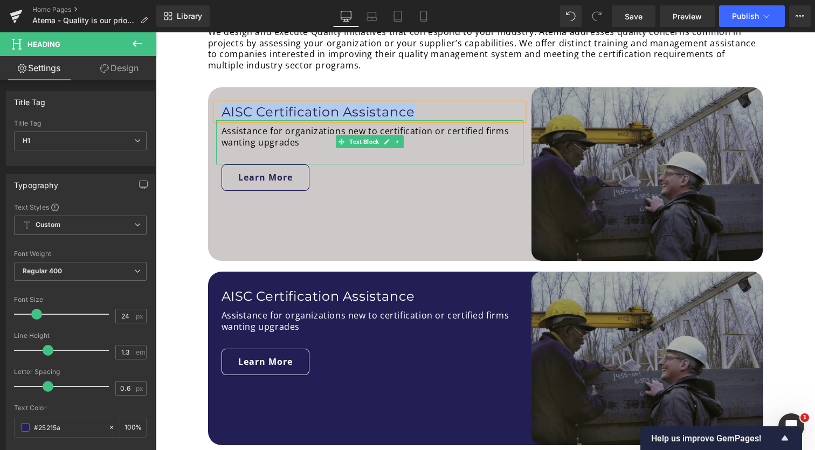
paste div
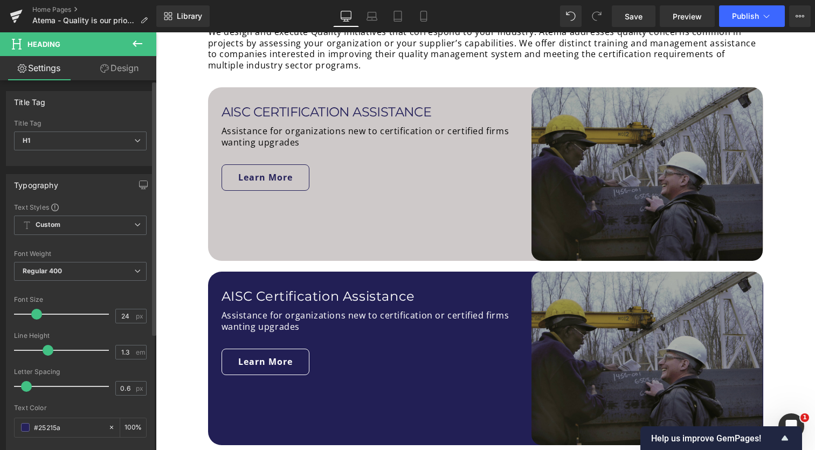
drag, startPoint x: 43, startPoint y: 387, endPoint x: 22, endPoint y: 387, distance: 21.0
click at [22, 387] on span at bounding box center [26, 386] width 11 height 11
click at [40, 313] on span at bounding box center [39, 314] width 11 height 11
click at [60, 274] on b "Regular 400" at bounding box center [43, 271] width 40 height 8
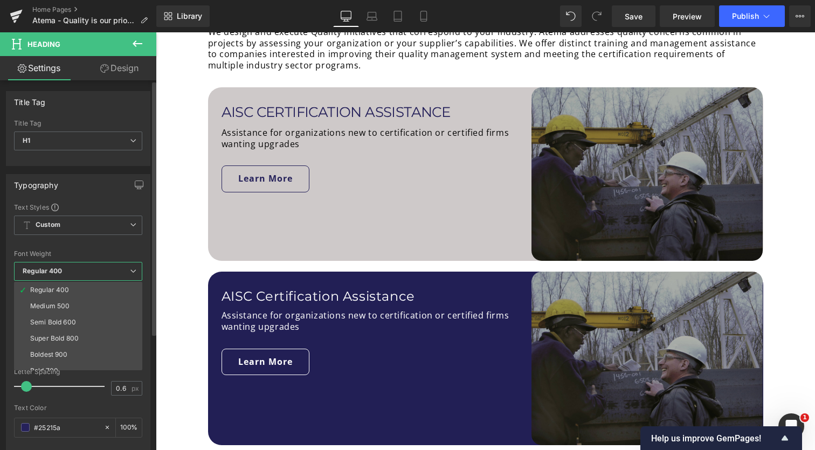
scroll to position [56, 0]
click at [63, 315] on div "Semi Bold 600" at bounding box center [53, 315] width 46 height 8
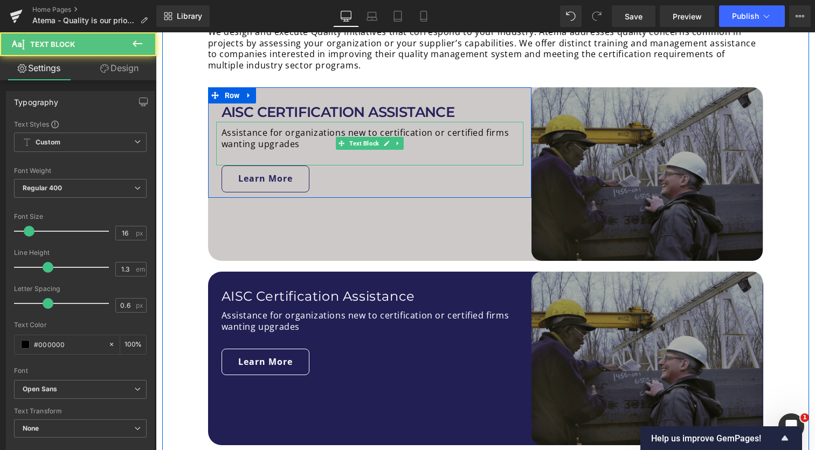
click at [299, 137] on p "Assistance for organizations new to certification or certified firms wanting up…" at bounding box center [372, 138] width 302 height 23
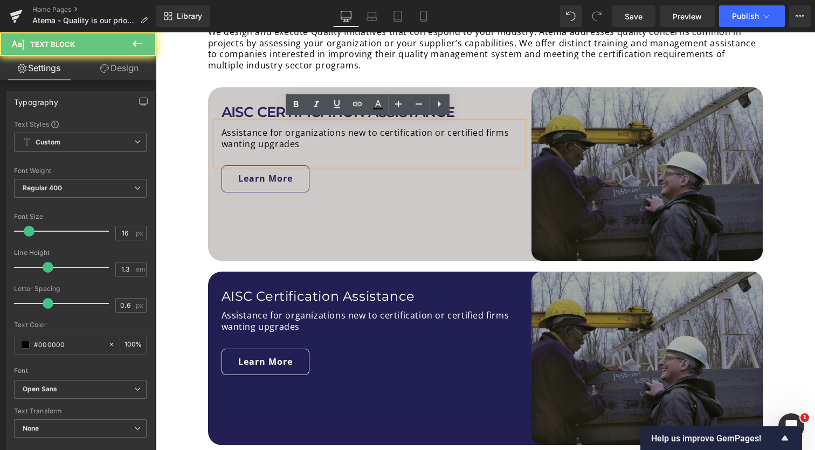
click at [295, 137] on p "Assistance for organizations new to certification or certified firms wanting up…" at bounding box center [372, 138] width 302 height 23
click at [302, 137] on p "Assistance for organizations new to certification or certified firms wanting up…" at bounding box center [372, 138] width 302 height 23
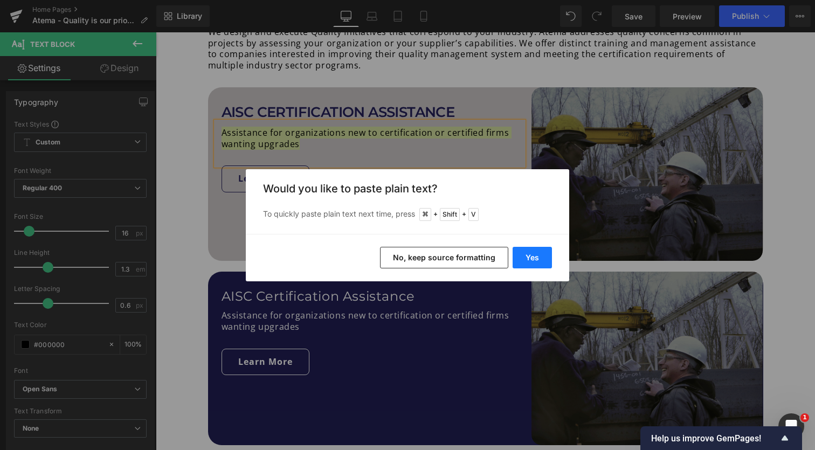
click at [532, 259] on button "Yes" at bounding box center [532, 258] width 39 height 22
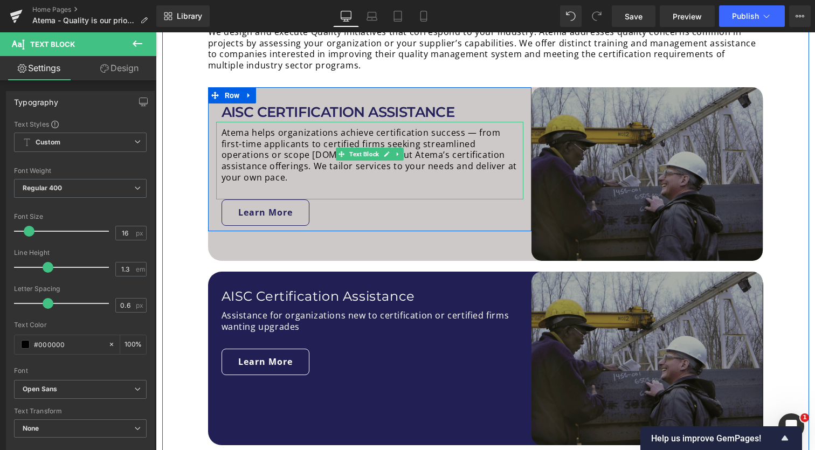
click at [483, 157] on p "Atema helps organizations achieve certification success — from first-time appli…" at bounding box center [372, 155] width 302 height 56
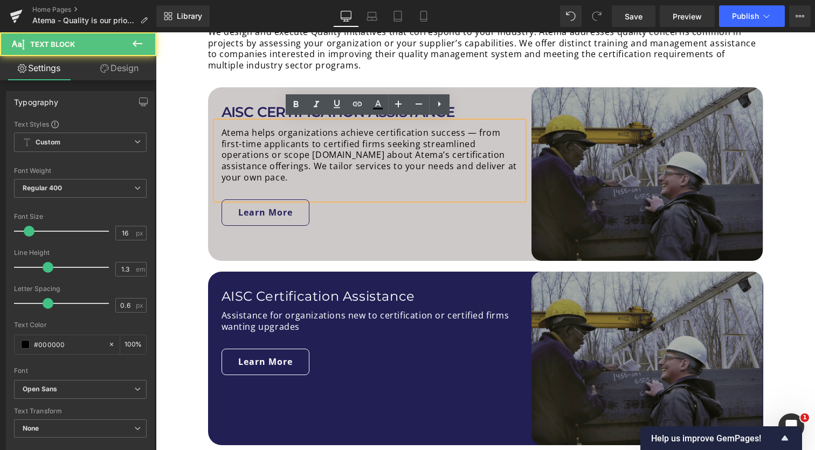
click at [497, 133] on p "Atema helps organizations achieve certification success — from first-time appli…" at bounding box center [372, 155] width 302 height 56
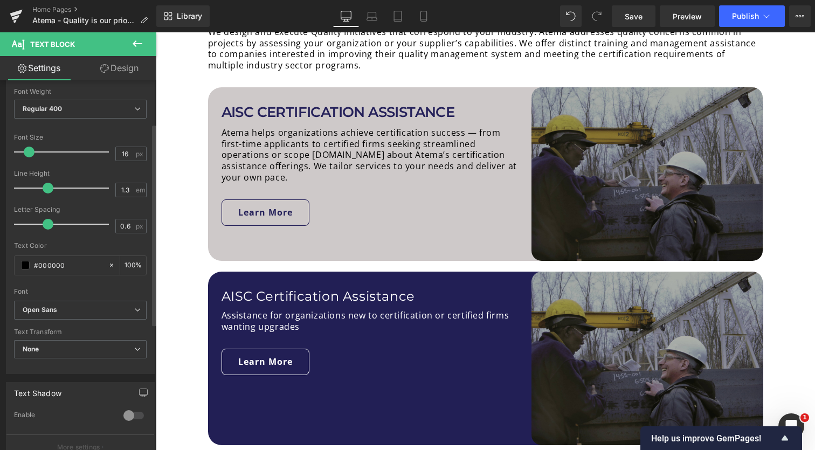
scroll to position [82, 0]
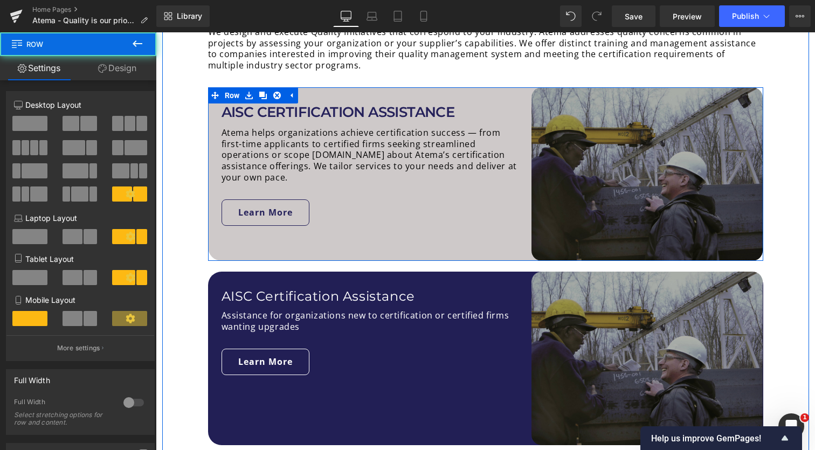
click at [409, 225] on div "AISC CERTIFICATION ASSISTANCE Heading Atema helps organizations achieve certifi…" at bounding box center [485, 174] width 555 height 174
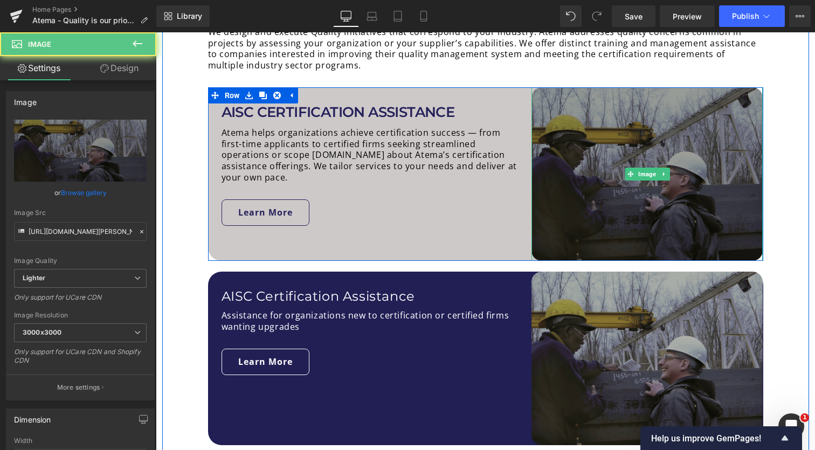
click at [606, 216] on img at bounding box center [646, 174] width 231 height 174
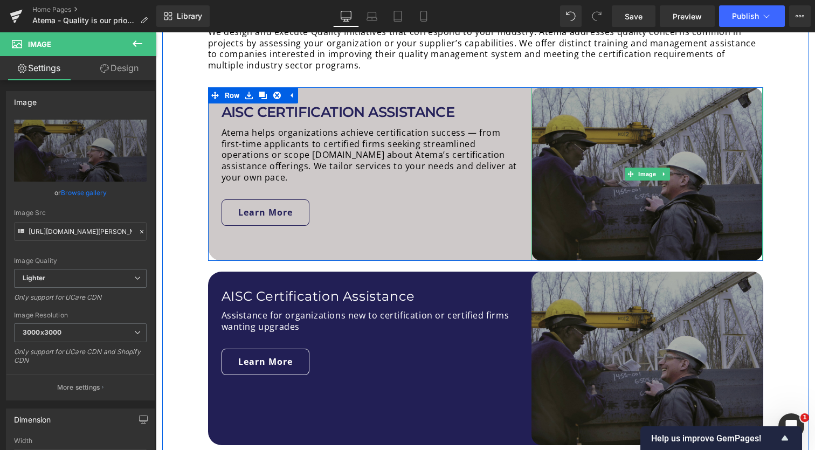
click at [156, 32] on div at bounding box center [156, 32] width 0 height 0
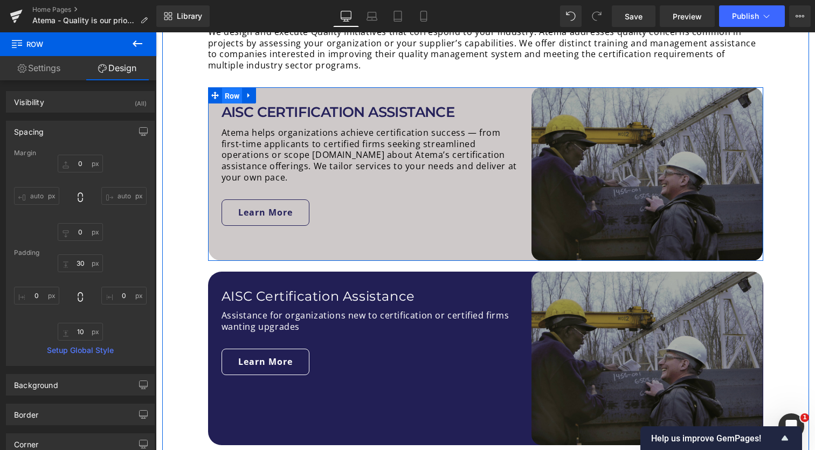
click at [224, 91] on span "Row" at bounding box center [232, 96] width 20 height 16
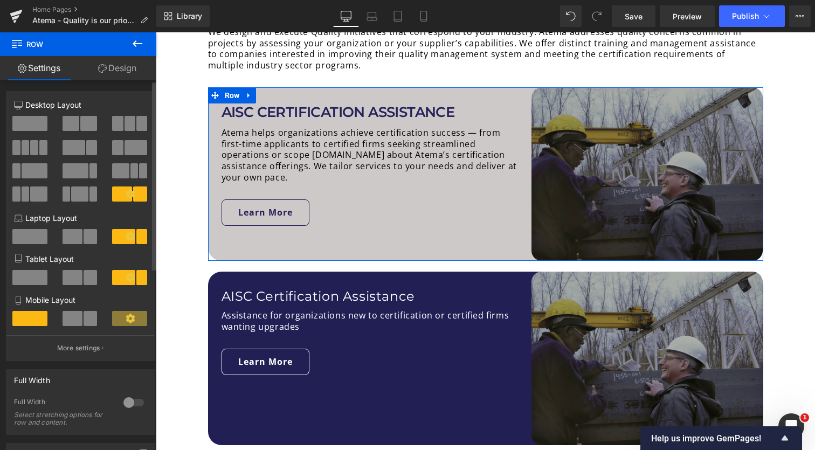
click at [120, 189] on span at bounding box center [122, 193] width 20 height 15
click at [126, 197] on icon at bounding box center [130, 193] width 9 height 9
click at [78, 345] on p "More settings" at bounding box center [78, 348] width 43 height 10
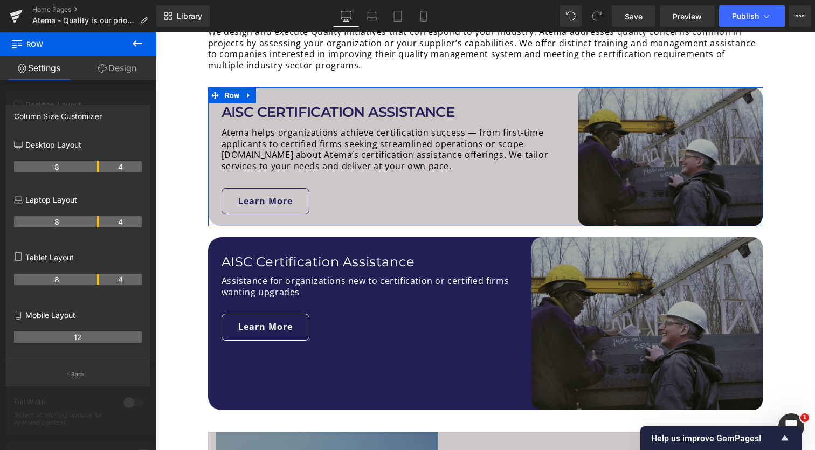
drag, startPoint x: 87, startPoint y: 168, endPoint x: 98, endPoint y: 168, distance: 10.8
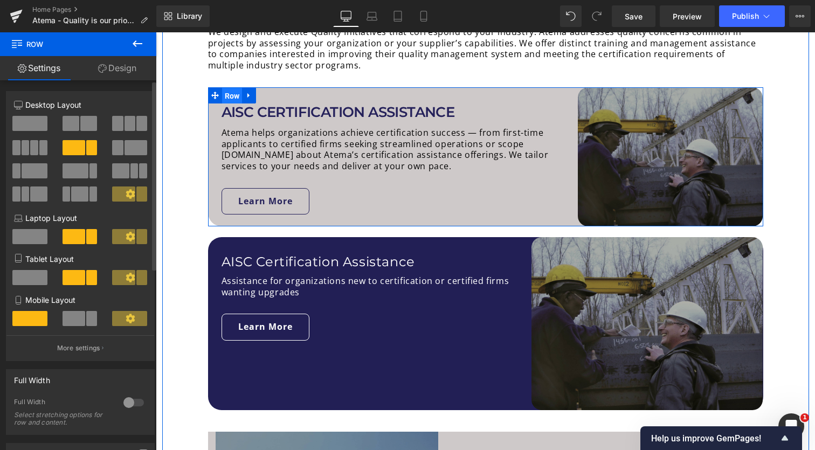
click at [236, 93] on span "Row" at bounding box center [232, 96] width 20 height 16
click at [245, 94] on icon at bounding box center [249, 96] width 8 height 8
click at [264, 96] on icon at bounding box center [263, 96] width 8 height 8
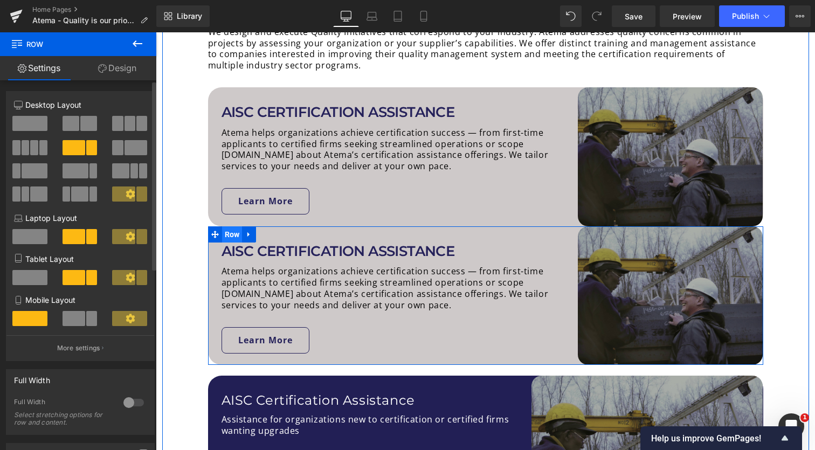
click at [230, 230] on span "Row" at bounding box center [232, 234] width 20 height 16
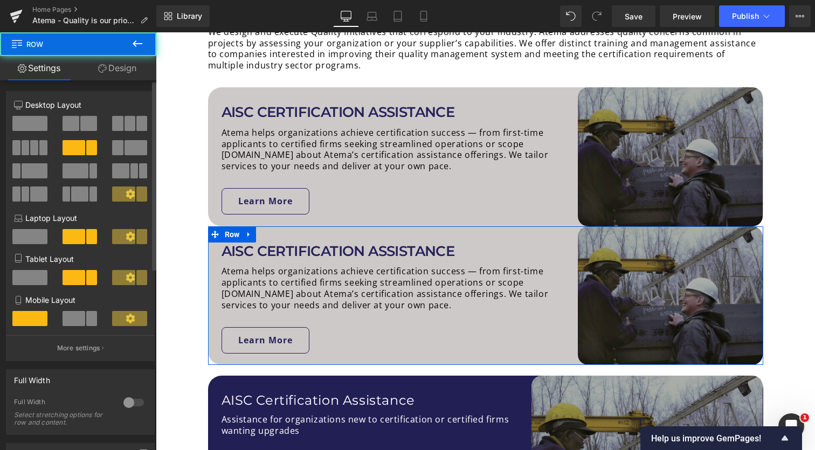
click at [127, 200] on span at bounding box center [123, 193] width 23 height 15
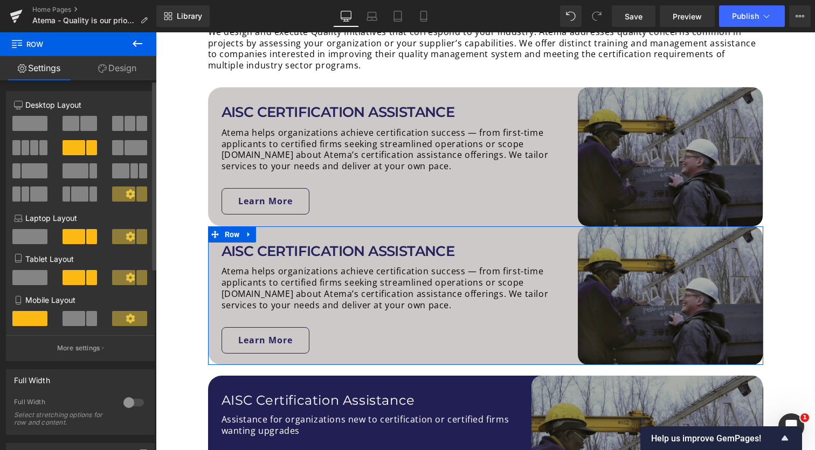
click at [127, 198] on icon at bounding box center [130, 193] width 9 height 9
click at [127, 197] on icon at bounding box center [130, 193] width 9 height 9
click at [80, 348] on p "More settings" at bounding box center [78, 348] width 43 height 10
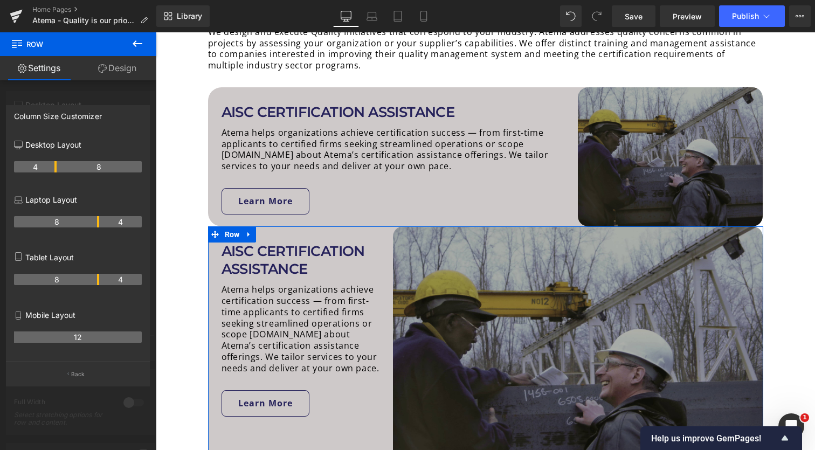
drag, startPoint x: 99, startPoint y: 166, endPoint x: 60, endPoint y: 169, distance: 38.9
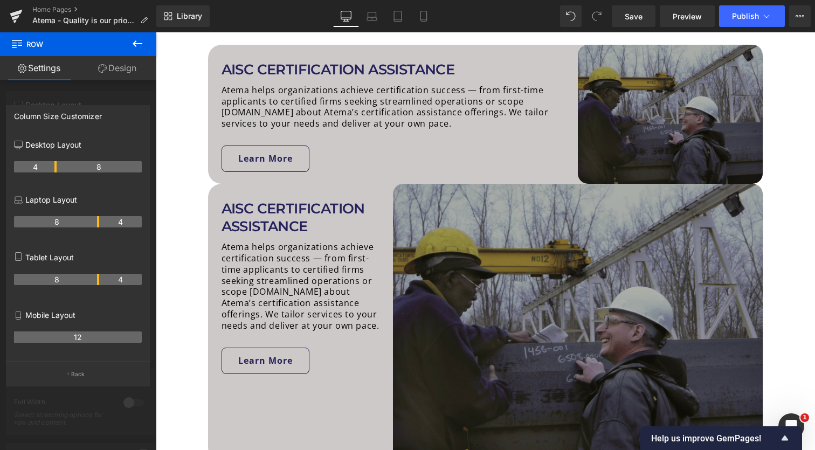
scroll to position [654, 0]
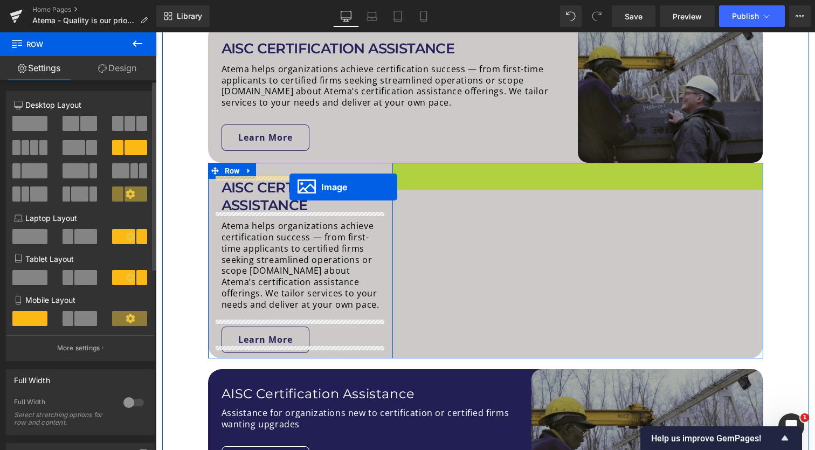
drag, startPoint x: 559, startPoint y: 299, endPoint x: 289, endPoint y: 187, distance: 291.6
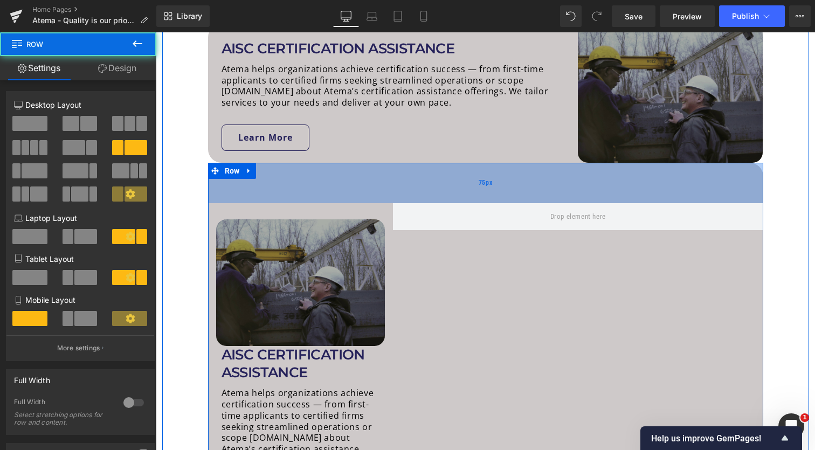
drag, startPoint x: 320, startPoint y: 162, endPoint x: 327, endPoint y: 221, distance: 60.2
click at [327, 221] on div "Image AISC CERTIFICATION ASSISTANCE Heading Atema helps organizations achieve c…" at bounding box center [485, 344] width 555 height 363
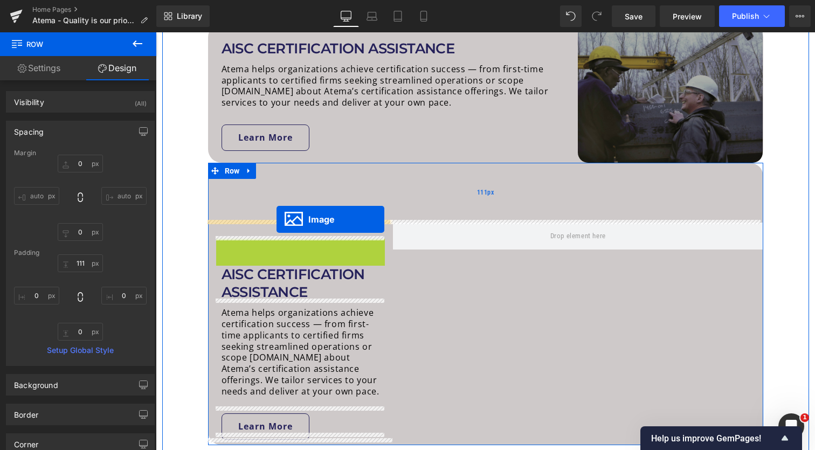
drag, startPoint x: 281, startPoint y: 301, endPoint x: 276, endPoint y: 218, distance: 82.6
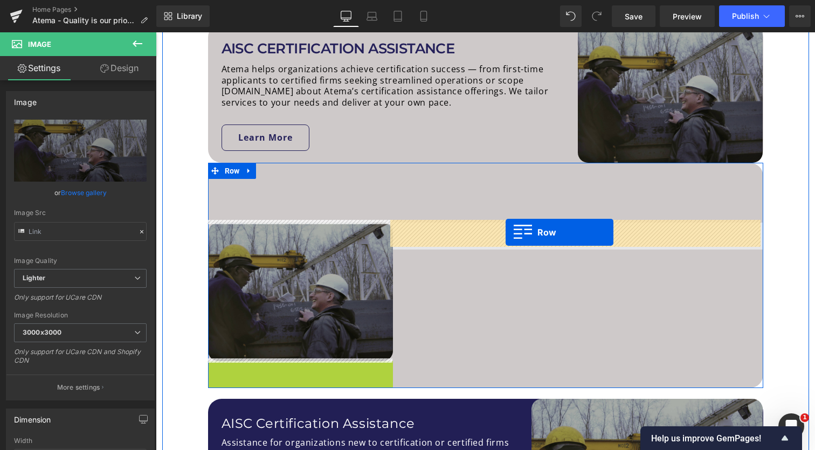
drag, startPoint x: 213, startPoint y: 371, endPoint x: 506, endPoint y: 232, distance: 323.8
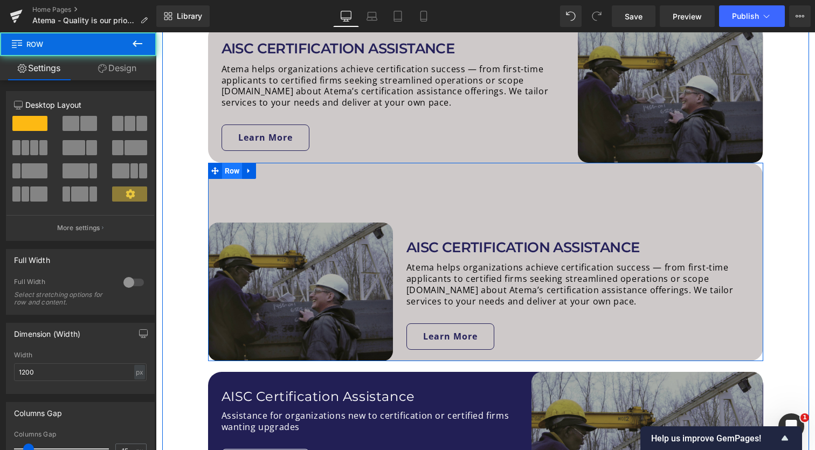
click at [233, 174] on span "Row" at bounding box center [232, 171] width 20 height 16
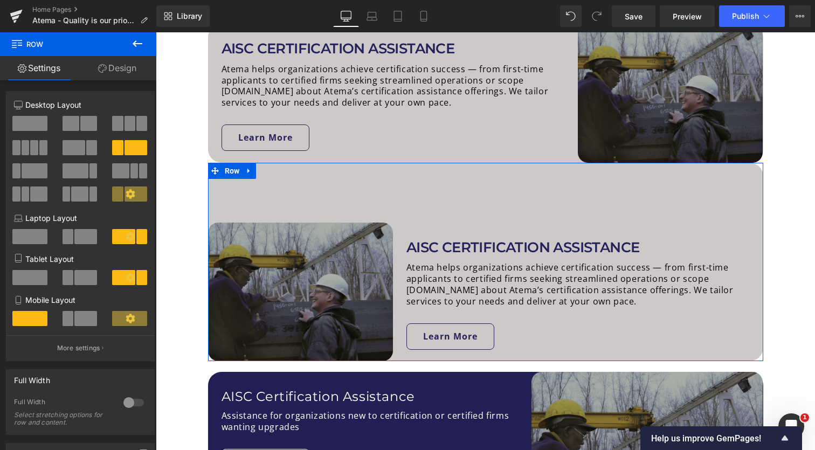
click at [132, 66] on link "Design" at bounding box center [117, 68] width 78 height 24
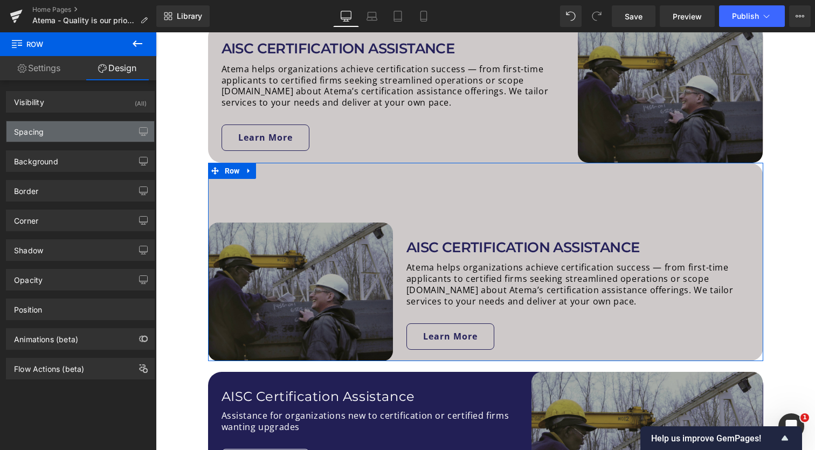
click at [83, 137] on div "Spacing" at bounding box center [80, 131] width 148 height 20
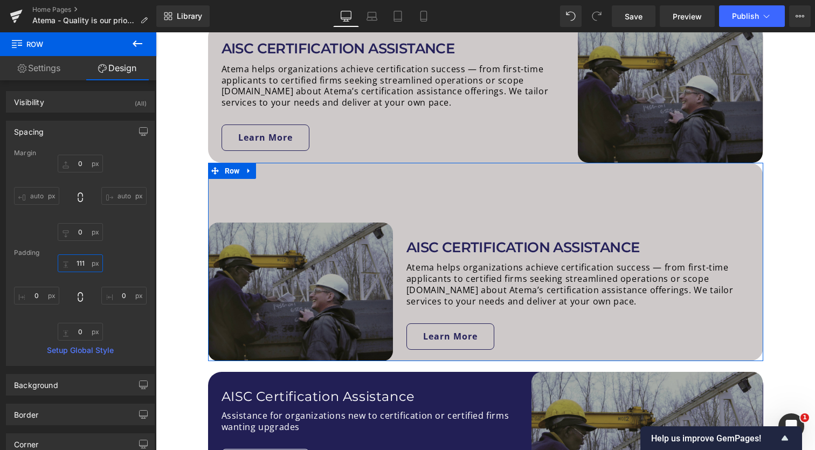
click at [77, 258] on input "111" at bounding box center [80, 263] width 45 height 18
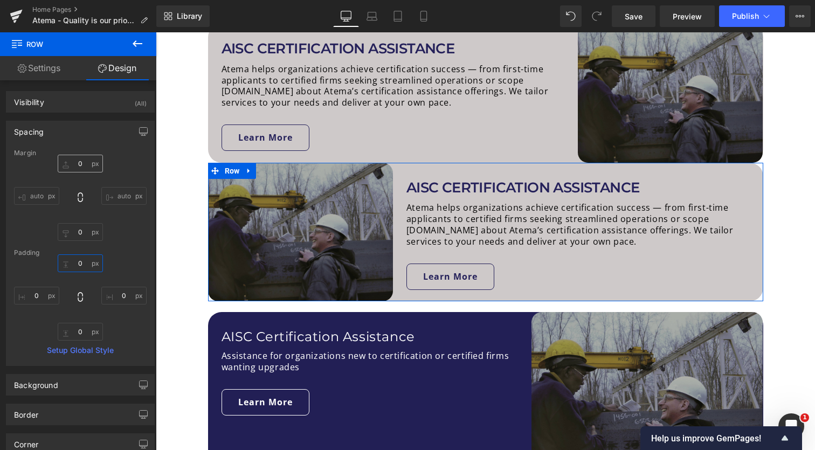
type input "0"
click at [74, 163] on input "0" at bounding box center [80, 164] width 45 height 18
type input "20"
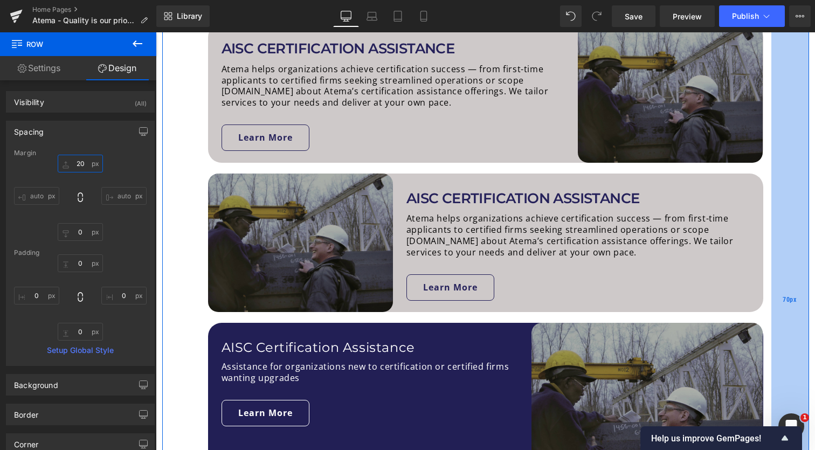
click at [789, 220] on div "70px" at bounding box center [790, 300] width 38 height 824
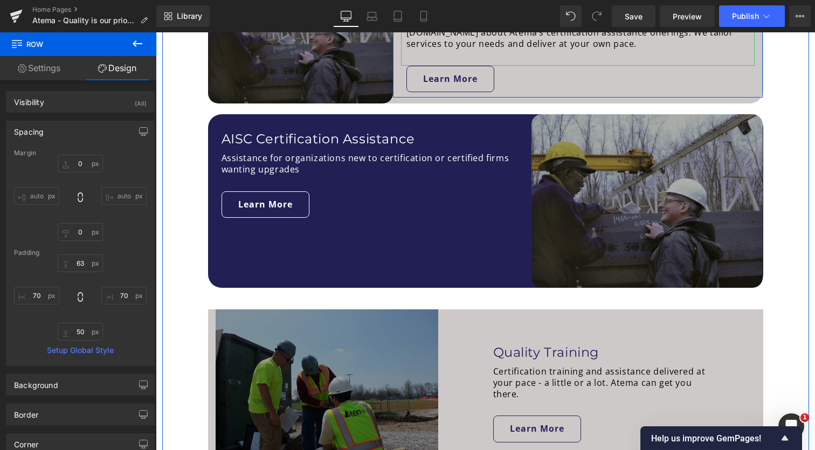
scroll to position [993, 0]
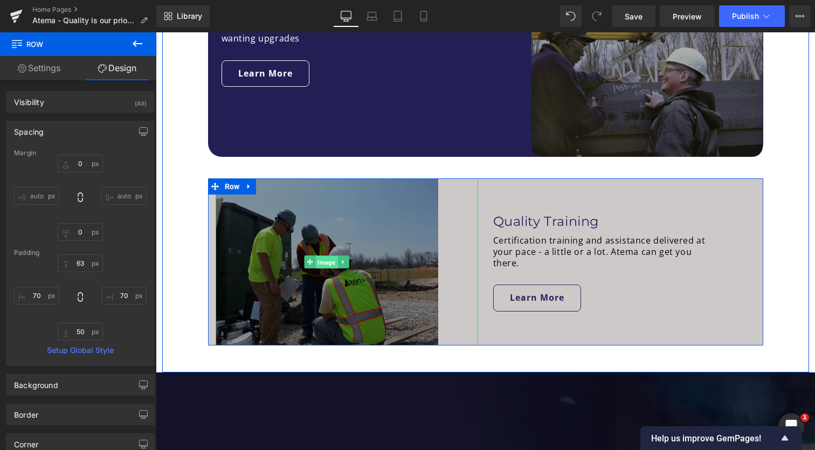
click at [324, 259] on span "Image" at bounding box center [327, 262] width 22 height 13
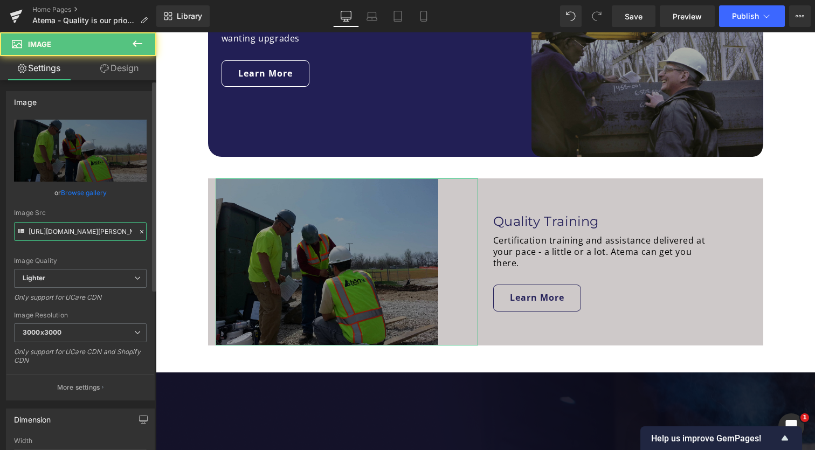
click at [106, 233] on input "[URL][DOMAIN_NAME][PERSON_NAME]" at bounding box center [80, 231] width 133 height 19
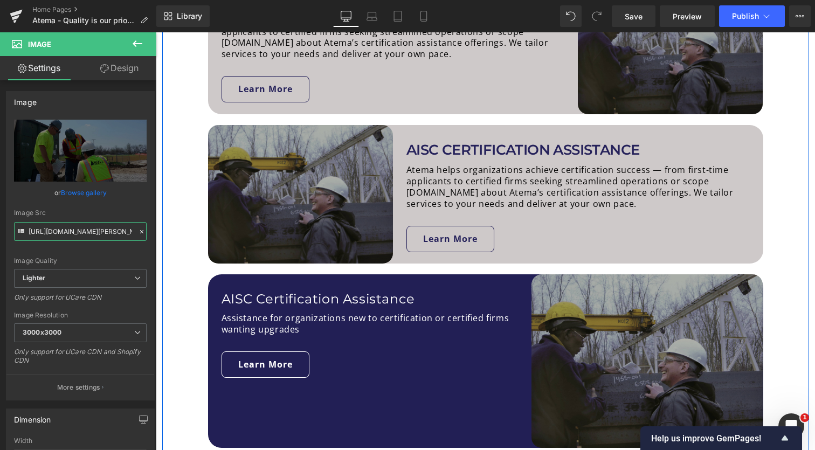
scroll to position [677, 0]
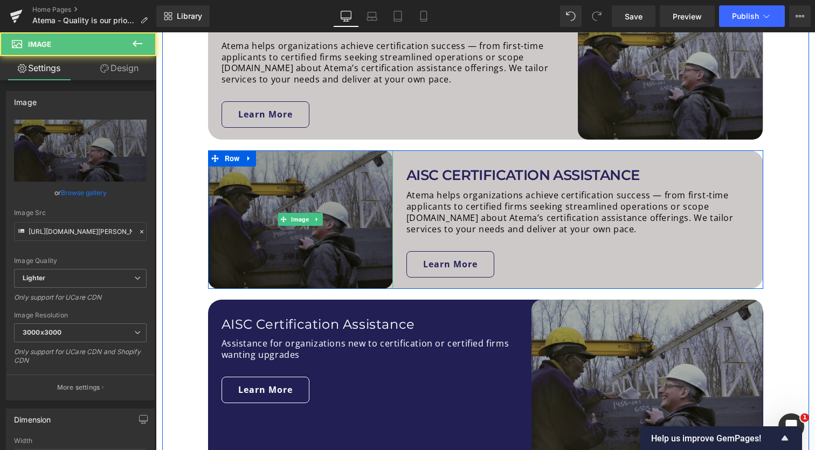
click at [330, 237] on img at bounding box center [300, 219] width 185 height 139
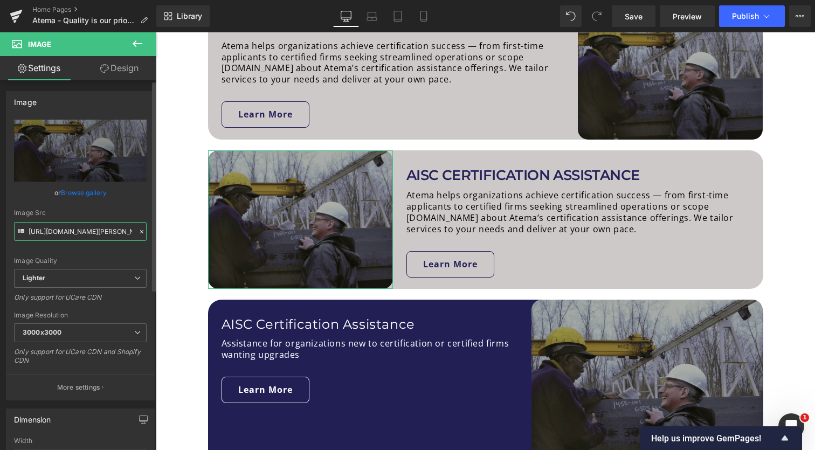
click at [102, 234] on input "[URL][DOMAIN_NAME][PERSON_NAME]" at bounding box center [80, 231] width 133 height 19
type input "[URL][DOMAIN_NAME][PERSON_NAME]"
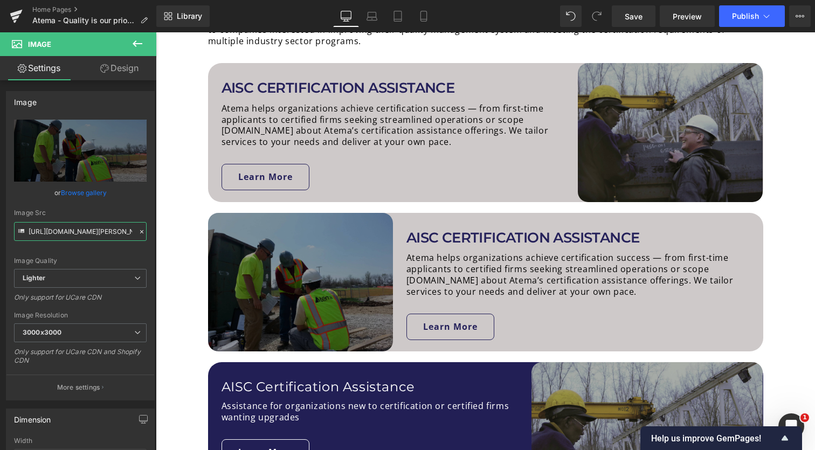
scroll to position [680, 0]
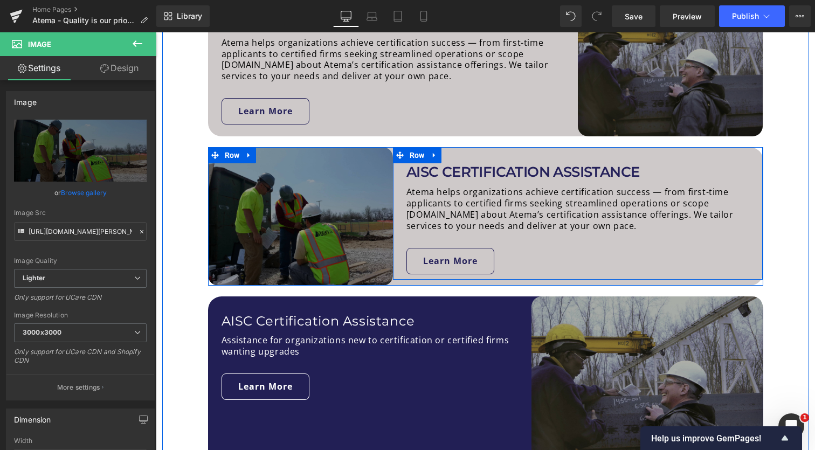
click at [415, 171] on h1 "AISC CERTIFICATION ASSISTANCE" at bounding box center [580, 172] width 349 height 18
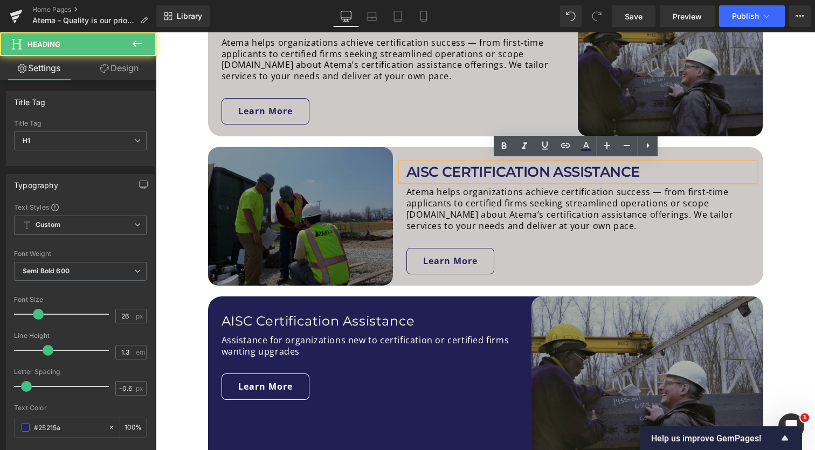
click at [415, 171] on h1 "AISC CERTIFICATION ASSISTANCE" at bounding box center [580, 172] width 349 height 18
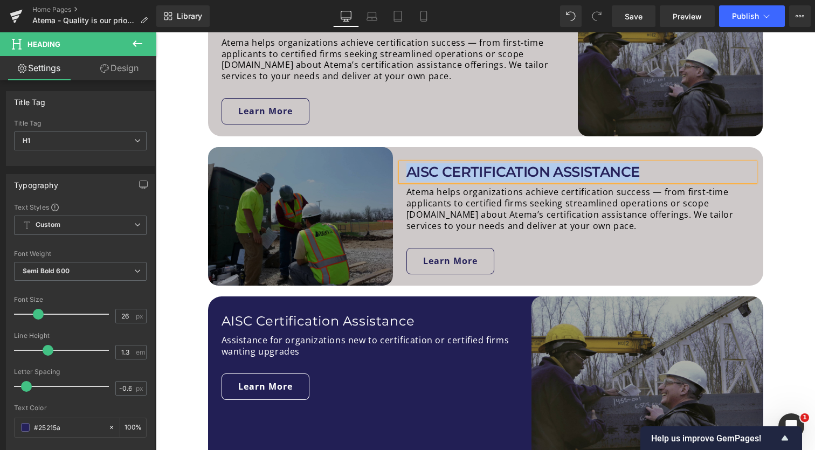
paste div
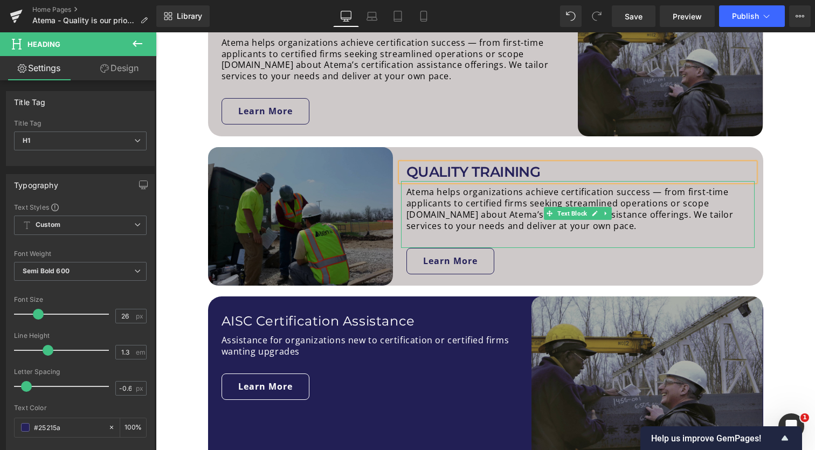
click at [468, 222] on p "Atema helps organizations achieve certification success — from first-time appli…" at bounding box center [580, 208] width 349 height 45
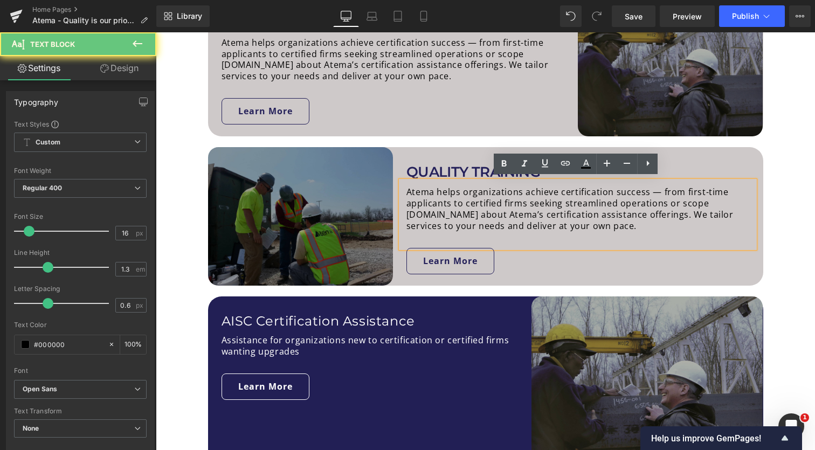
click at [468, 222] on p "Atema helps organizations achieve certification success — from first-time appli…" at bounding box center [580, 208] width 349 height 45
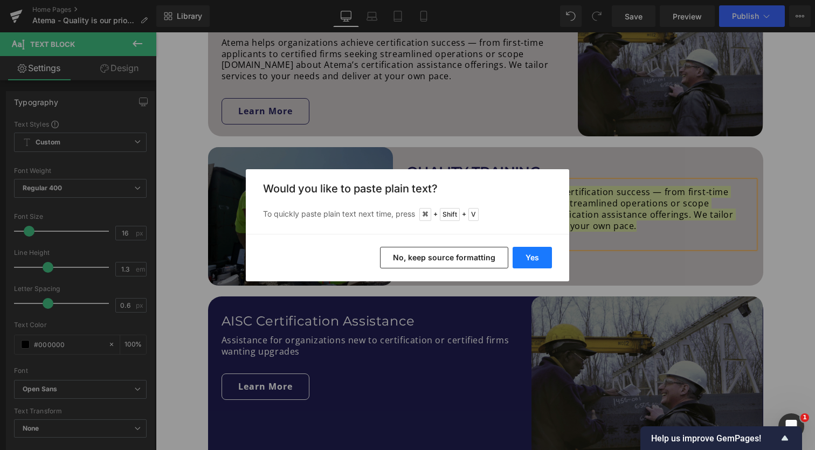
click at [527, 255] on button "Yes" at bounding box center [532, 258] width 39 height 22
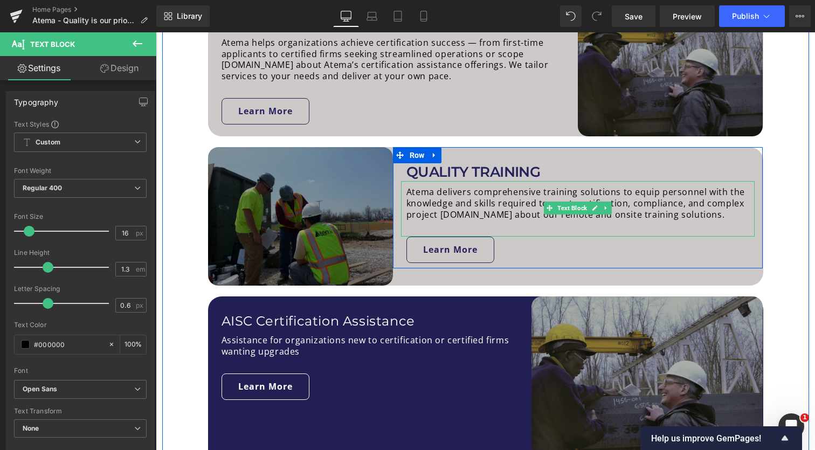
click at [671, 192] on p "Atema delivers comprehensive training solutions to equip personnel with the kno…" at bounding box center [580, 202] width 349 height 33
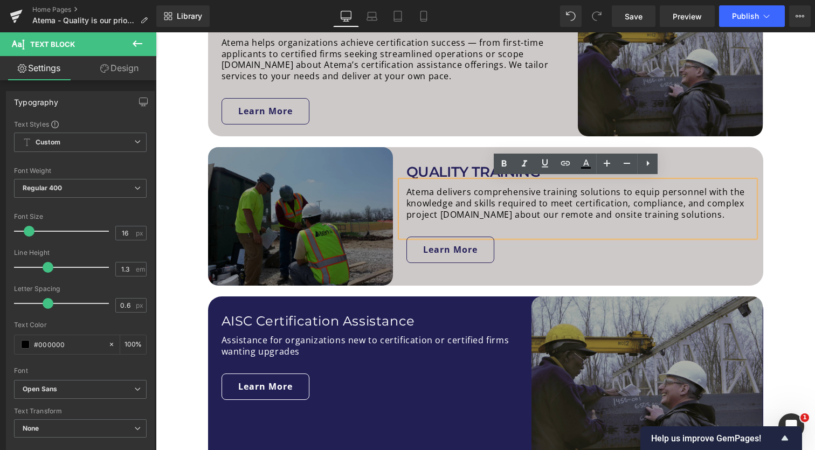
click at [499, 213] on p "Atema delivers comprehensive training solutions to equip personnel with the kno…" at bounding box center [580, 202] width 349 height 33
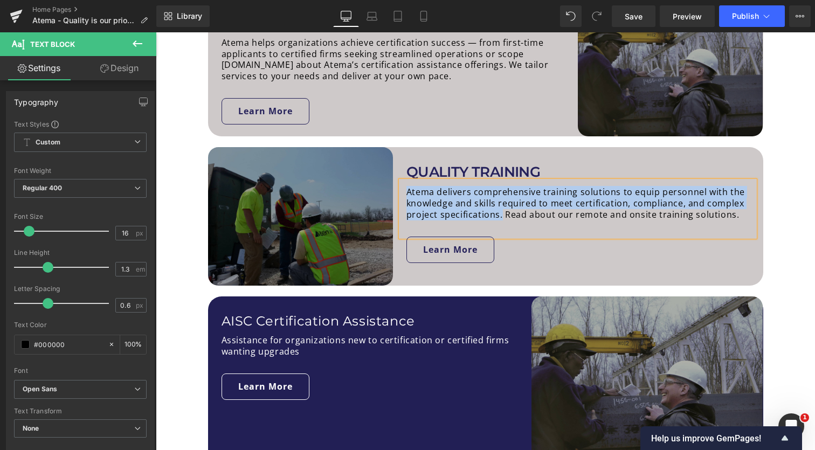
drag, startPoint x: 497, startPoint y: 212, endPoint x: 405, endPoint y: 185, distance: 96.5
click at [406, 186] on p "Atema delivers comprehensive training solutions to equip personnel with the kno…" at bounding box center [580, 202] width 349 height 33
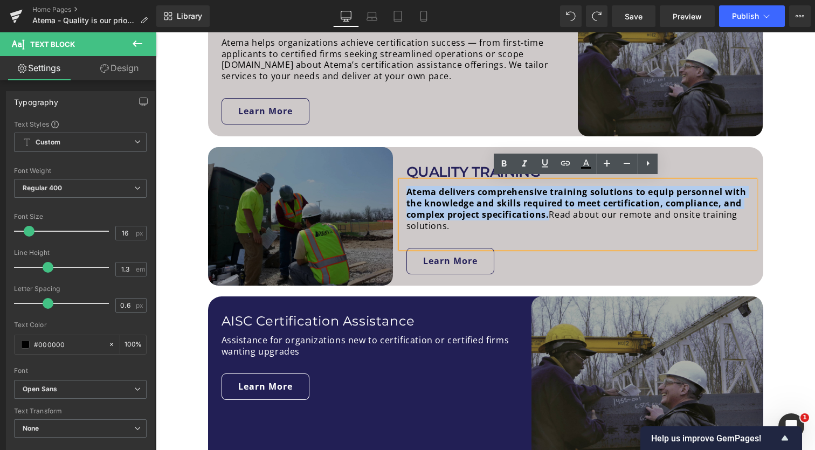
drag, startPoint x: 548, startPoint y: 211, endPoint x: 402, endPoint y: 186, distance: 148.1
click at [402, 186] on div "Atema delivers comprehensive training solutions to equip personnel with the kno…" at bounding box center [578, 214] width 354 height 66
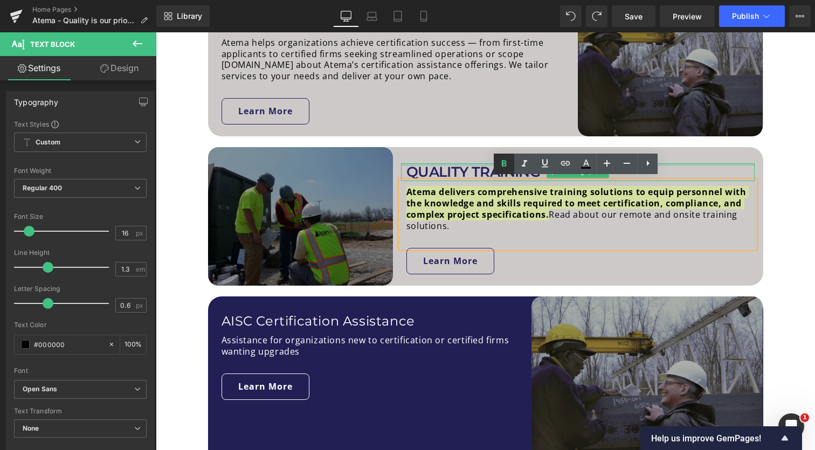
click at [499, 160] on icon at bounding box center [503, 163] width 13 height 13
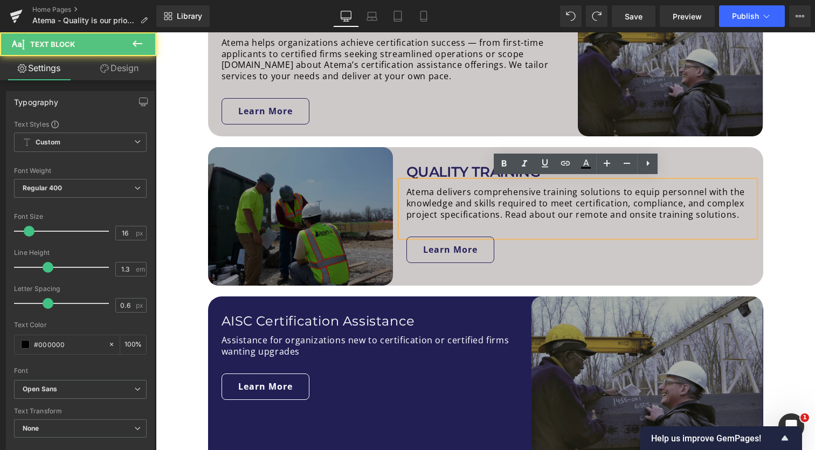
click at [518, 224] on div "Atema delivers comprehensive training solutions to equip personnel with the kno…" at bounding box center [578, 208] width 354 height 55
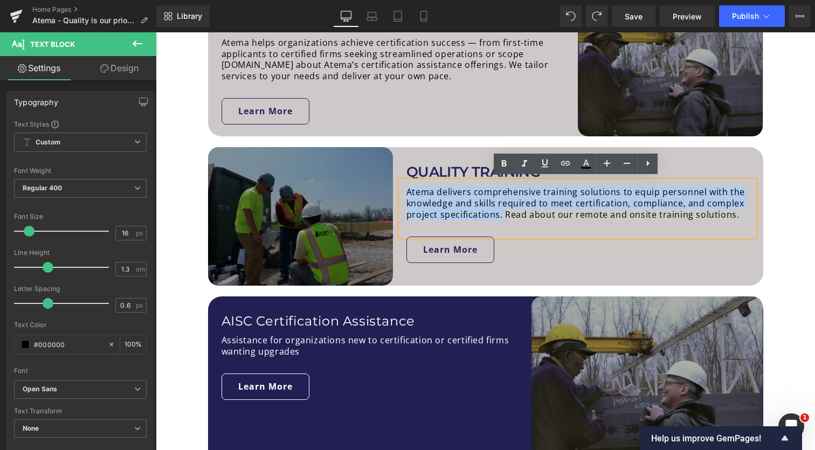
drag, startPoint x: 499, startPoint y: 213, endPoint x: 402, endPoint y: 186, distance: 100.0
click at [402, 186] on div "Atema delivers comprehensive training solutions to equip personnel with the kno…" at bounding box center [578, 208] width 354 height 55
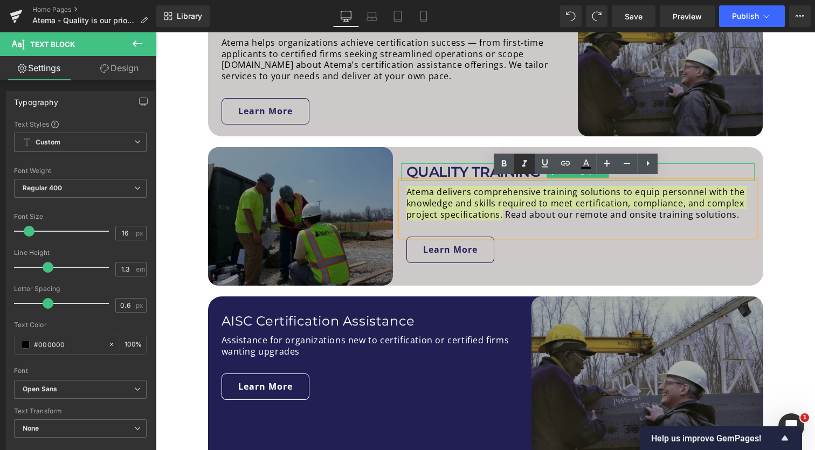
click at [524, 167] on icon at bounding box center [524, 163] width 13 height 13
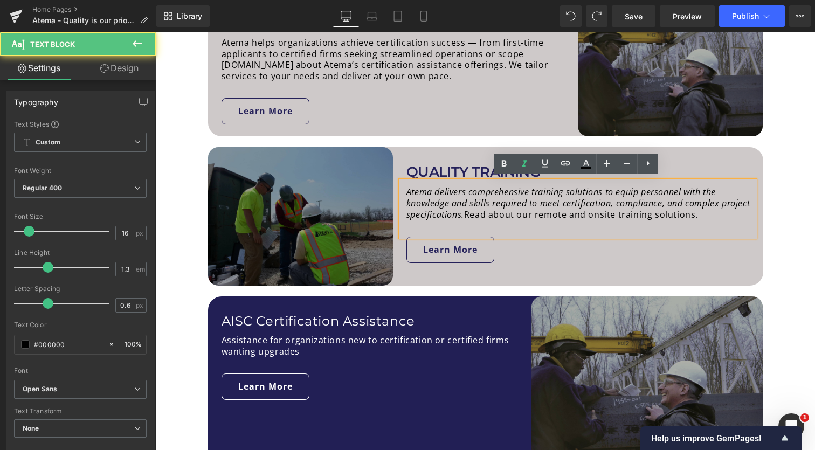
click at [499, 208] on p "Atema delivers comprehensive training solutions to equip personnel with the kno…" at bounding box center [580, 202] width 349 height 33
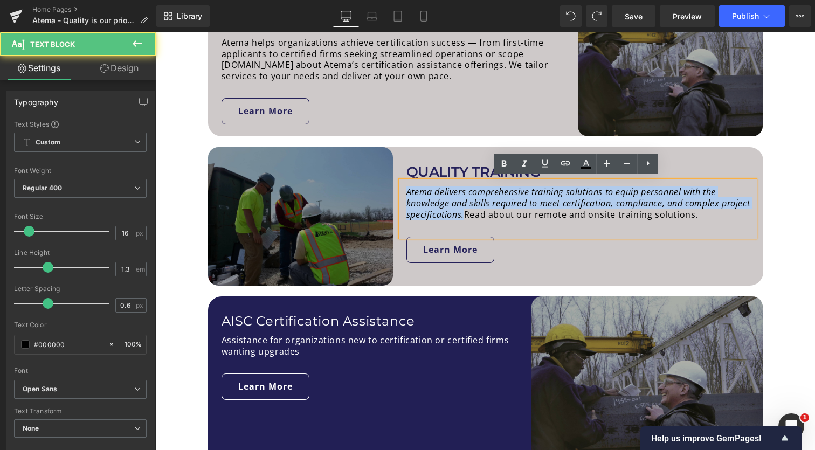
drag, startPoint x: 463, startPoint y: 213, endPoint x: 402, endPoint y: 183, distance: 68.7
click at [402, 183] on div "Atema delivers comprehensive training solutions to equip personnel with the kno…" at bounding box center [578, 208] width 354 height 55
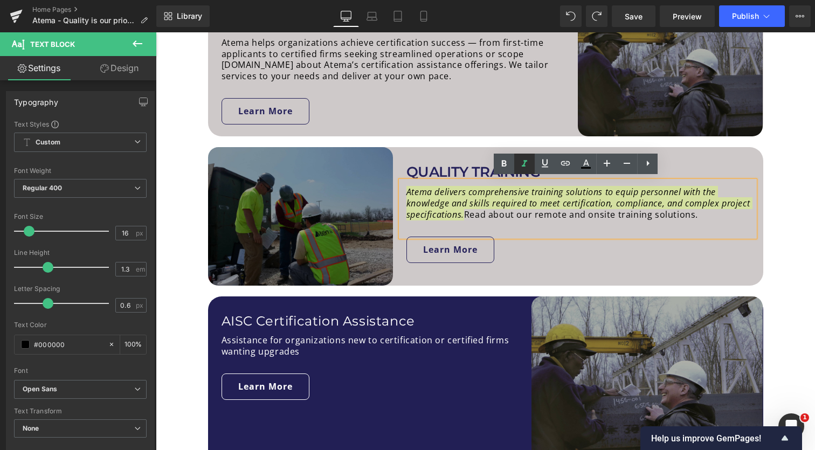
click at [521, 165] on icon at bounding box center [524, 163] width 13 height 13
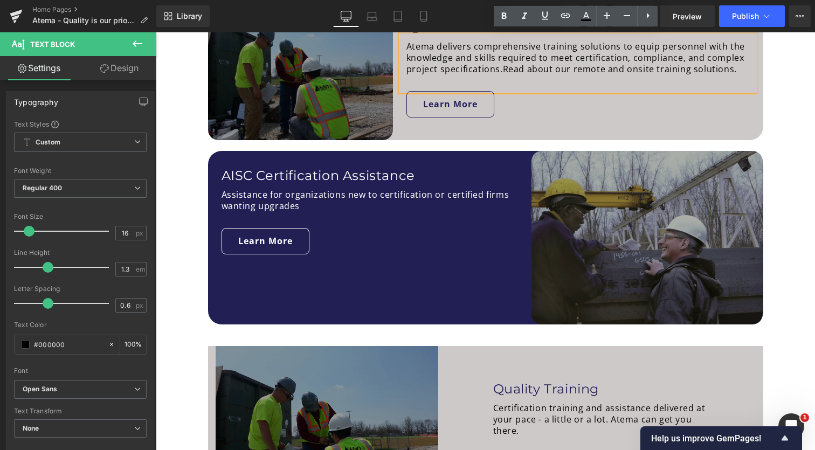
scroll to position [828, 0]
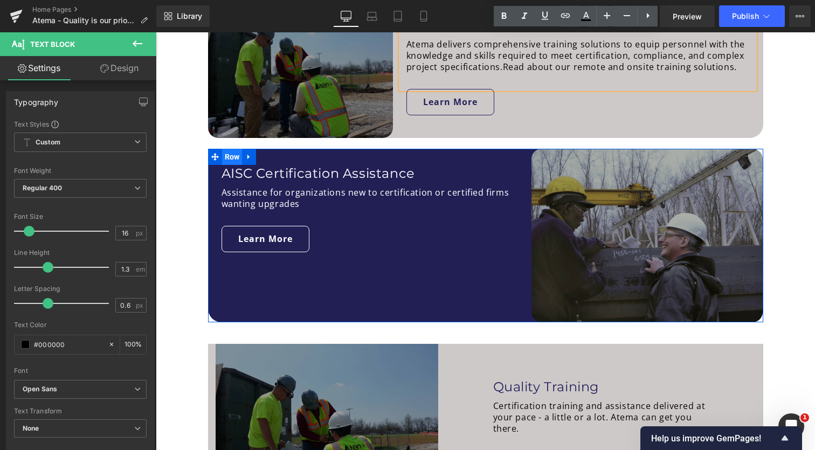
click at [234, 158] on span "Row" at bounding box center [232, 157] width 20 height 16
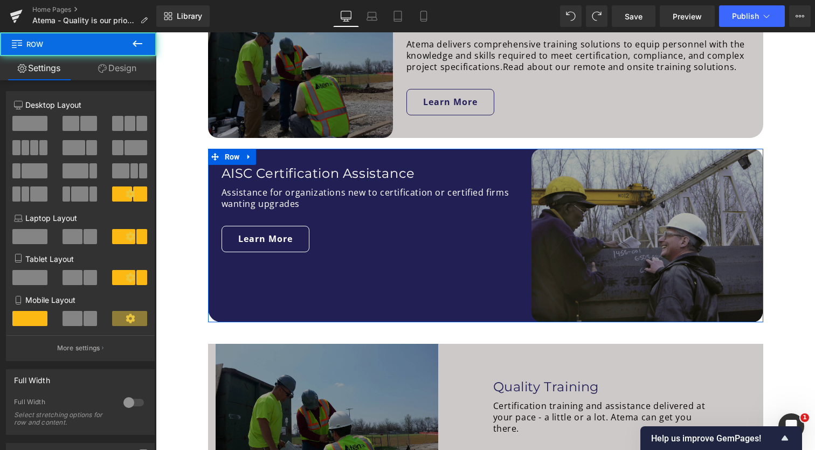
click at [131, 75] on link "Design" at bounding box center [117, 68] width 78 height 24
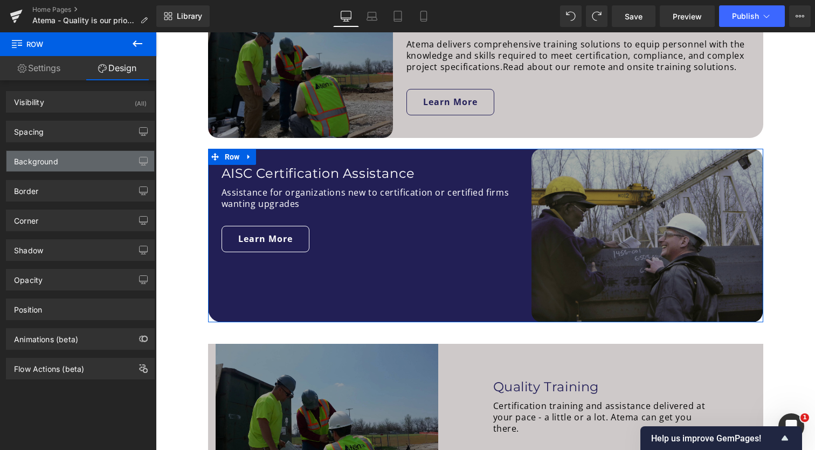
click at [94, 163] on div "Background" at bounding box center [80, 161] width 148 height 20
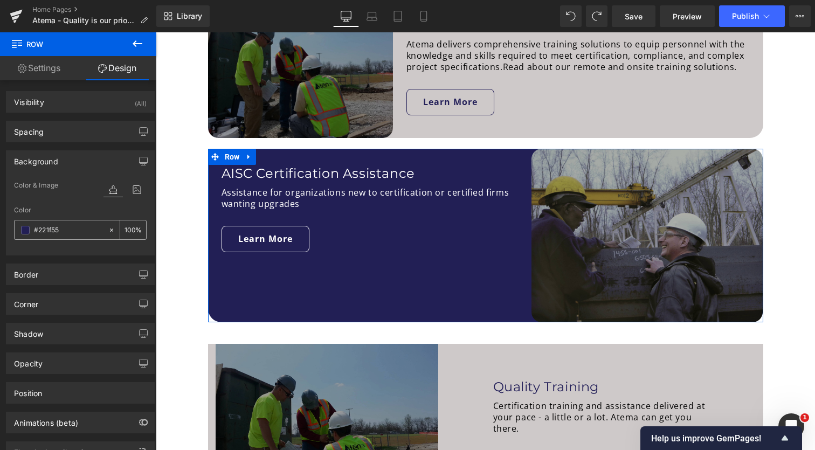
click at [24, 232] on span at bounding box center [25, 230] width 9 height 9
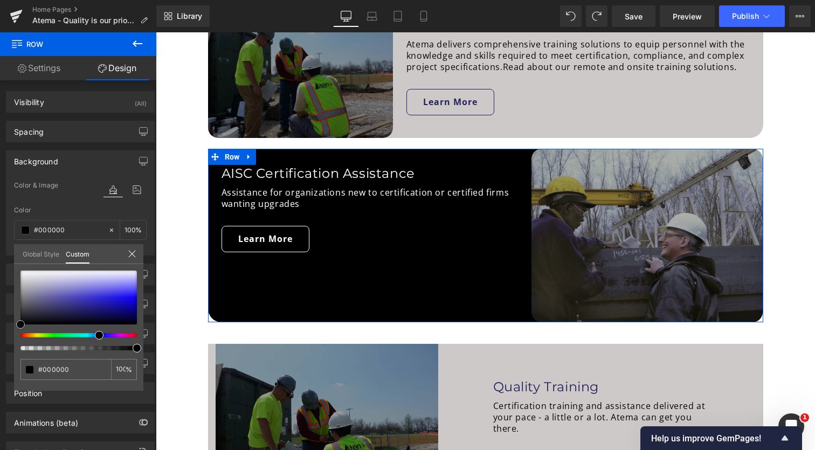
drag, startPoint x: 76, startPoint y: 310, endPoint x: 3, endPoint y: 347, distance: 81.7
click at [3, 255] on div "Background Color & Image color Color % Image Replace Image Upload image or Brow…" at bounding box center [80, 198] width 161 height 113
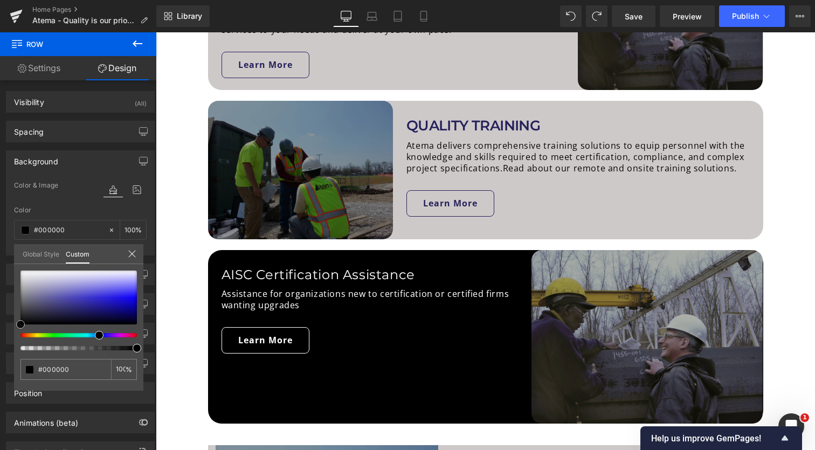
scroll to position [729, 0]
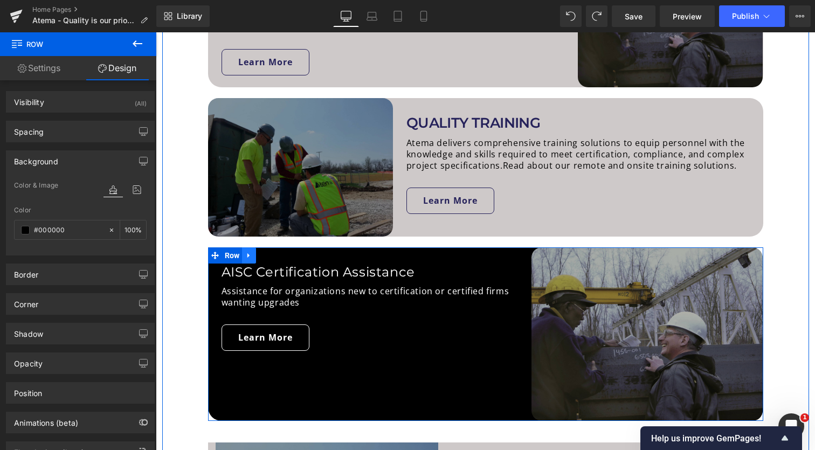
click at [247, 254] on icon at bounding box center [248, 255] width 2 height 5
click at [264, 254] on icon at bounding box center [263, 256] width 8 height 8
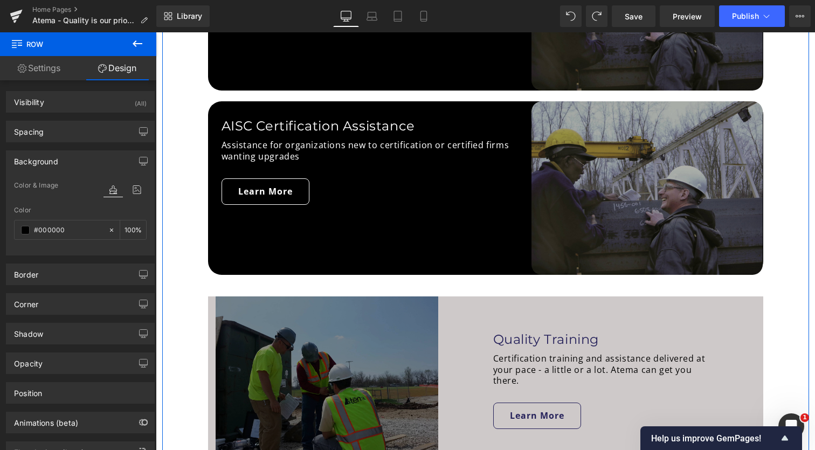
scroll to position [983, 0]
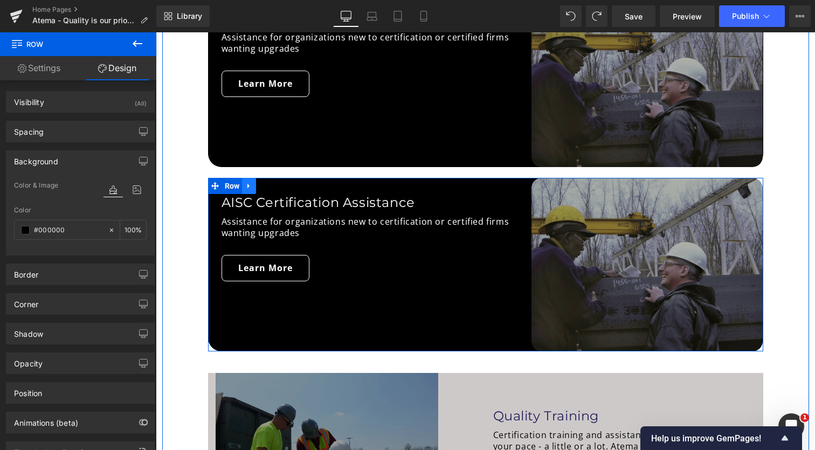
click at [250, 183] on icon at bounding box center [249, 186] width 8 height 8
click at [274, 185] on icon at bounding box center [277, 186] width 8 height 8
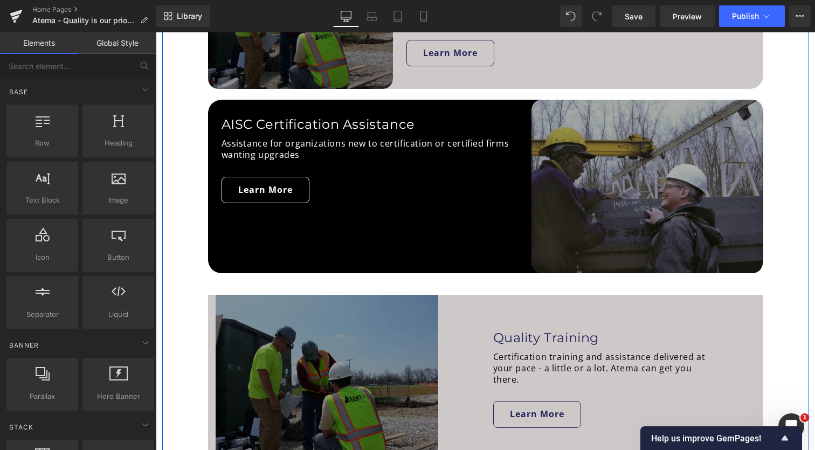
scroll to position [816, 0]
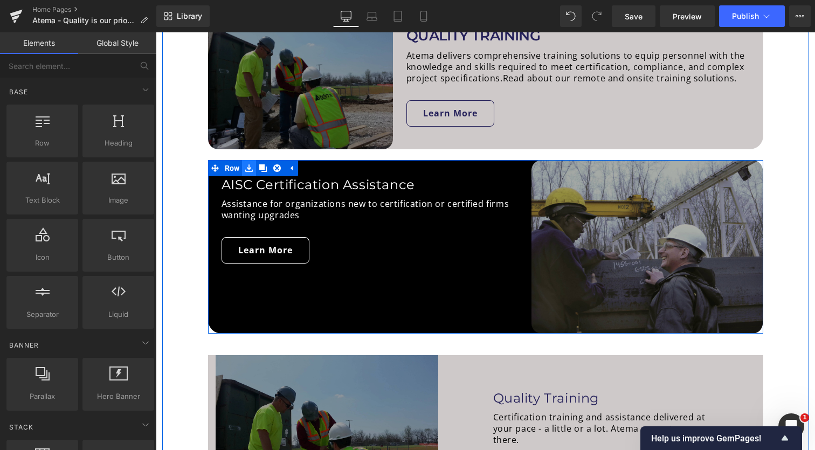
click at [242, 167] on link at bounding box center [249, 168] width 14 height 16
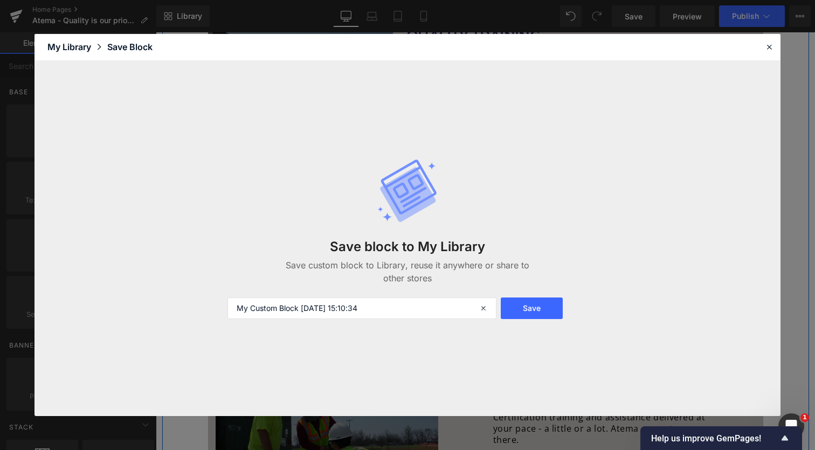
click at [276, 171] on div "Save block to My Library Save custom block to Library, reuse it anywhere or sha…" at bounding box center [407, 239] width 373 height 204
click at [774, 47] on div at bounding box center [769, 46] width 13 height 13
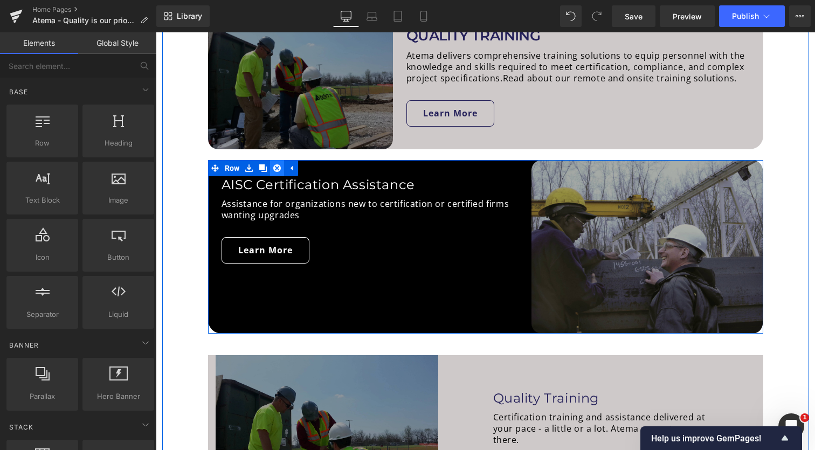
click at [275, 168] on icon at bounding box center [277, 168] width 8 height 8
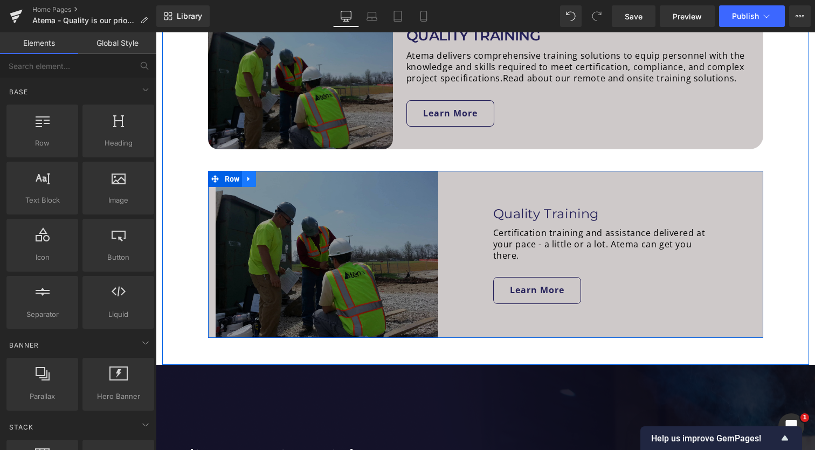
click at [250, 177] on icon at bounding box center [249, 179] width 8 height 8
click at [275, 176] on icon at bounding box center [277, 179] width 8 height 8
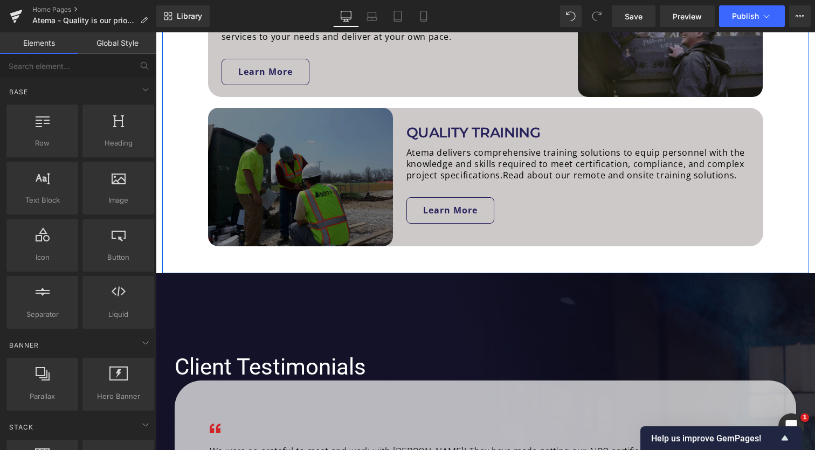
scroll to position [706, 0]
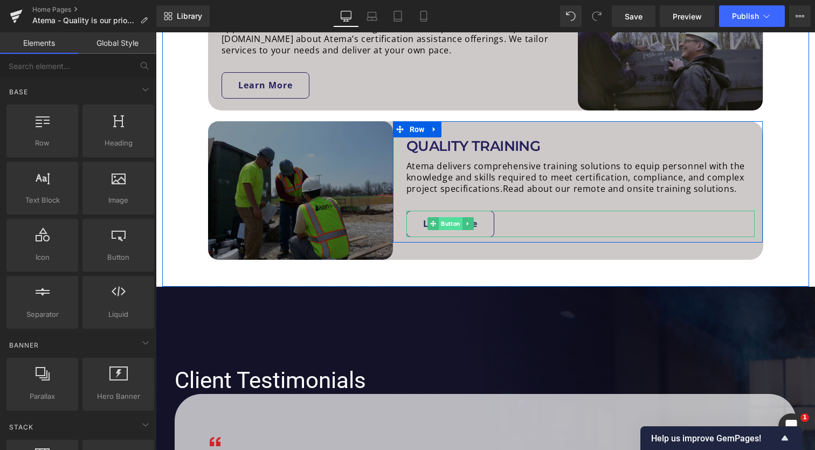
click at [443, 221] on span "Button" at bounding box center [451, 223] width 24 height 13
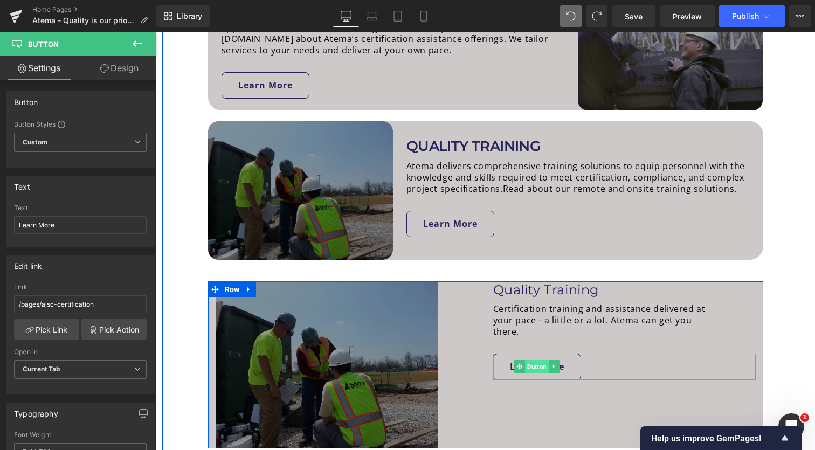
click at [534, 365] on span "Button" at bounding box center [537, 366] width 24 height 13
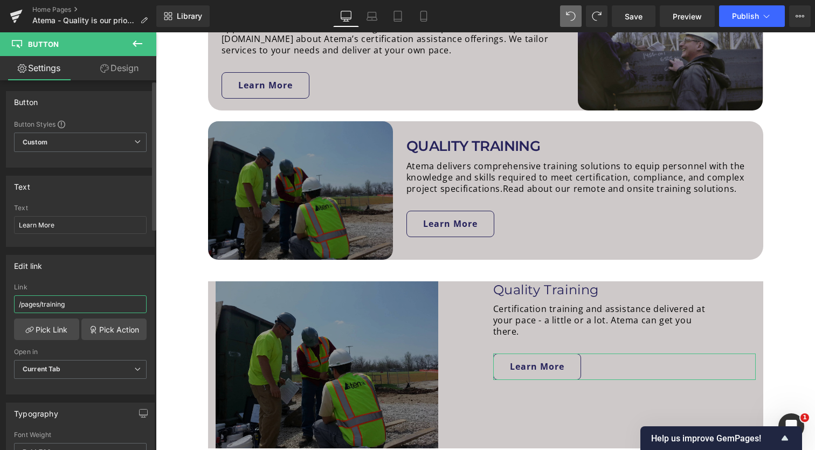
drag, startPoint x: 93, startPoint y: 302, endPoint x: 1, endPoint y: 304, distance: 92.2
click at [1, 304] on div "Edit link /pages/training Link /pages/training Pick Link Pick Action Current Ta…" at bounding box center [80, 321] width 161 height 148
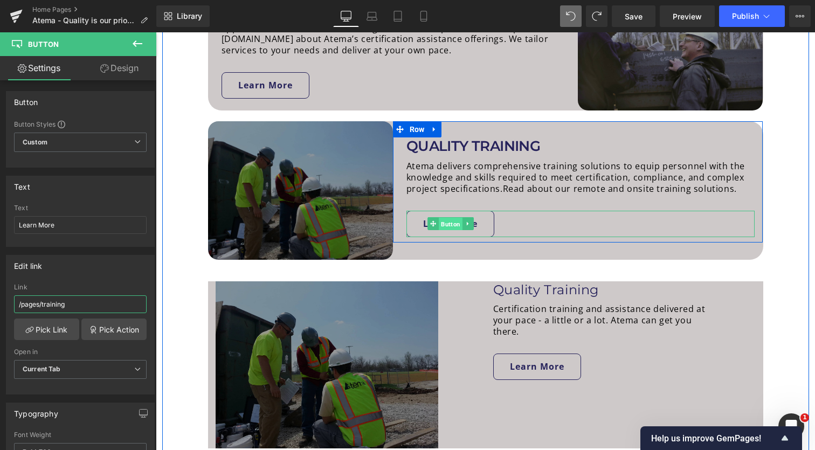
click at [451, 220] on span "Button" at bounding box center [451, 224] width 24 height 13
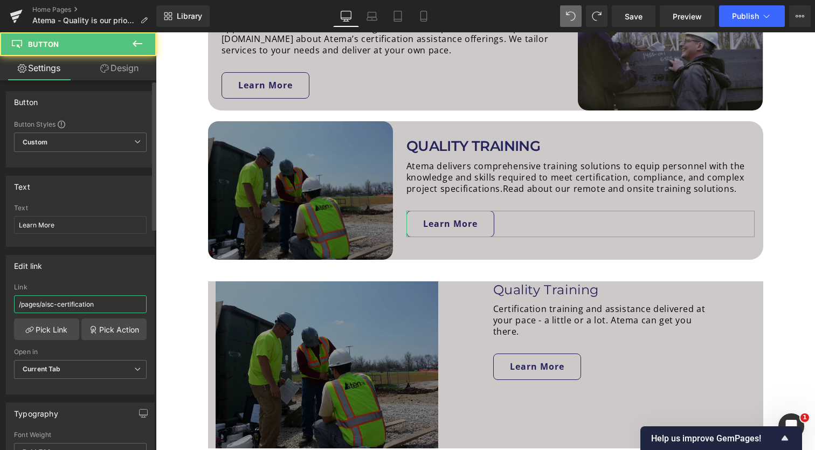
drag, startPoint x: 111, startPoint y: 303, endPoint x: 1, endPoint y: 299, distance: 110.0
click at [1, 299] on div "Edit link /pages/aisc-certification Link /pages/aisc-certification Pick Link Pi…" at bounding box center [80, 321] width 161 height 148
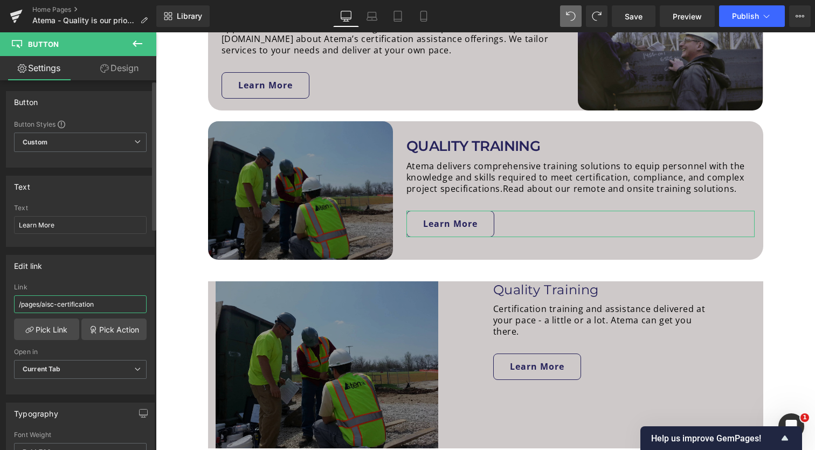
paste input "training"
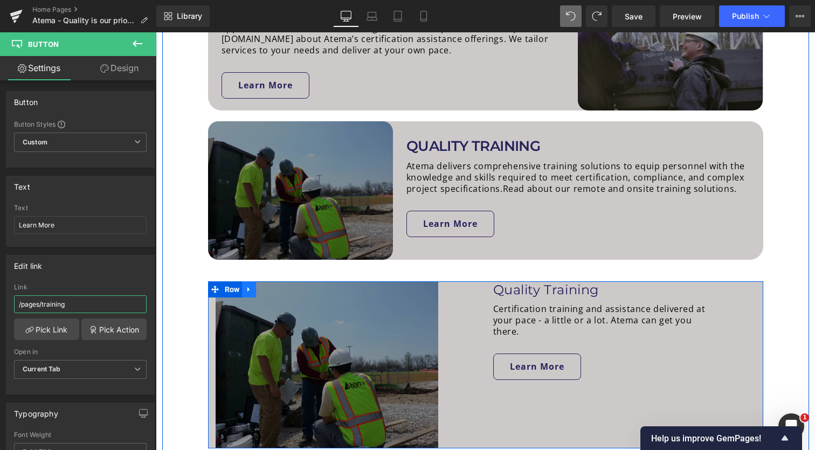
type input "/pages/training"
click at [248, 290] on icon at bounding box center [249, 290] width 8 height 8
click at [274, 290] on icon at bounding box center [277, 290] width 8 height 8
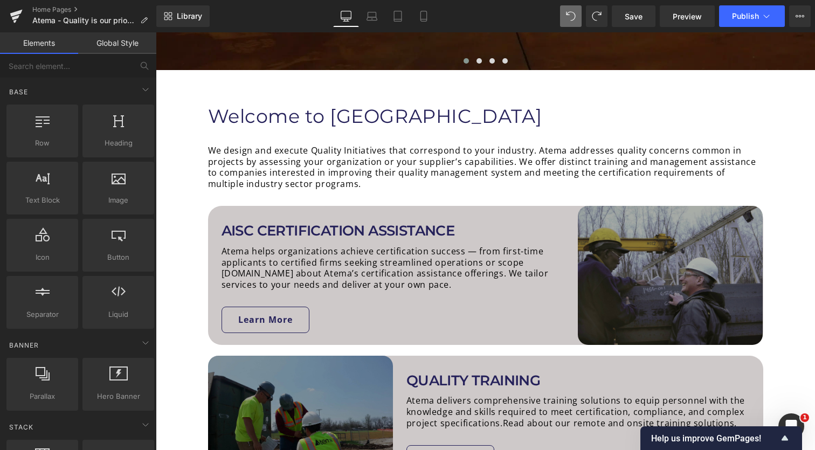
scroll to position [481, 0]
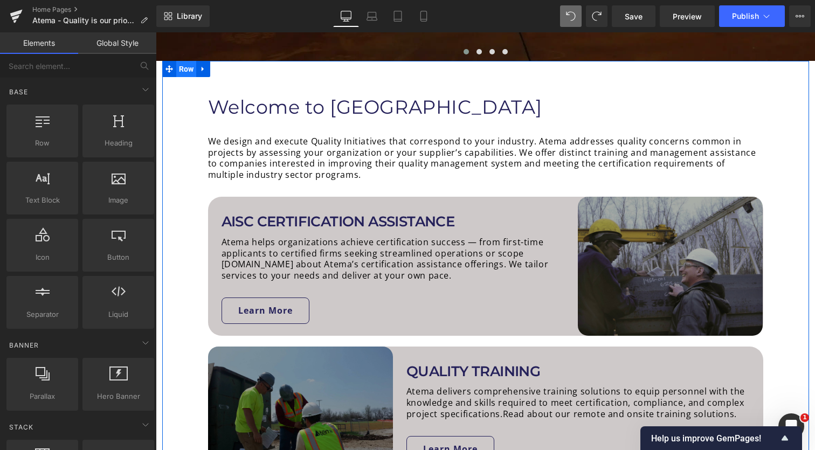
click at [188, 71] on span "Row" at bounding box center [186, 69] width 20 height 16
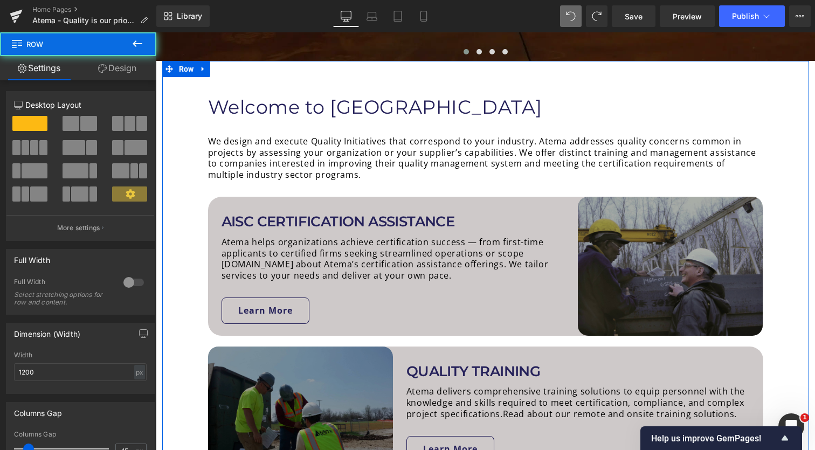
click at [135, 71] on link "Design" at bounding box center [117, 68] width 78 height 24
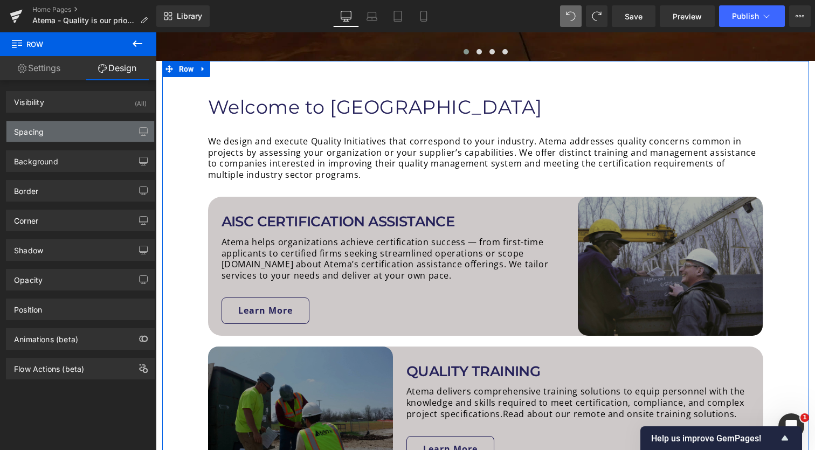
click at [74, 130] on div "Spacing" at bounding box center [80, 131] width 148 height 20
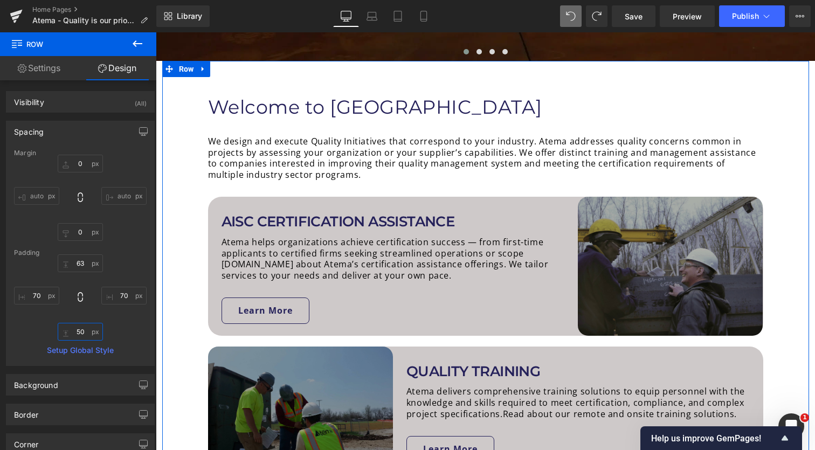
drag, startPoint x: 84, startPoint y: 331, endPoint x: 53, endPoint y: 331, distance: 30.7
click at [53, 331] on div "63 70 50 70" at bounding box center [80, 297] width 133 height 86
click at [80, 333] on input "50" at bounding box center [80, 332] width 45 height 18
type input "65"
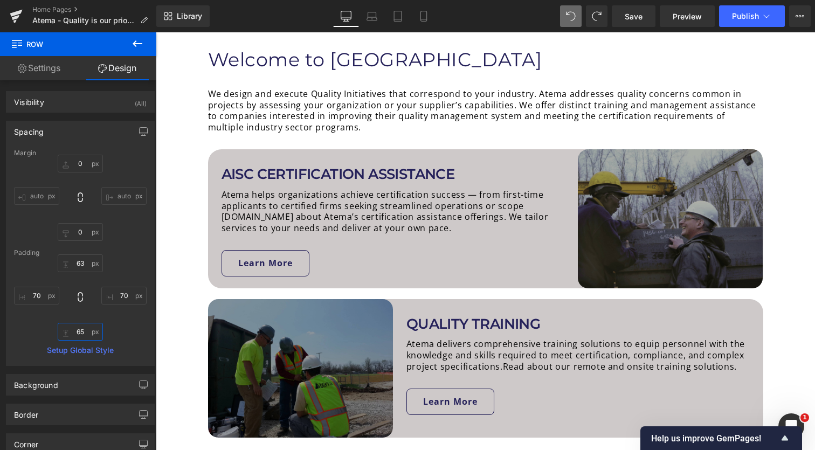
scroll to position [548, 0]
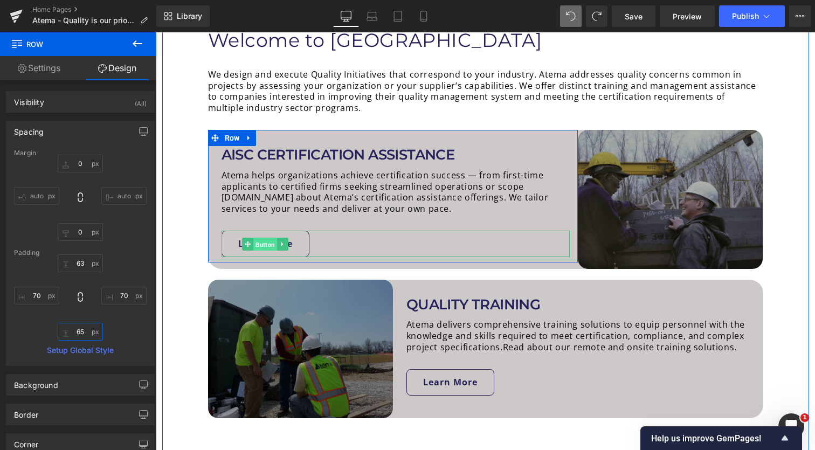
click at [264, 243] on span "Button" at bounding box center [265, 244] width 24 height 13
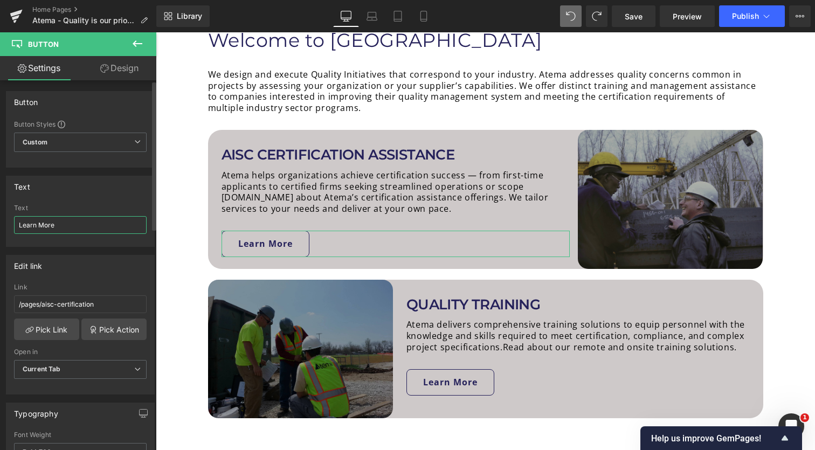
click at [95, 225] on input "Learn More" at bounding box center [80, 225] width 133 height 18
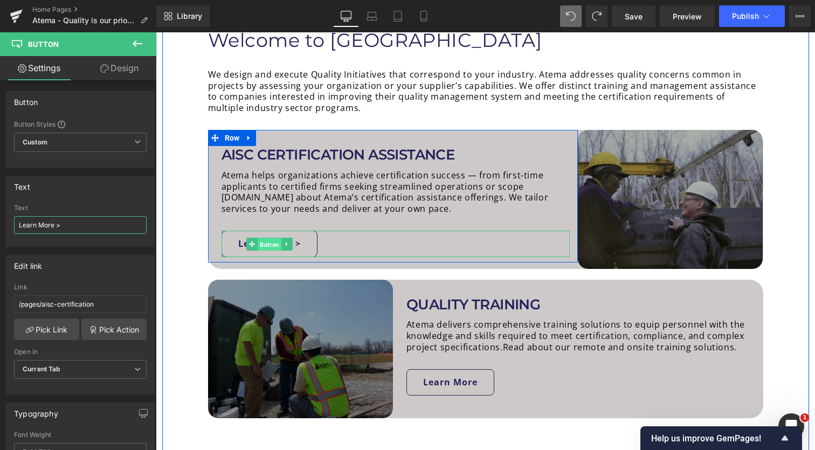
click at [270, 241] on span "Button" at bounding box center [270, 244] width 24 height 13
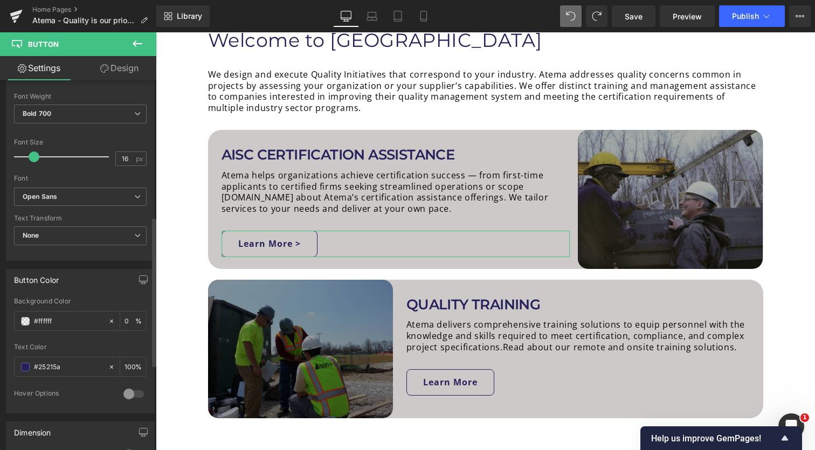
scroll to position [340, 0]
type input "Learn More >"
click at [73, 364] on input "#25215a" at bounding box center [68, 365] width 69 height 12
drag, startPoint x: 76, startPoint y: 319, endPoint x: 10, endPoint y: 318, distance: 66.3
click at [10, 318] on div "rgba(255, 255, 255, 0) Background Color #ffffff 0 % rgb(37, 33, 90) Text Color …" at bounding box center [80, 353] width 148 height 115
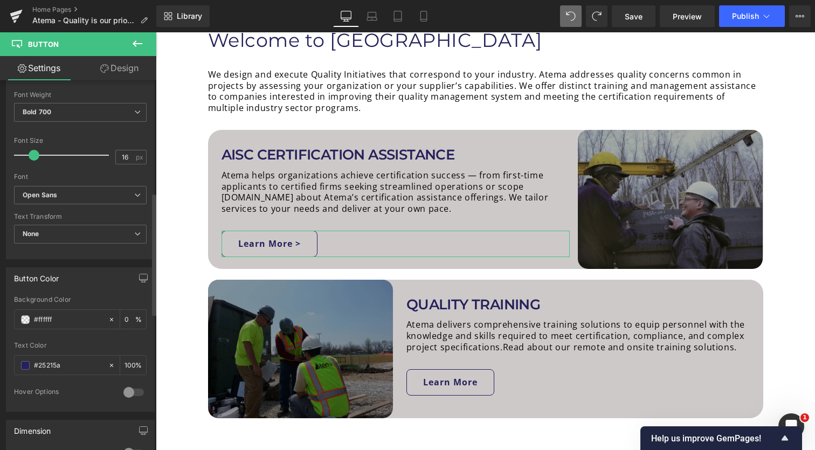
paste input "25215a"
type input "#25215a"
click at [71, 366] on input "#25215a" at bounding box center [68, 365] width 69 height 12
click at [28, 365] on span at bounding box center [25, 365] width 9 height 9
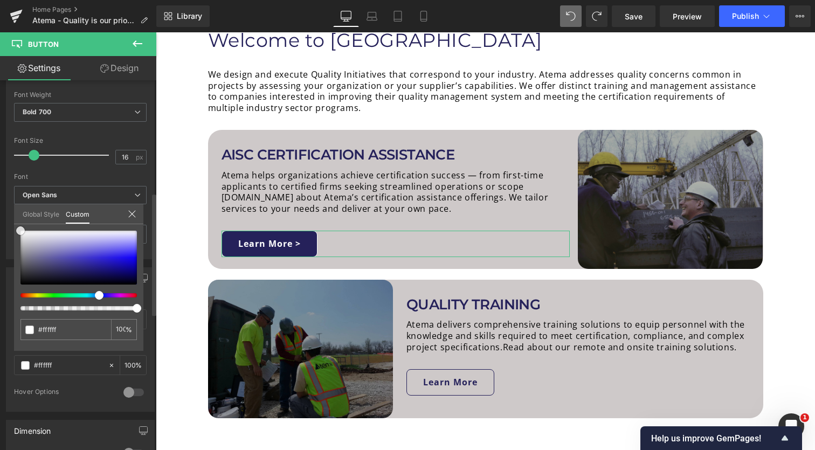
drag, startPoint x: 73, startPoint y: 272, endPoint x: 4, endPoint y: 213, distance: 91.0
click at [4, 259] on div "Button Color rgba(255, 255, 255, 0) Background Color #25215a 0 % rgb(37, 33, 90…" at bounding box center [80, 335] width 161 height 153
click at [131, 71] on link "Design" at bounding box center [119, 68] width 78 height 24
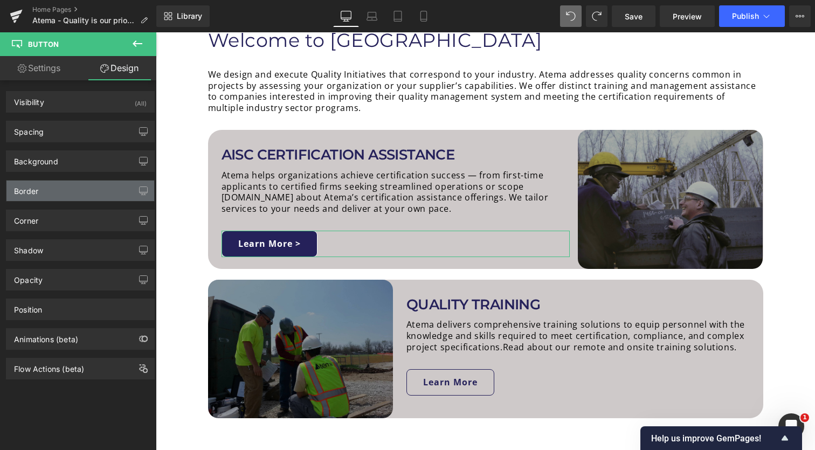
click at [63, 188] on div "Border" at bounding box center [80, 191] width 148 height 20
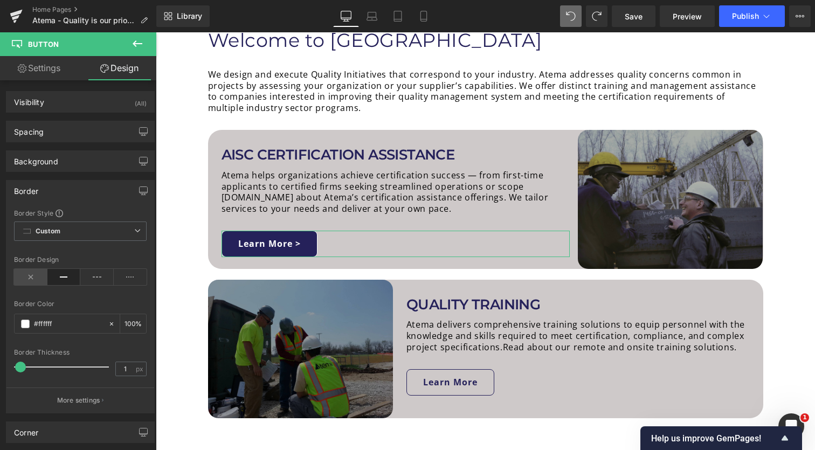
click at [31, 280] on icon at bounding box center [30, 277] width 33 height 16
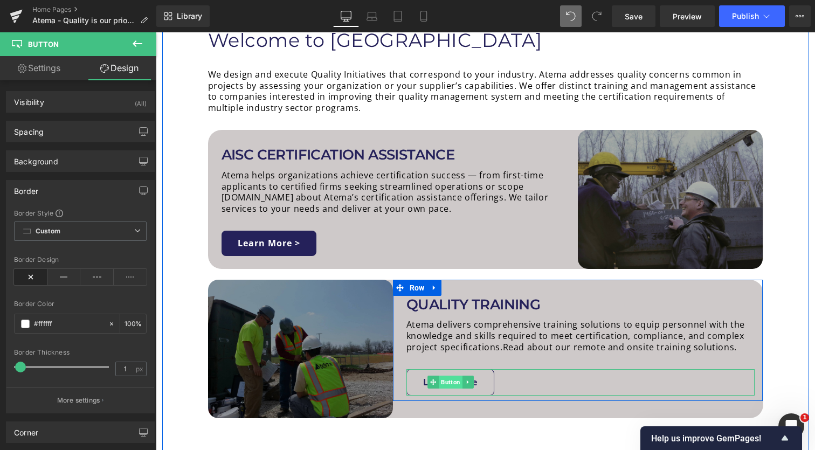
click at [452, 379] on span "Button" at bounding box center [451, 382] width 24 height 13
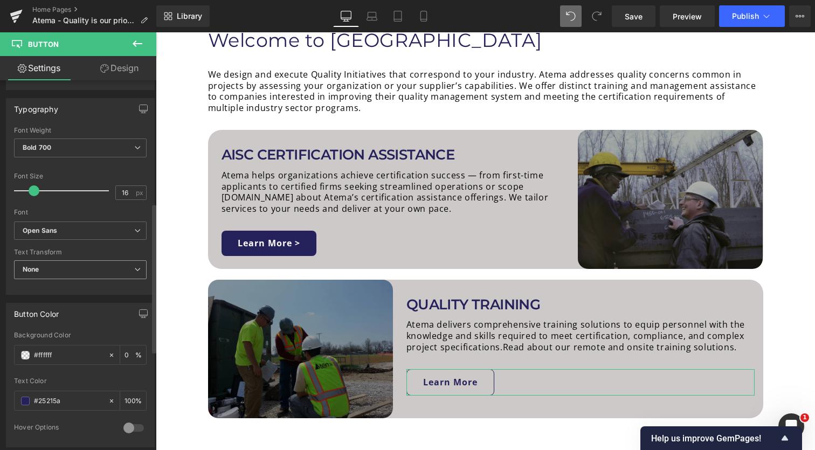
scroll to position [314, 0]
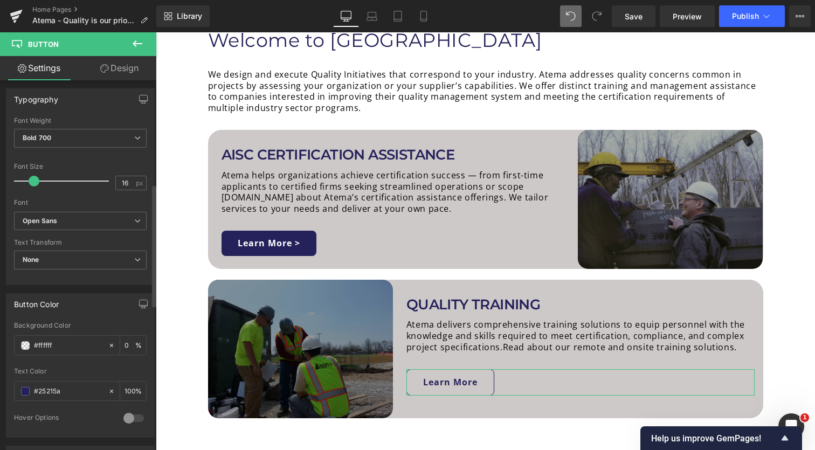
drag, startPoint x: 63, startPoint y: 347, endPoint x: 1, endPoint y: 347, distance: 61.4
click at [1, 347] on div "Button Color rgba(255, 255, 255, 0) Background Color #ffffff 0 % rgb(37, 33, 90…" at bounding box center [80, 361] width 161 height 153
paste input "25215a"
type input "#25215a"
click at [27, 390] on span at bounding box center [25, 391] width 9 height 9
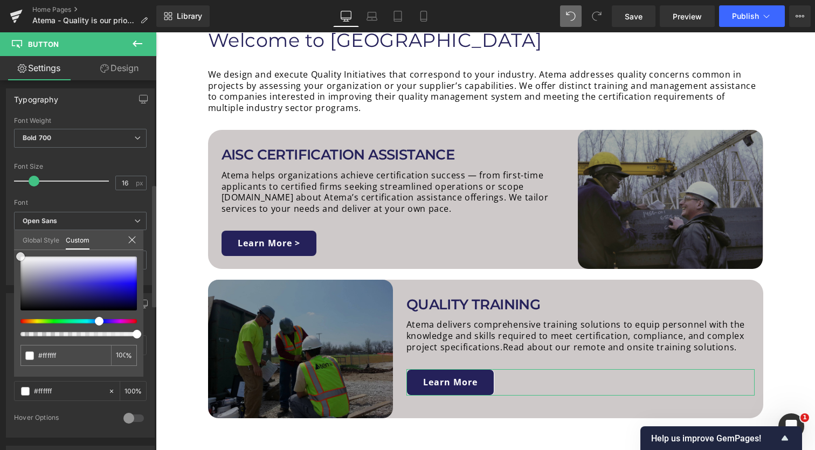
drag, startPoint x: 77, startPoint y: 296, endPoint x: 1, endPoint y: 229, distance: 101.5
click at [1, 285] on div "Button Color rgba(255, 255, 255, 0) Background Color #25215a 0 % rgb(37, 33, 90…" at bounding box center [80, 361] width 161 height 153
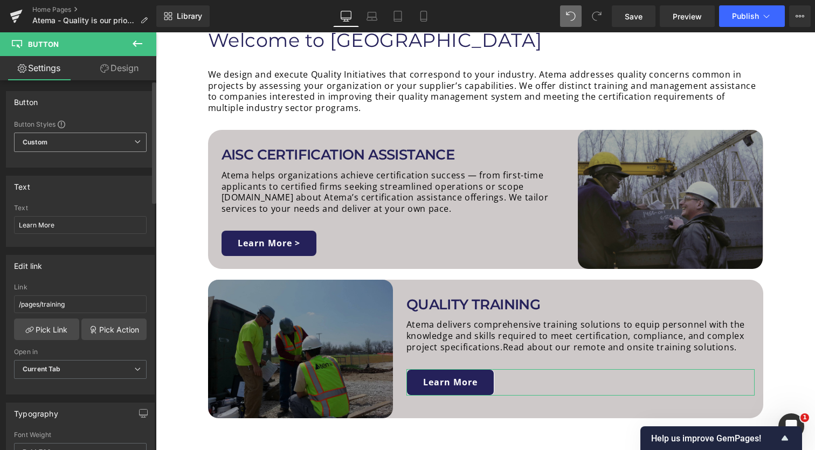
scroll to position [0, 0]
click at [77, 226] on input "Learn More" at bounding box center [80, 225] width 133 height 18
type input "Learn More >"
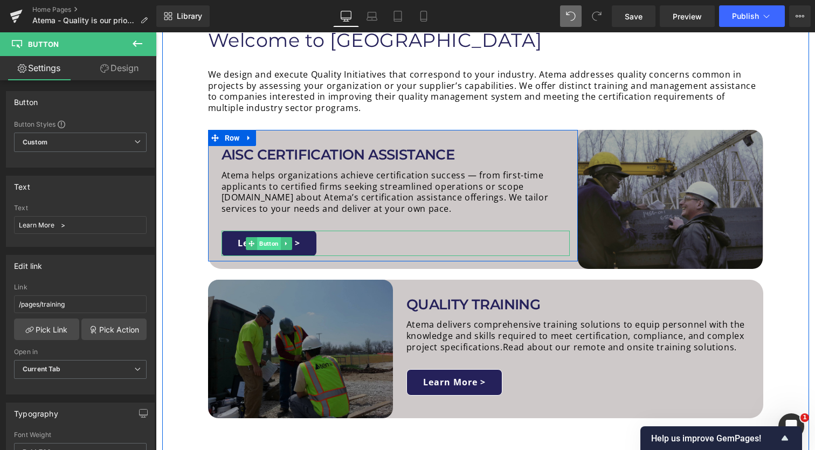
click at [270, 240] on span "Button" at bounding box center [269, 243] width 24 height 13
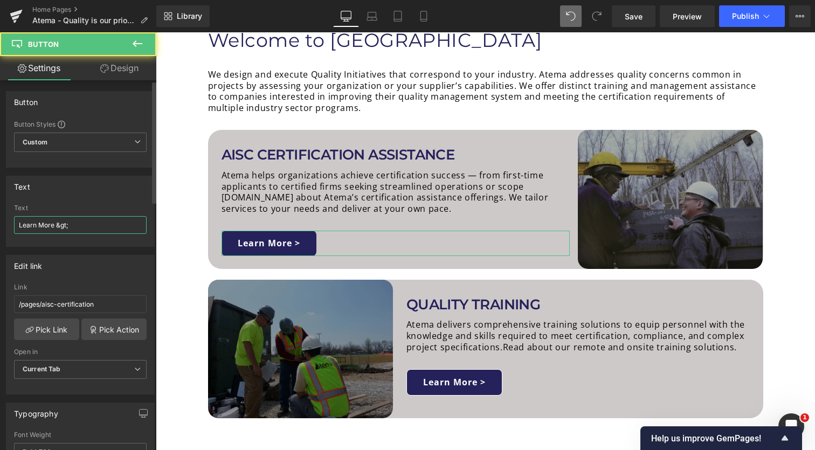
click at [75, 230] on input "Learn More &gt;" at bounding box center [80, 225] width 133 height 18
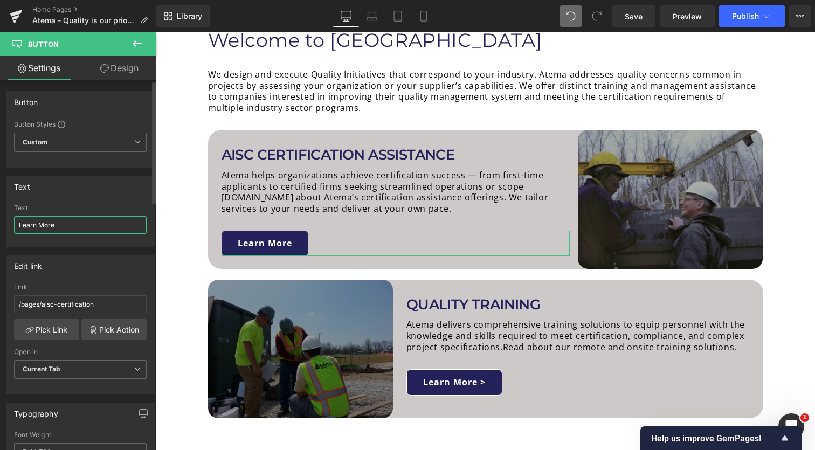
type input "Learn More >"
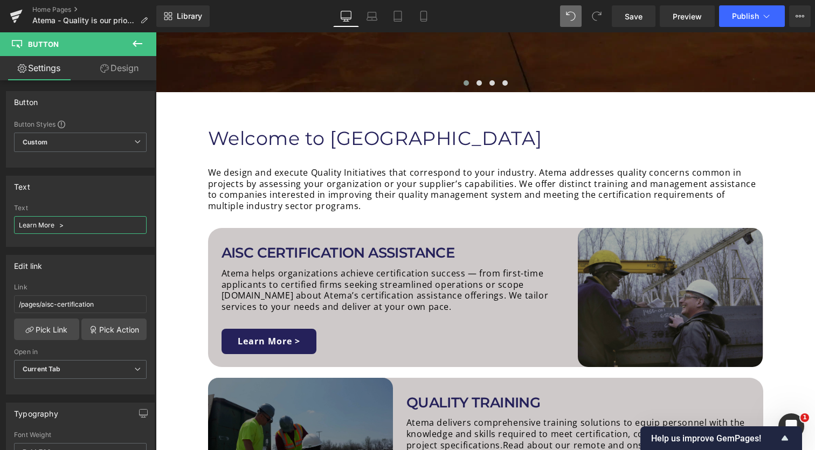
scroll to position [367, 0]
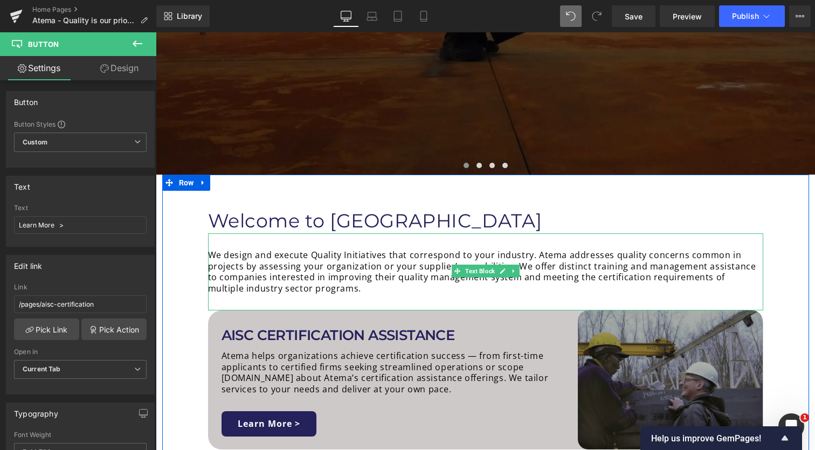
click at [357, 275] on p "We design and execute Quality Initiatives that correspond to your industry. Ate…" at bounding box center [485, 272] width 555 height 45
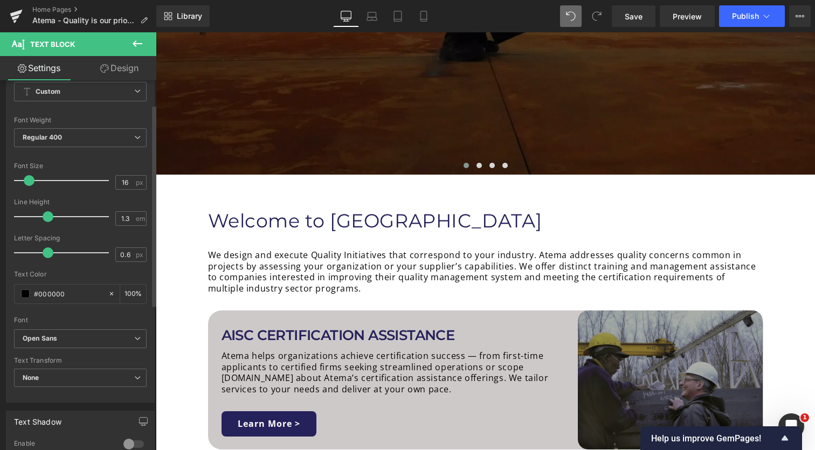
scroll to position [62, 0]
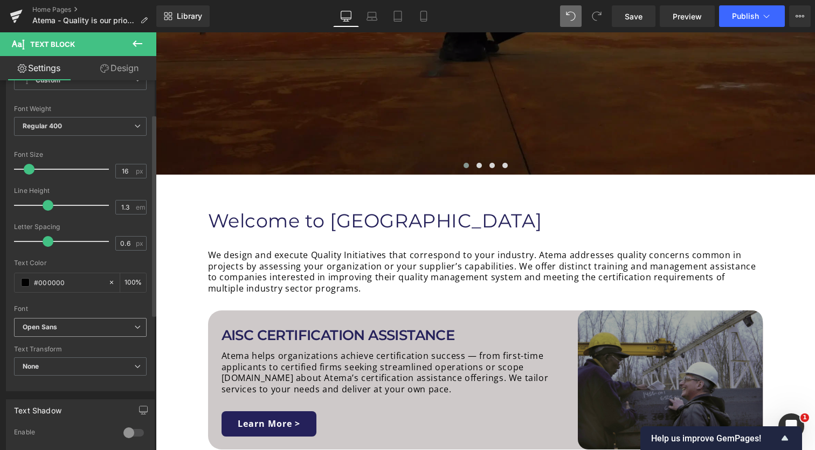
click at [107, 323] on b "Open Sans" at bounding box center [79, 327] width 112 height 9
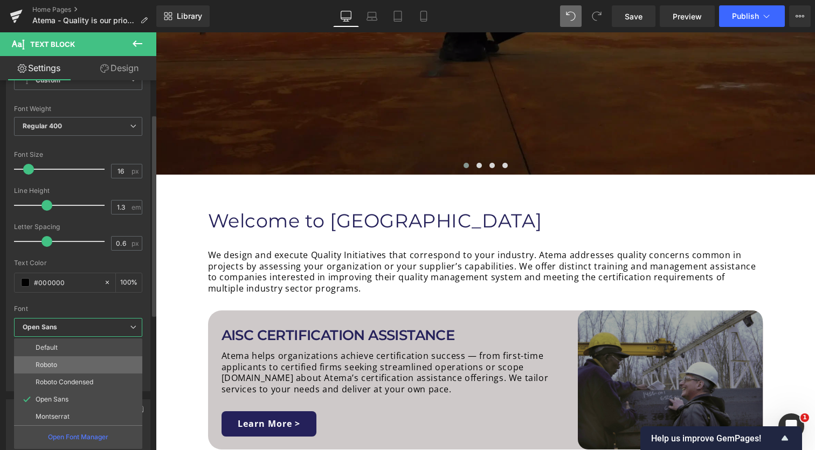
click at [92, 368] on li "Roboto" at bounding box center [78, 364] width 128 height 17
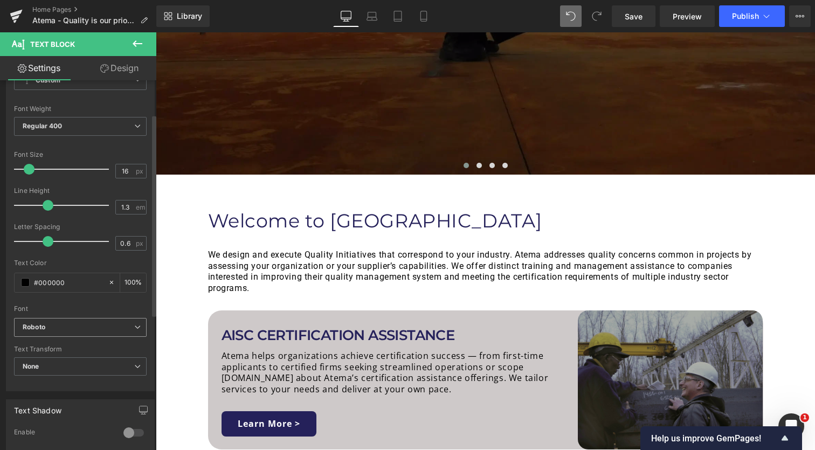
click at [100, 321] on span "Roboto" at bounding box center [80, 327] width 133 height 19
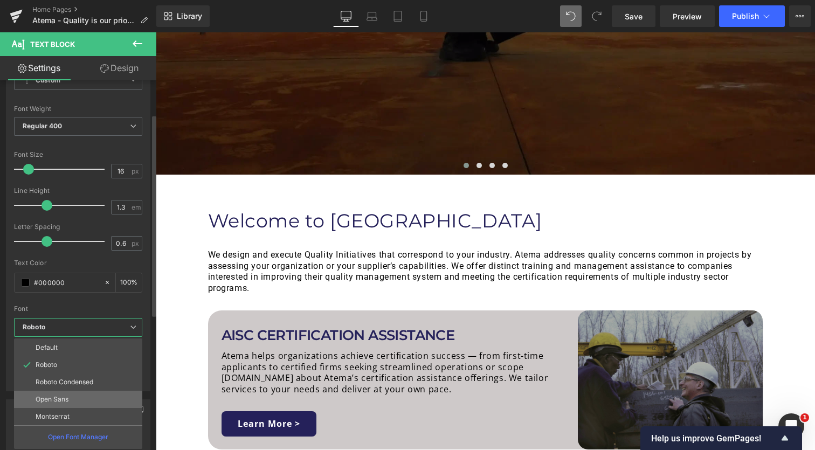
click at [65, 396] on p "Open Sans" at bounding box center [52, 400] width 33 height 8
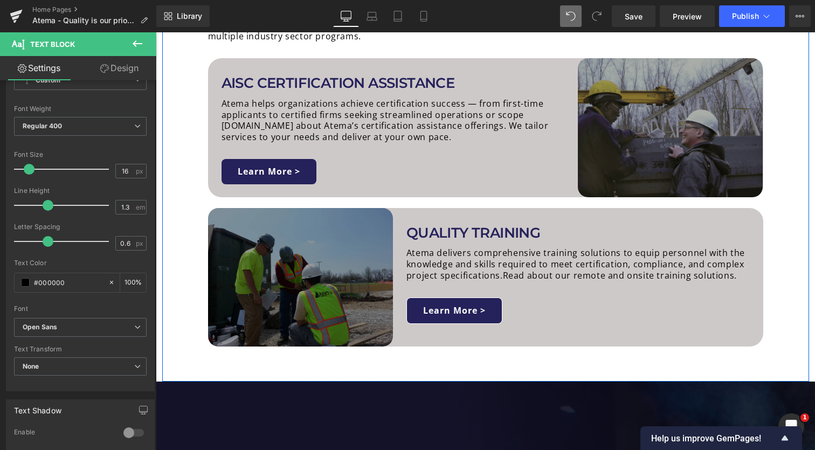
scroll to position [576, 0]
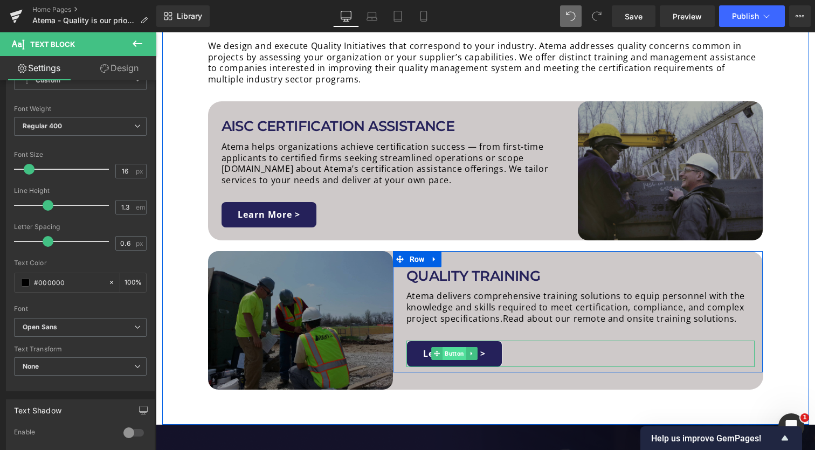
click at [455, 351] on span "Button" at bounding box center [454, 353] width 24 height 13
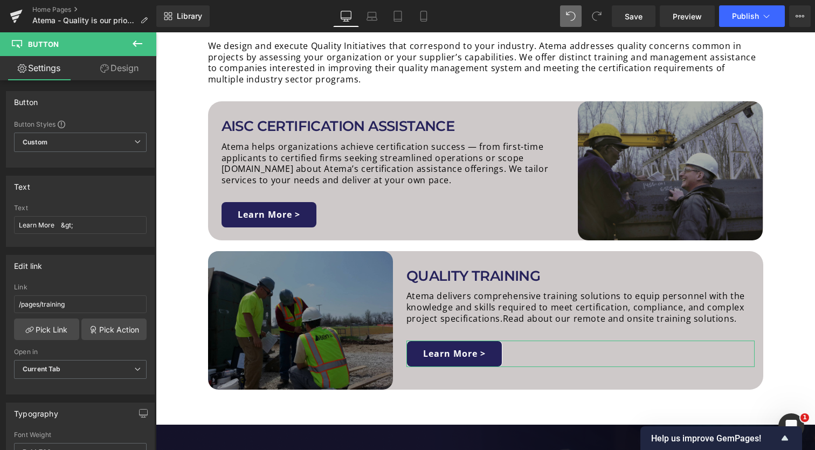
click at [127, 67] on link "Design" at bounding box center [119, 68] width 78 height 24
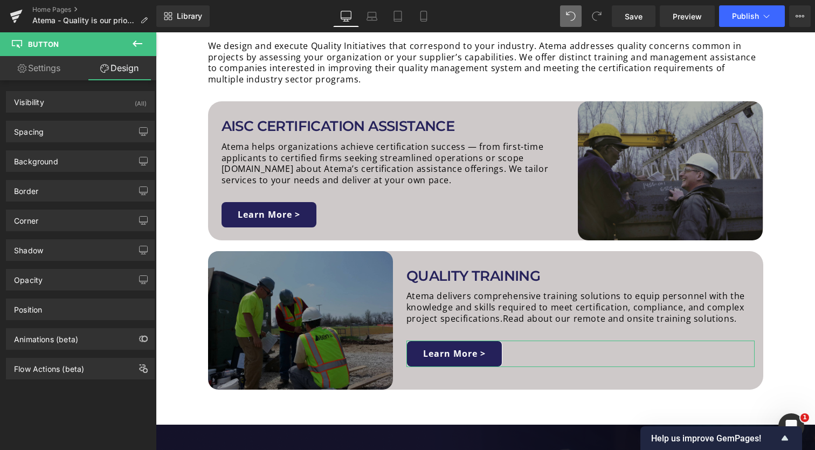
click at [70, 206] on div "Corner Corner Style Custom Custom Setup Global Style Custom Setup Global Style …" at bounding box center [80, 217] width 161 height 30
click at [73, 198] on div "Border" at bounding box center [80, 191] width 148 height 20
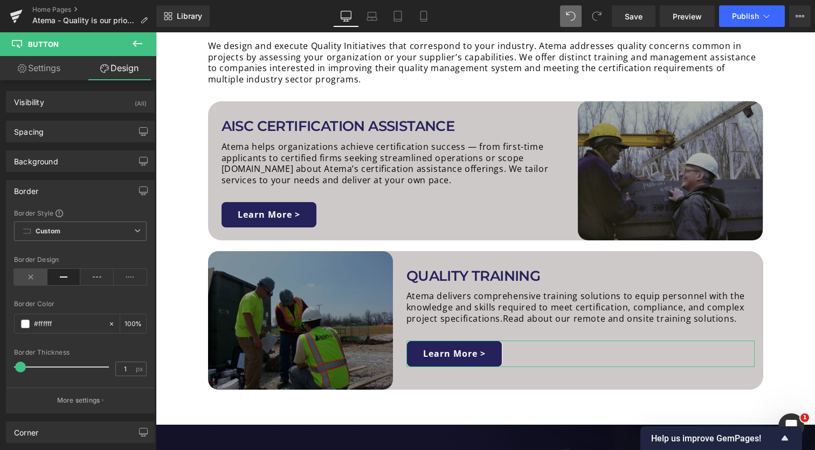
click at [30, 274] on icon at bounding box center [30, 277] width 33 height 16
click at [746, 19] on span "Publish" at bounding box center [745, 16] width 27 height 9
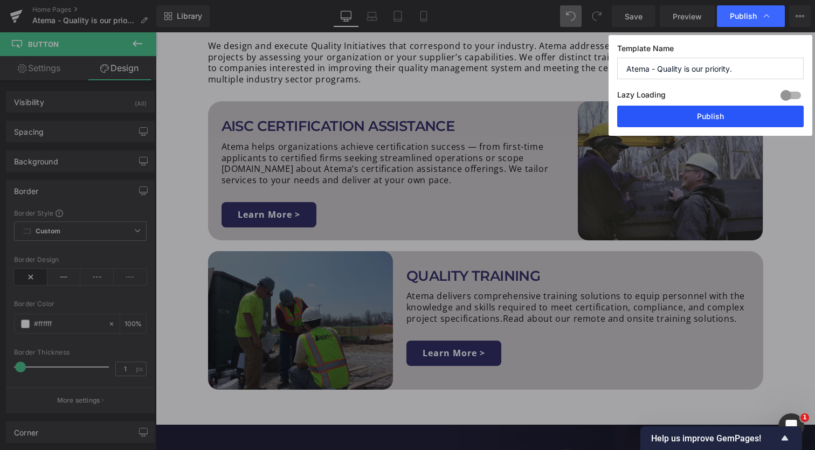
click at [723, 116] on button "Publish" at bounding box center [710, 117] width 186 height 22
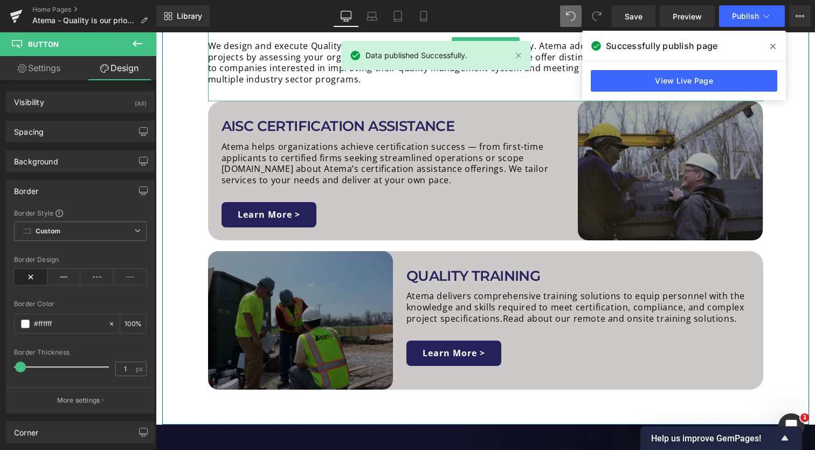
click at [773, 48] on icon at bounding box center [772, 46] width 5 height 9
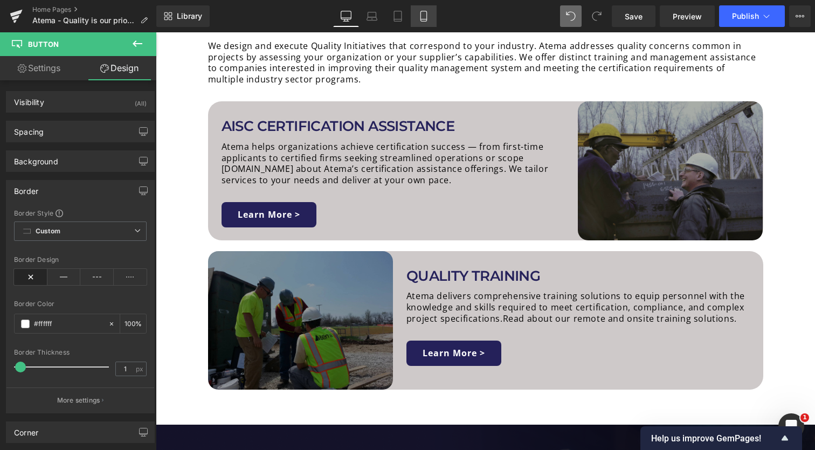
click at [425, 19] on icon at bounding box center [423, 19] width 6 height 0
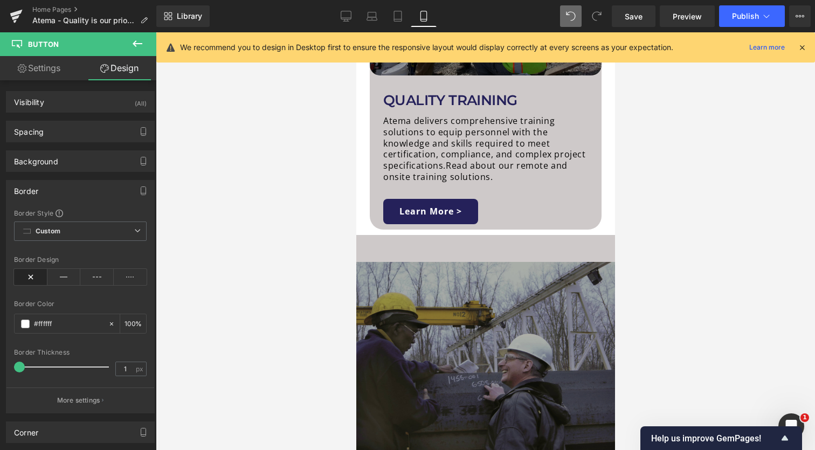
scroll to position [1082, 0]
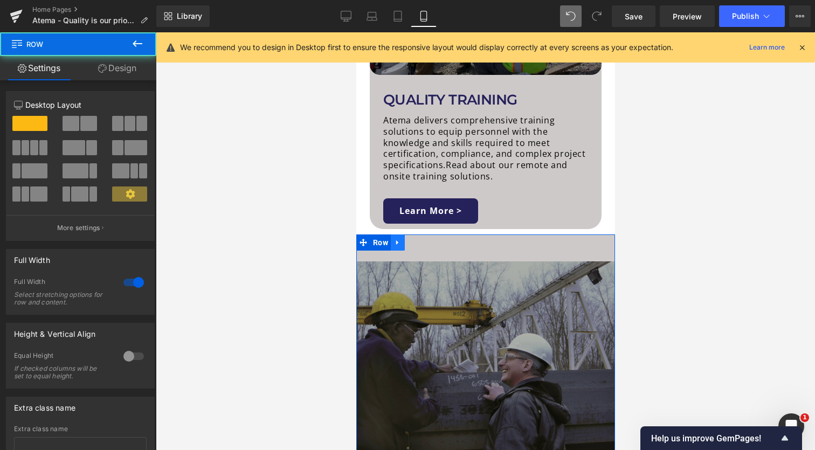
click at [396, 238] on icon at bounding box center [397, 242] width 8 height 8
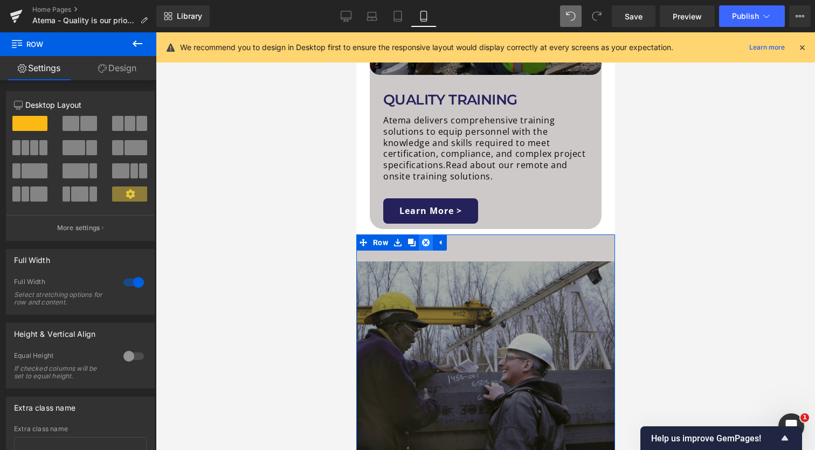
click at [425, 238] on icon at bounding box center [425, 242] width 8 height 8
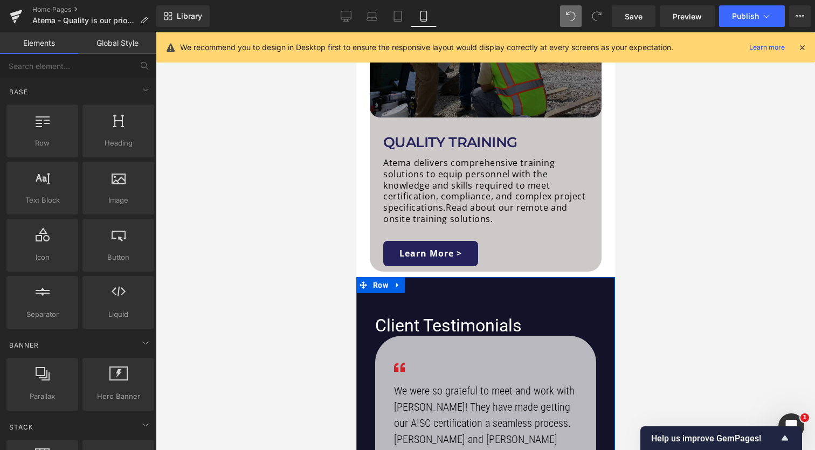
scroll to position [1034, 0]
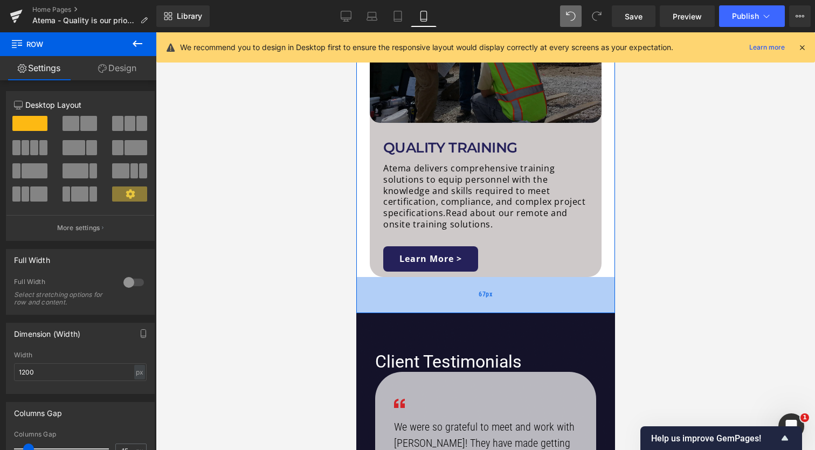
drag, startPoint x: 459, startPoint y: 237, endPoint x: 461, endPoint y: 266, distance: 29.7
click at [461, 277] on div "67px" at bounding box center [485, 295] width 259 height 36
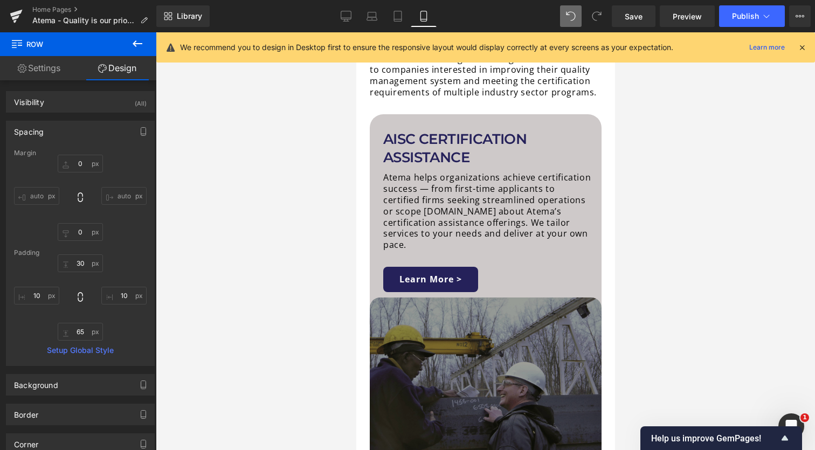
scroll to position [496, 0]
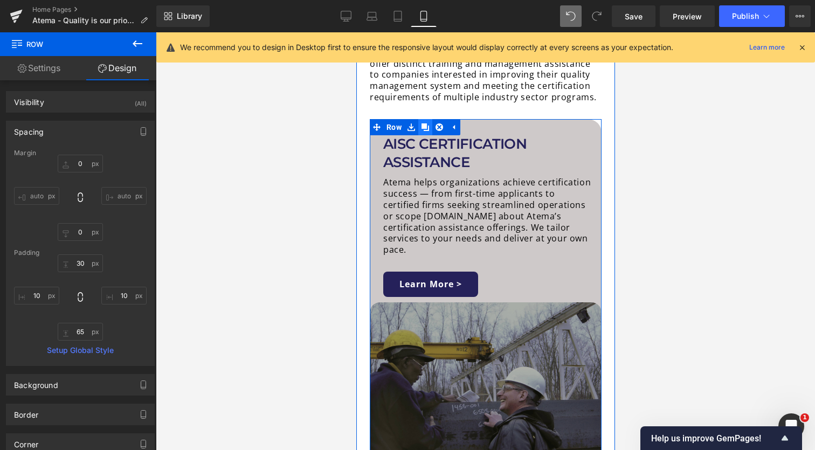
click at [425, 123] on icon at bounding box center [425, 127] width 8 height 8
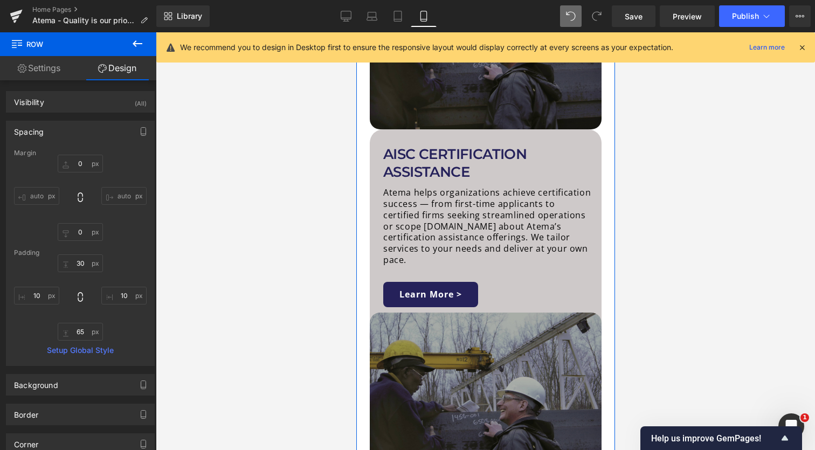
scroll to position [861, 0]
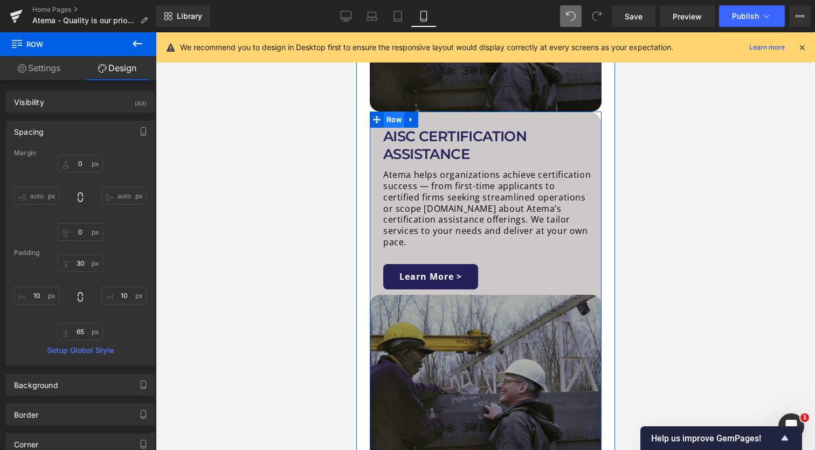
click at [398, 112] on span "Row" at bounding box center [393, 120] width 20 height 16
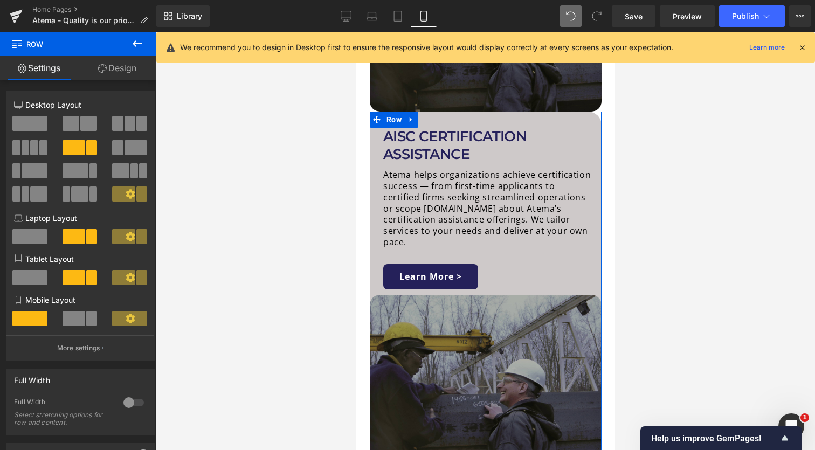
click at [132, 68] on link "Design" at bounding box center [117, 68] width 78 height 24
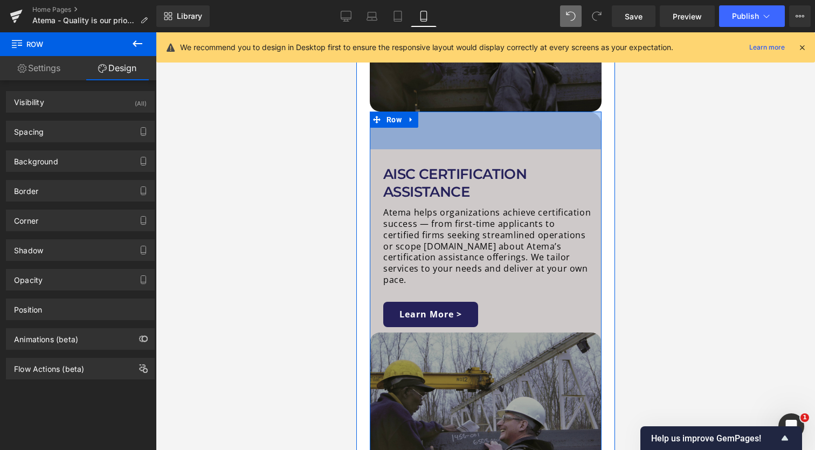
drag, startPoint x: 478, startPoint y: 78, endPoint x: 480, endPoint y: 116, distance: 38.3
click at [480, 116] on div "AISC CERTIFICATION ASSISTANCE Heading Atema helps organizations achieve certifi…" at bounding box center [485, 309] width 232 height 395
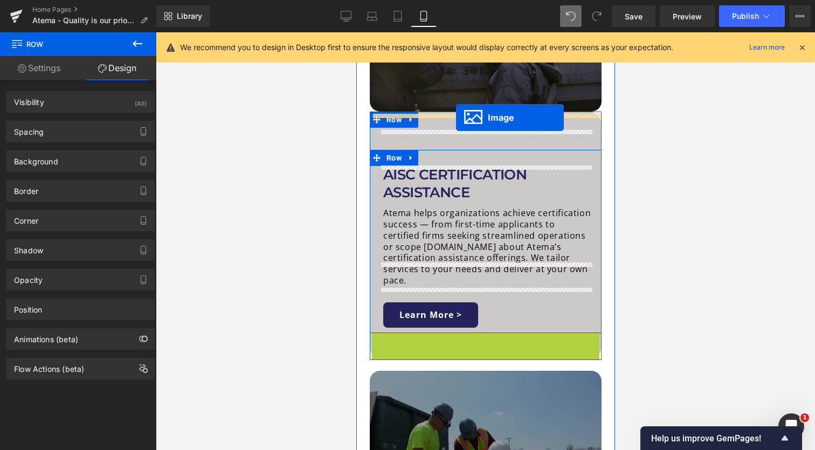
drag, startPoint x: 466, startPoint y: 375, endPoint x: 455, endPoint y: 117, distance: 257.8
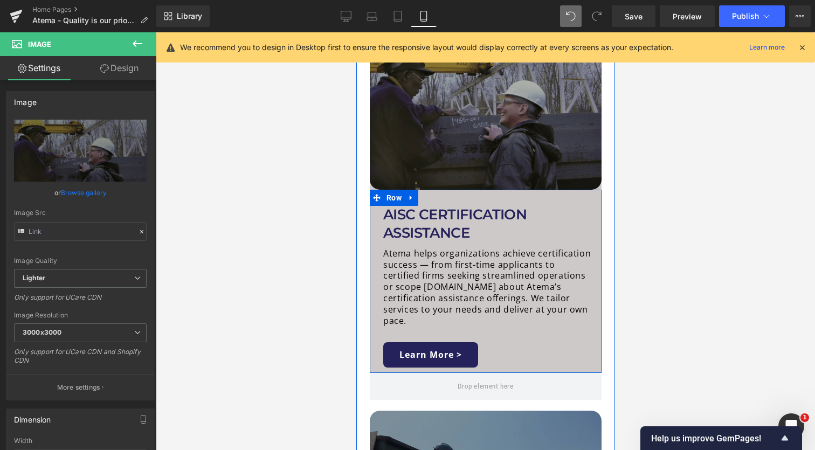
scroll to position [998, 0]
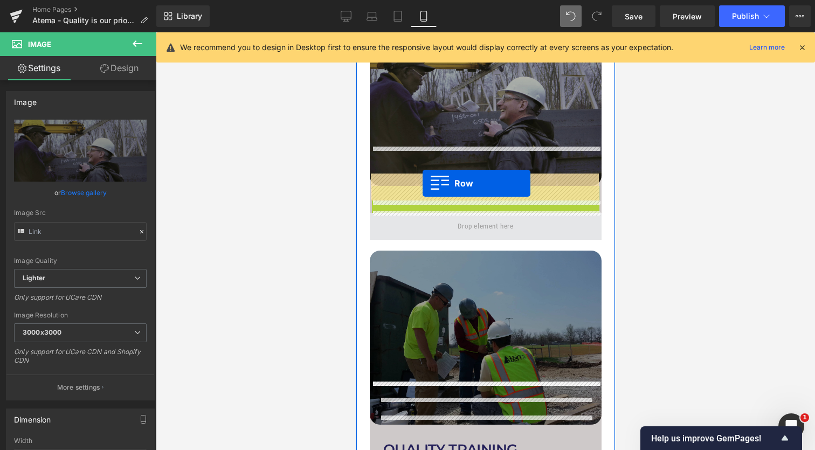
drag, startPoint x: 376, startPoint y: 157, endPoint x: 422, endPoint y: 184, distance: 53.4
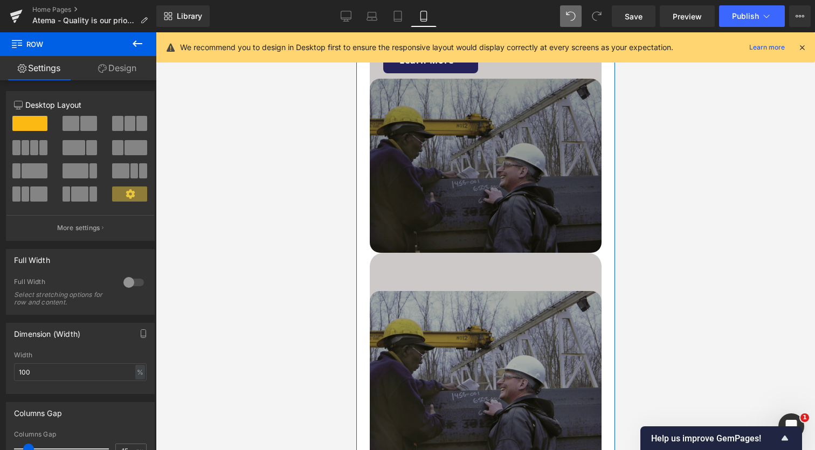
scroll to position [730, 0]
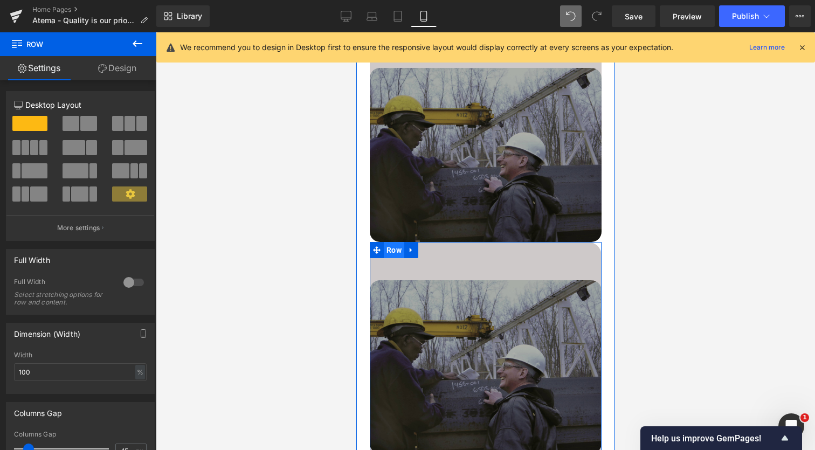
click at [397, 242] on span "Row" at bounding box center [393, 250] width 20 height 16
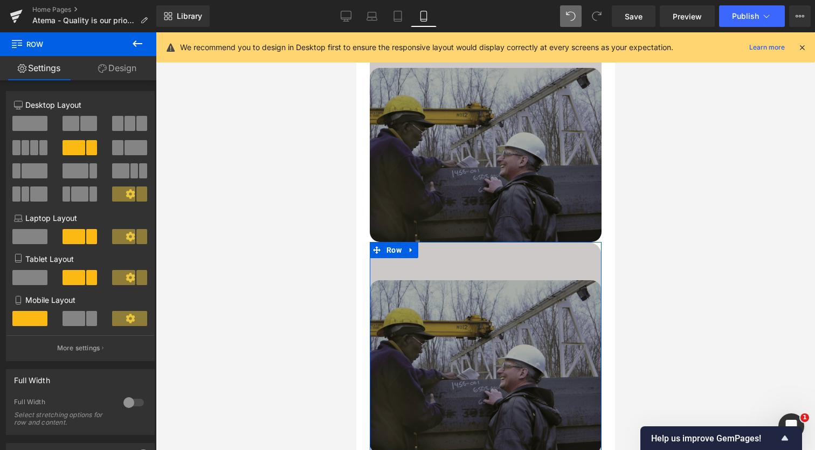
click at [131, 70] on link "Design" at bounding box center [117, 68] width 78 height 24
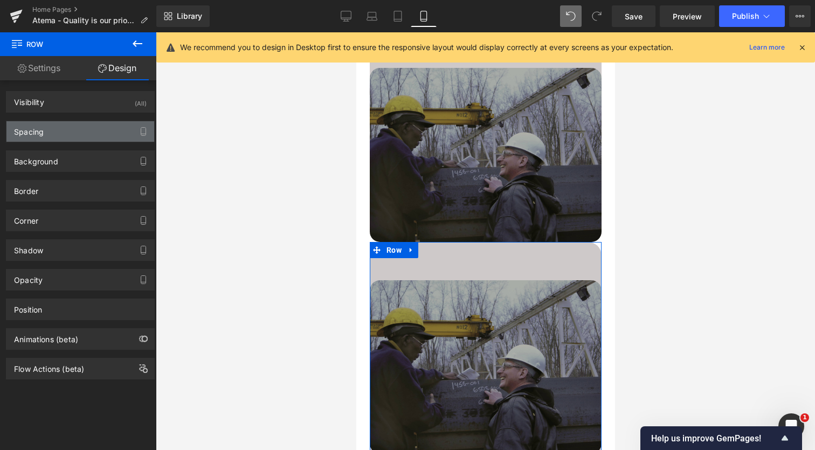
click at [82, 126] on div "Spacing" at bounding box center [80, 131] width 148 height 20
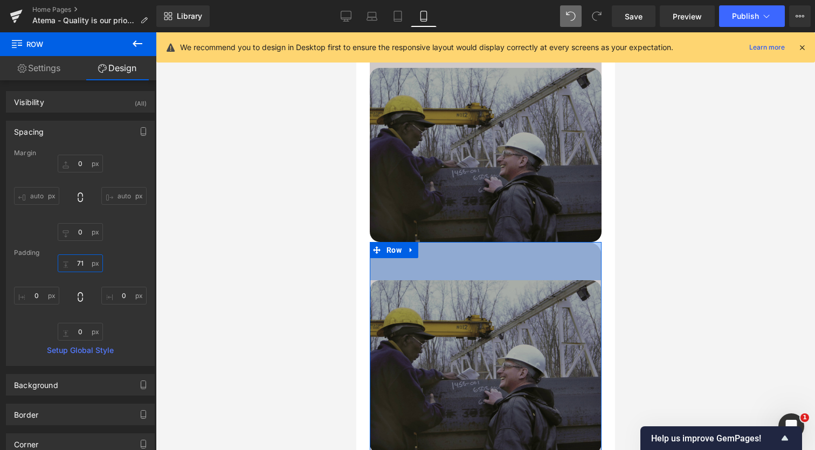
click at [84, 262] on input "71" at bounding box center [80, 263] width 45 height 18
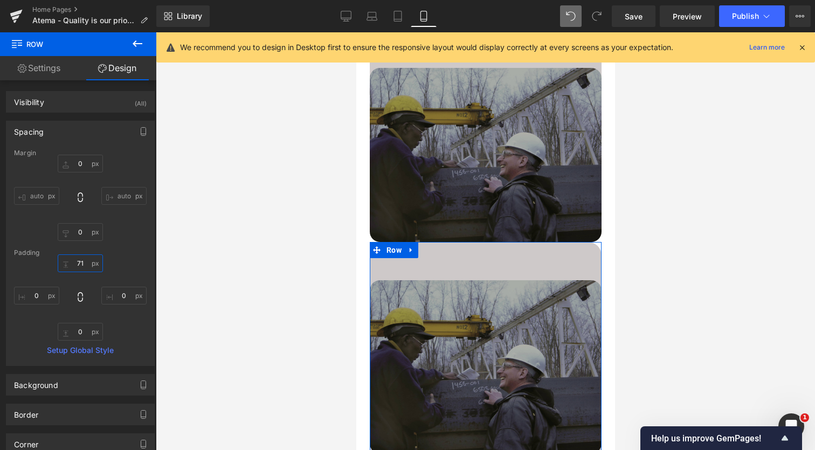
drag, startPoint x: 83, startPoint y: 265, endPoint x: 65, endPoint y: 265, distance: 17.8
click at [65, 265] on input "71" at bounding box center [80, 263] width 45 height 18
click at [77, 267] on input "71" at bounding box center [80, 263] width 45 height 18
click at [81, 265] on input "71" at bounding box center [80, 263] width 45 height 18
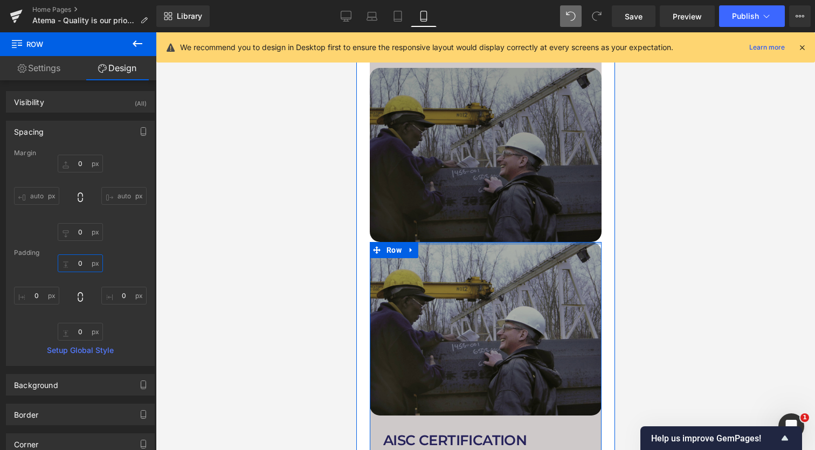
drag, startPoint x: 485, startPoint y: 219, endPoint x: 487, endPoint y: 178, distance: 40.5
click at [487, 178] on div "Welcome to ATEMA Heading We design and execute Quality Initiatives that corresp…" at bounding box center [485, 325] width 248 height 1224
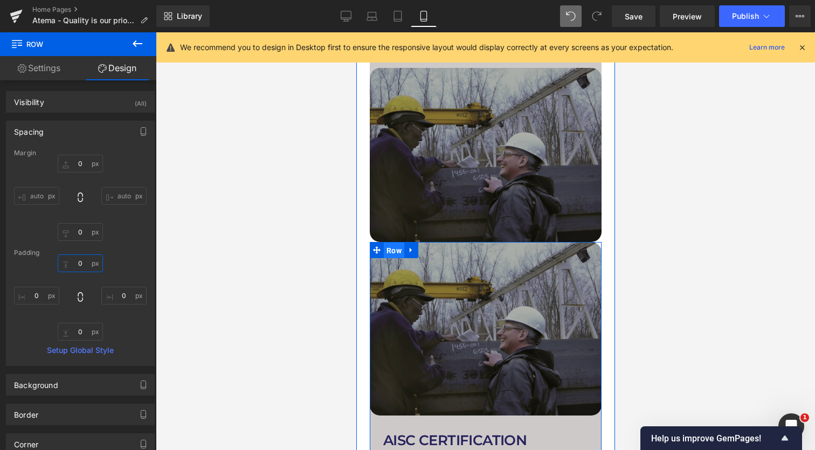
click at [401, 243] on span "Row" at bounding box center [393, 251] width 20 height 16
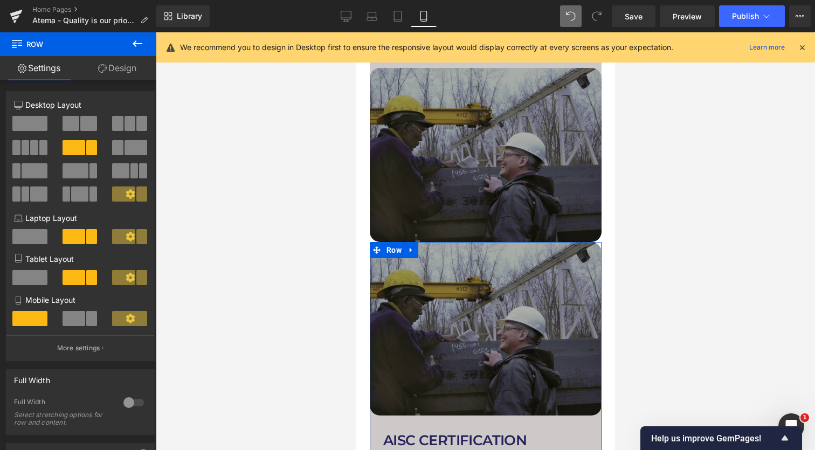
click at [128, 70] on link "Design" at bounding box center [117, 68] width 78 height 24
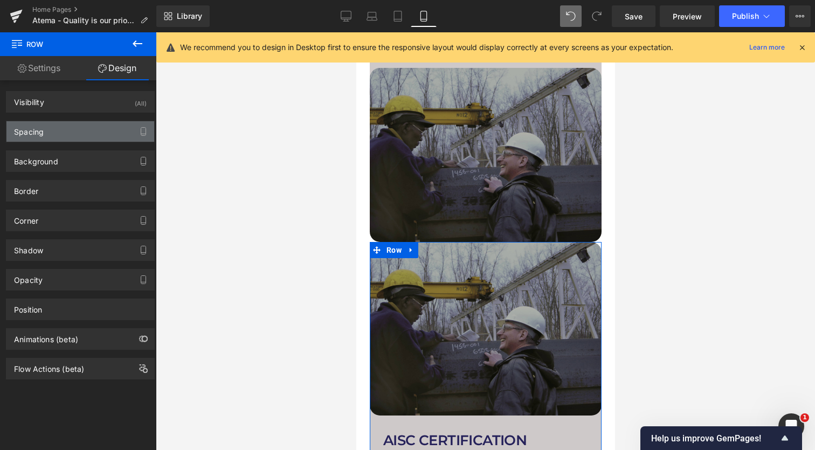
click at [92, 134] on div "Spacing" at bounding box center [80, 131] width 148 height 20
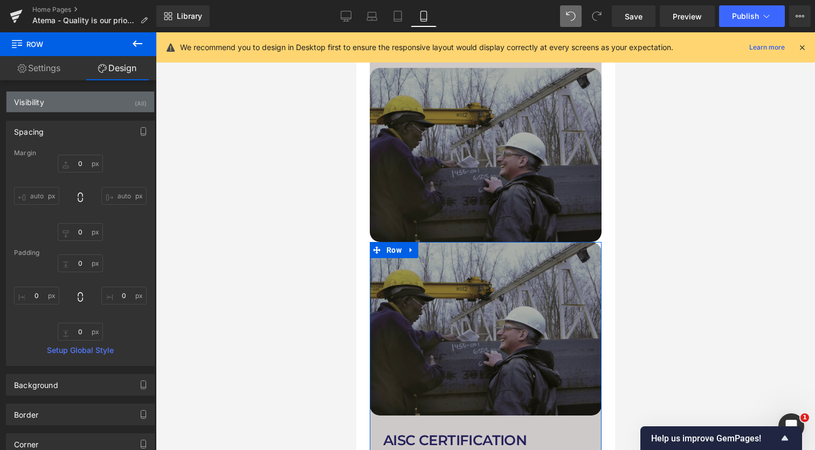
click at [114, 107] on div "Visibility (All)" at bounding box center [80, 102] width 148 height 20
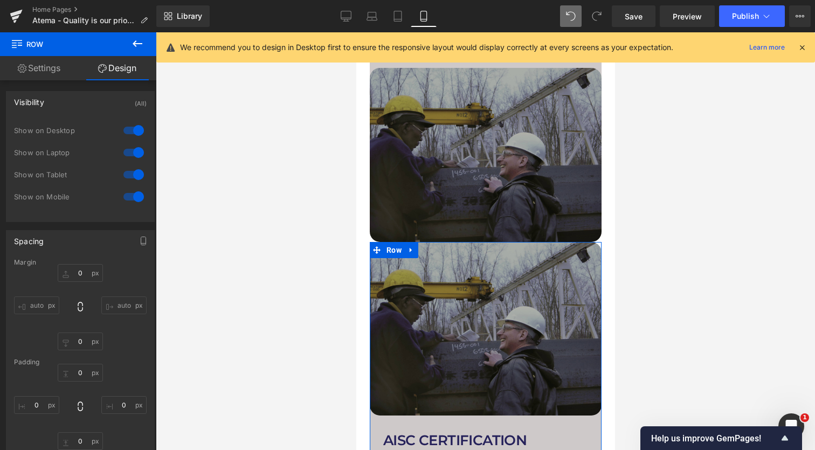
click at [126, 135] on div at bounding box center [134, 130] width 26 height 17
click at [126, 151] on div at bounding box center [134, 152] width 26 height 17
click at [126, 167] on div at bounding box center [134, 174] width 26 height 17
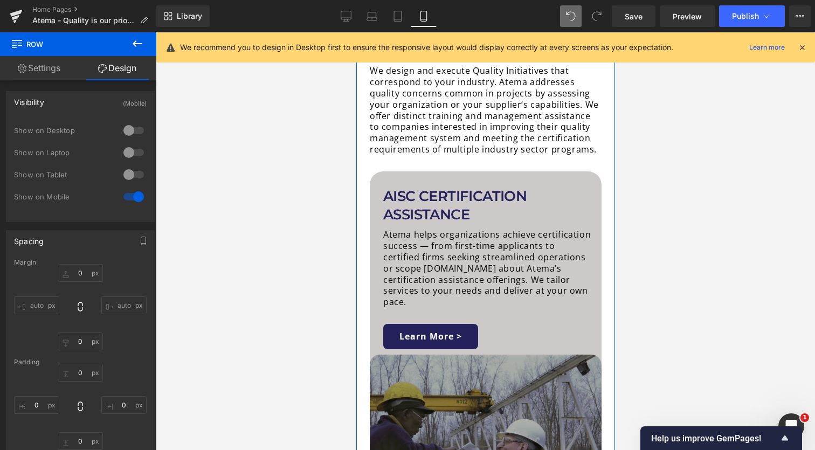
scroll to position [441, 0]
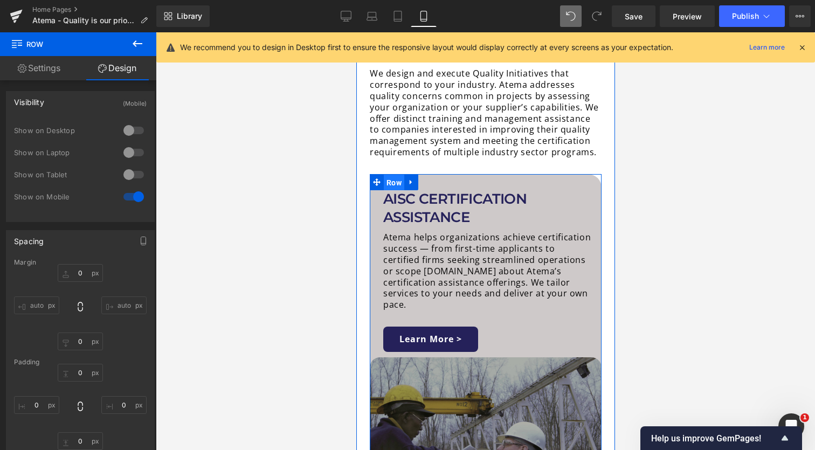
click at [386, 175] on span "Row" at bounding box center [393, 183] width 20 height 16
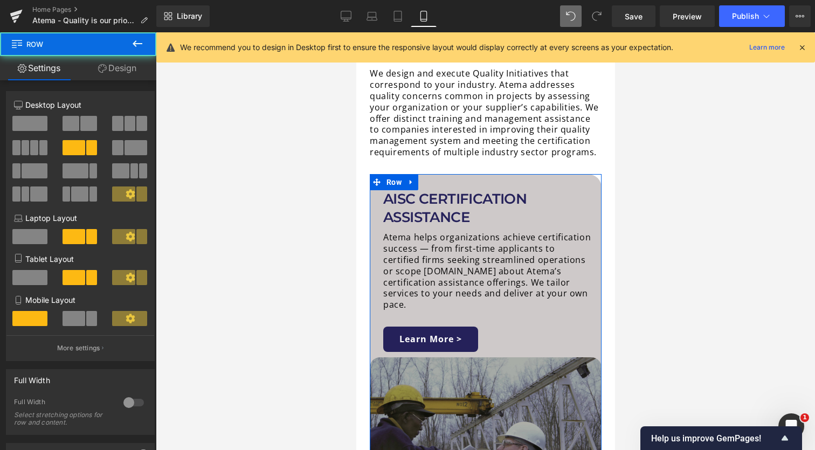
click at [136, 70] on link "Design" at bounding box center [117, 68] width 78 height 24
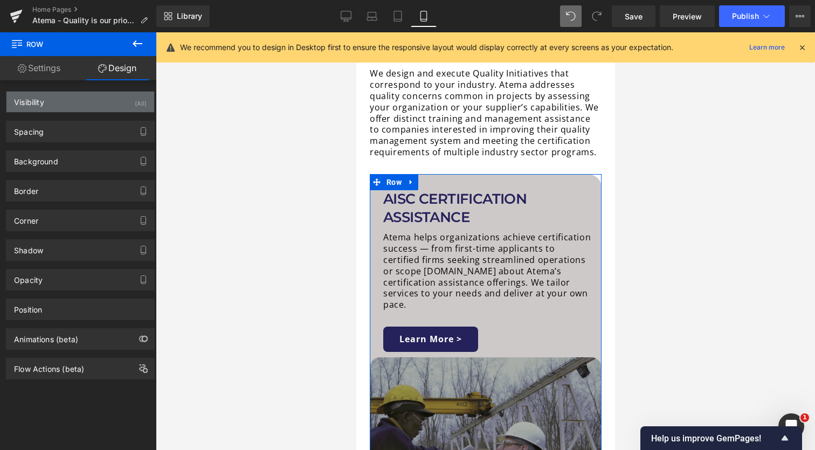
click at [128, 97] on div "Visibility (All)" at bounding box center [80, 102] width 148 height 20
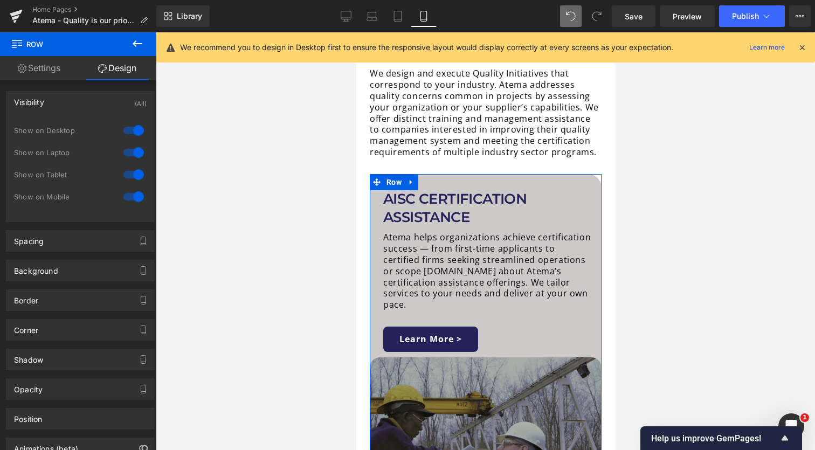
click at [124, 199] on div at bounding box center [134, 196] width 26 height 17
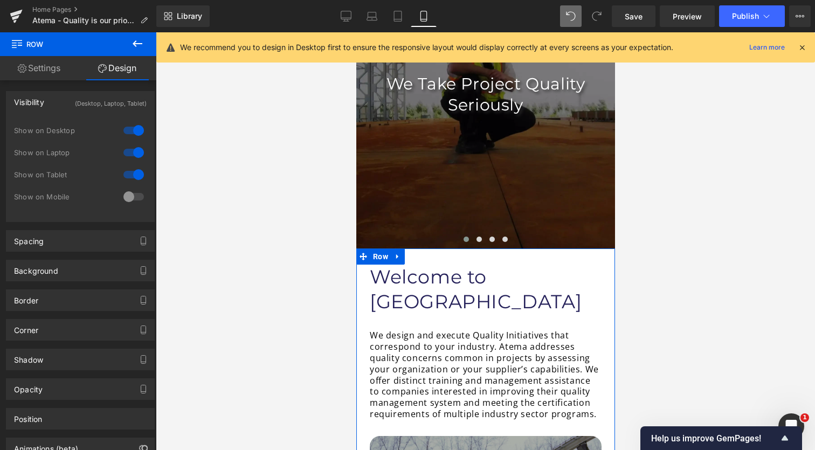
scroll to position [158, 0]
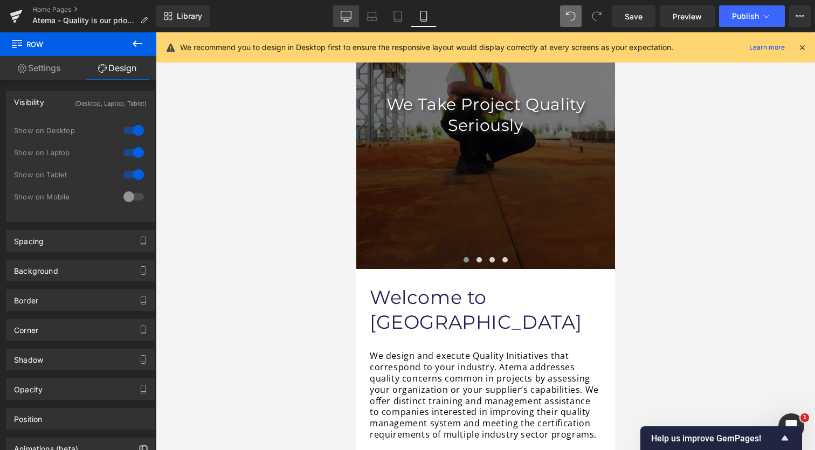
click at [348, 17] on icon at bounding box center [346, 16] width 11 height 11
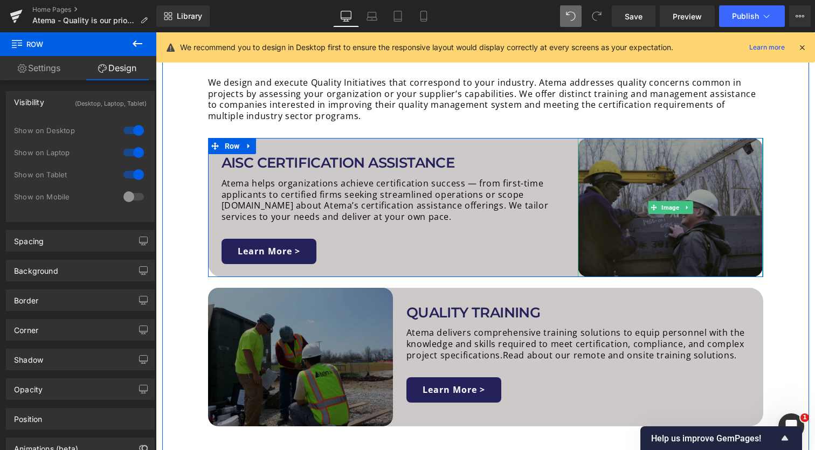
scroll to position [470, 0]
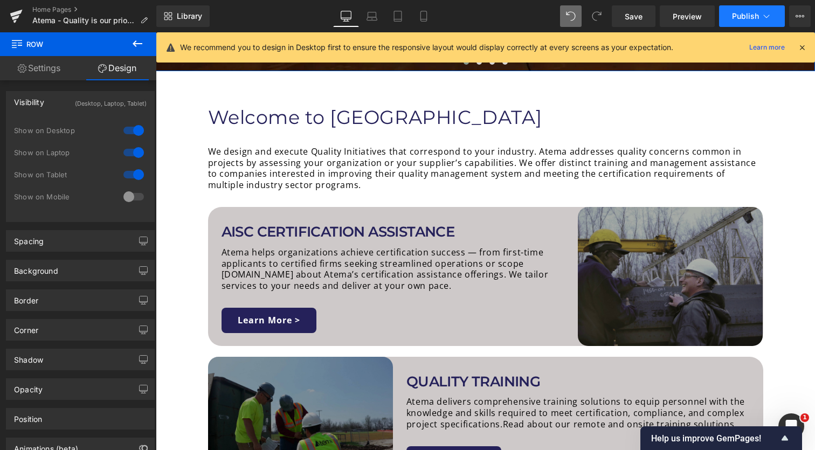
click at [755, 22] on button "Publish" at bounding box center [752, 16] width 66 height 22
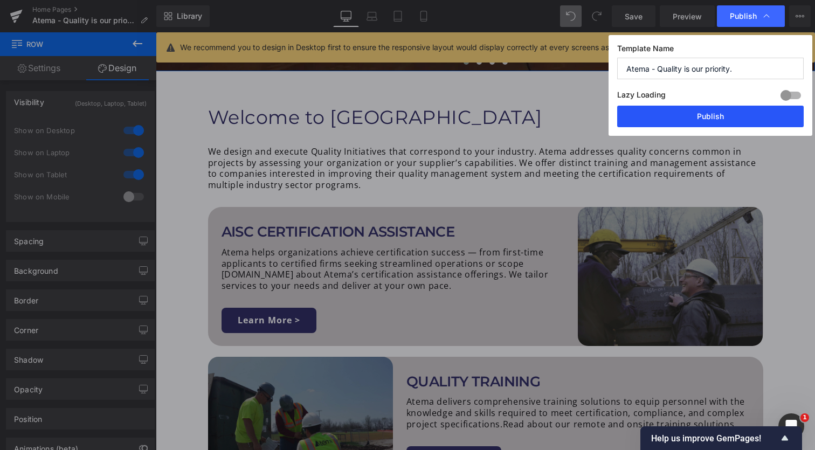
click at [708, 118] on button "Publish" at bounding box center [710, 117] width 186 height 22
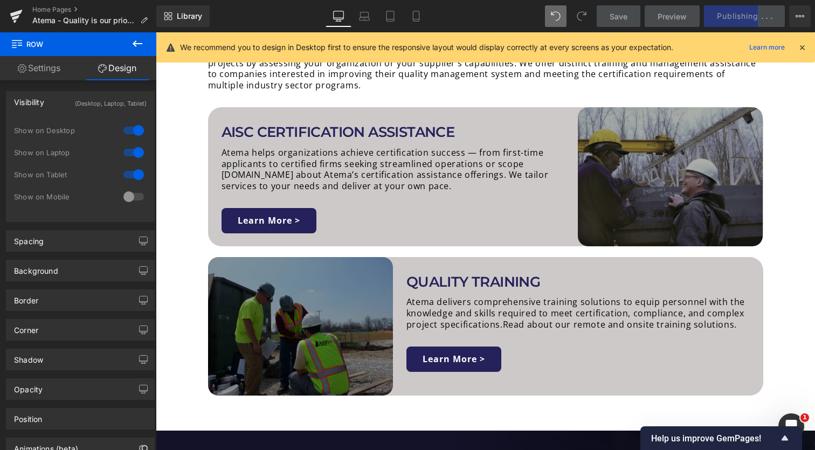
scroll to position [573, 0]
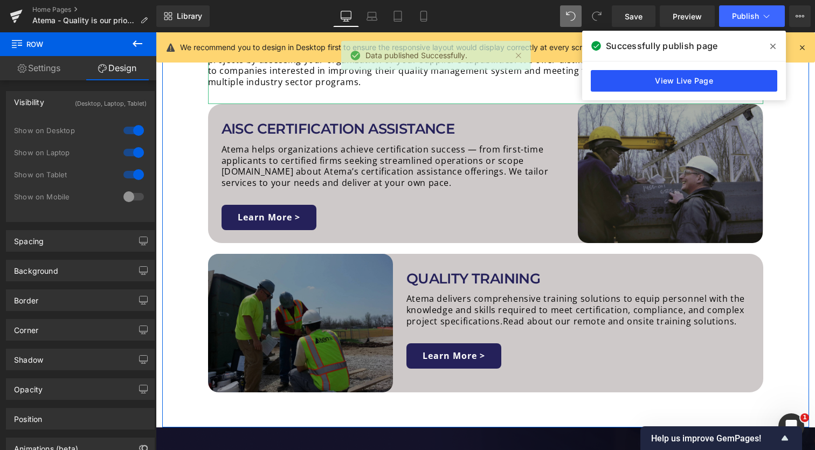
click at [742, 80] on link "View Live Page" at bounding box center [684, 81] width 186 height 22
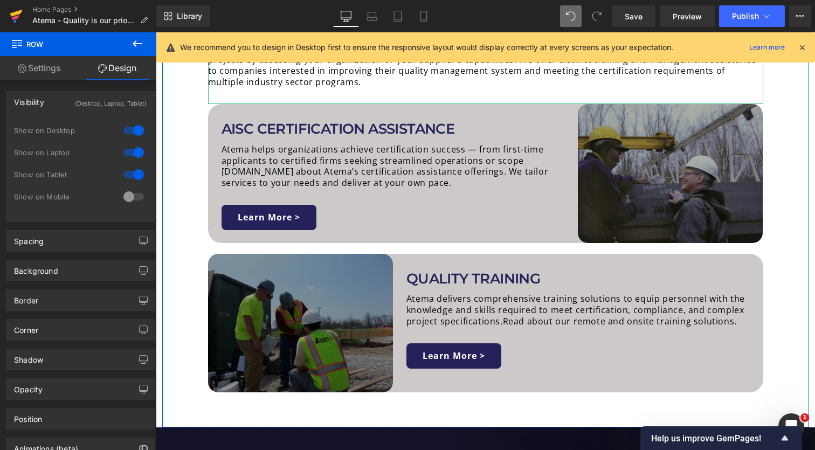
click at [14, 16] on icon at bounding box center [16, 13] width 12 height 7
